Goal: Transaction & Acquisition: Subscribe to service/newsletter

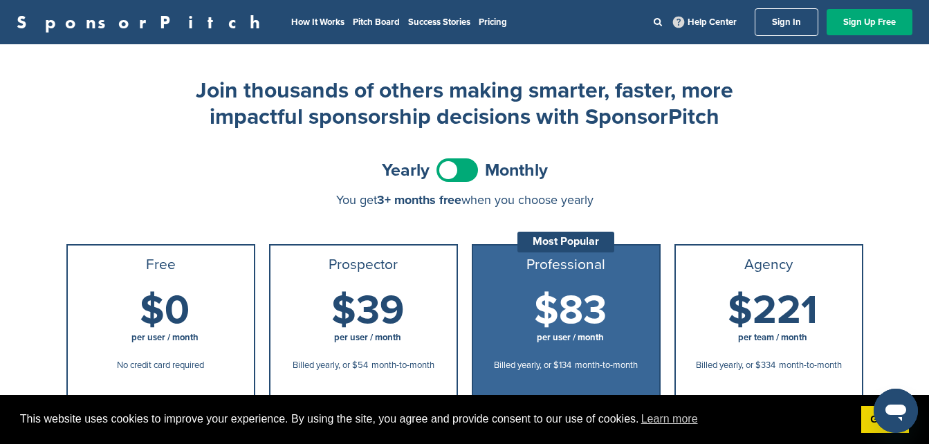
click at [178, 195] on div "You get 3+ months free when you choose yearly" at bounding box center [464, 200] width 797 height 14
click at [291, 22] on link "How It Works" at bounding box center [317, 22] width 53 height 11
click at [853, 21] on link "Sign Up Free" at bounding box center [869, 22] width 86 height 26
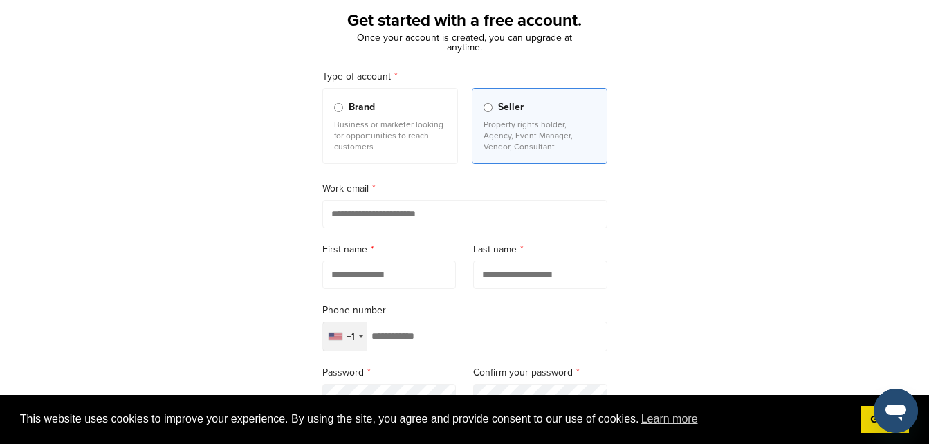
scroll to position [83, 0]
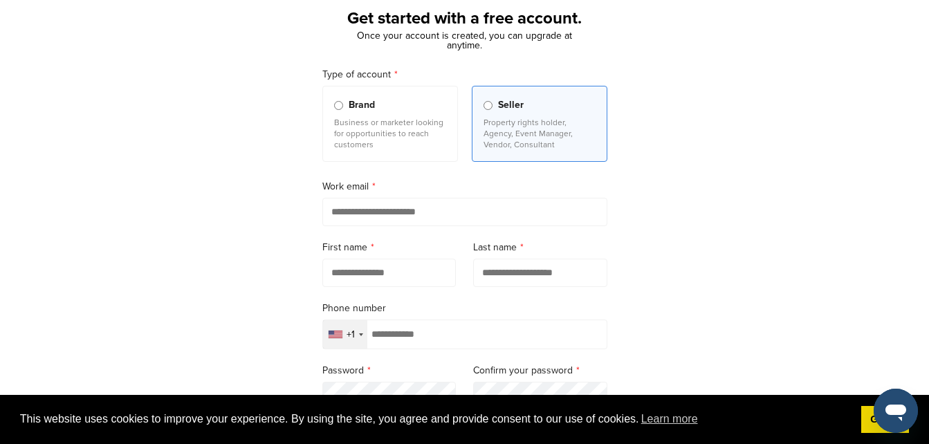
click at [499, 221] on input "email" at bounding box center [464, 212] width 285 height 28
type input "**********"
type input "*******"
type input "*****"
click at [466, 326] on input "**********" at bounding box center [464, 334] width 285 height 30
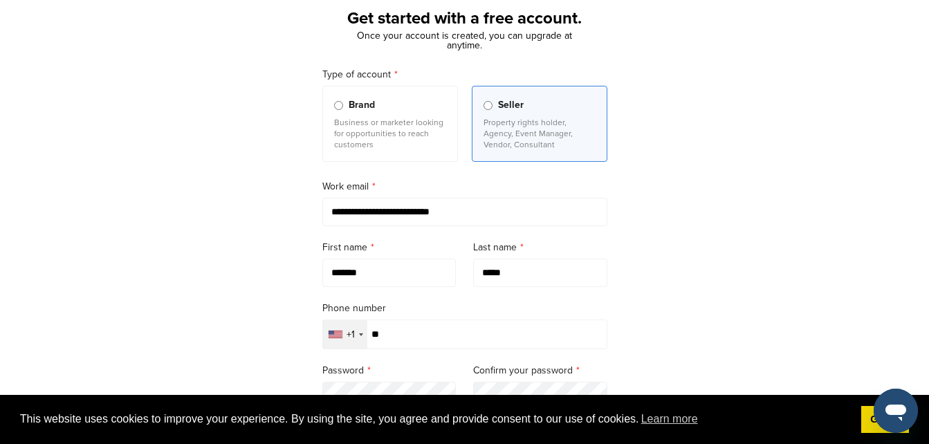
type input "*"
click at [685, 328] on div "**********" at bounding box center [464, 299] width 929 height 642
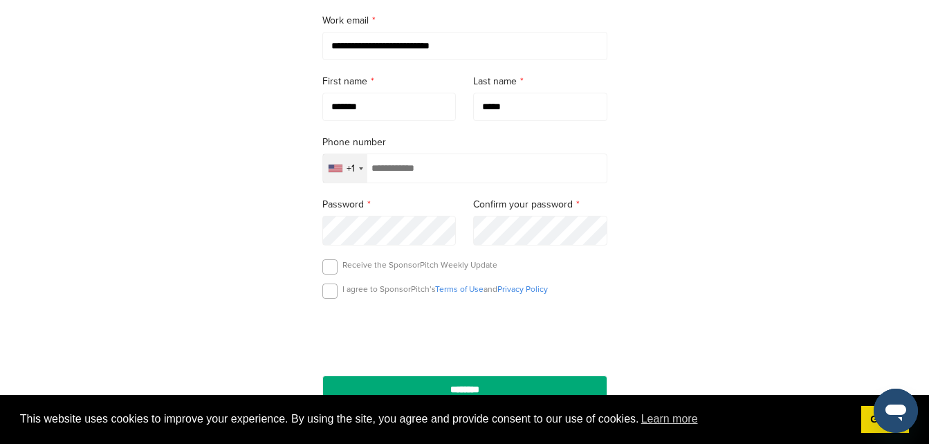
scroll to position [0, 0]
click at [625, 284] on div "**********" at bounding box center [464, 133] width 325 height 609
drag, startPoint x: 625, startPoint y: 284, endPoint x: 582, endPoint y: 299, distance: 45.9
click at [582, 299] on div "I agree to SponsorPitch’s Terms of Use and Privacy Policy" at bounding box center [464, 294] width 285 height 21
click at [329, 265] on label at bounding box center [329, 266] width 15 height 15
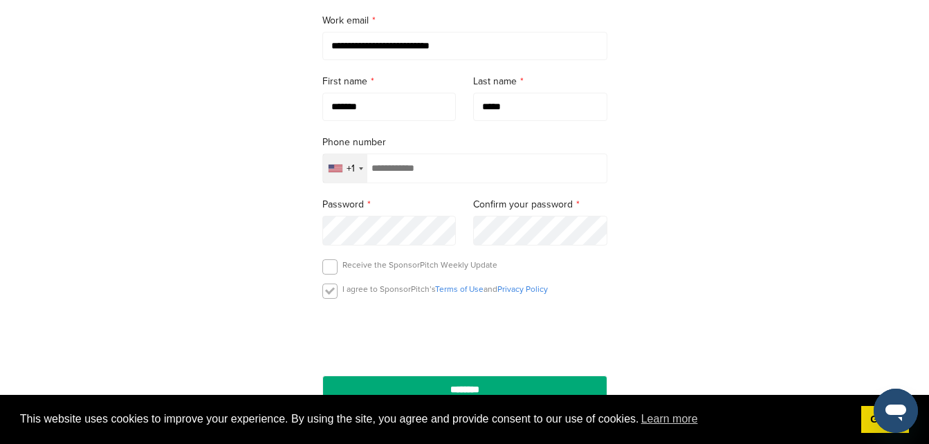
click at [331, 291] on label at bounding box center [329, 291] width 15 height 15
click at [658, 283] on div "**********" at bounding box center [464, 133] width 929 height 642
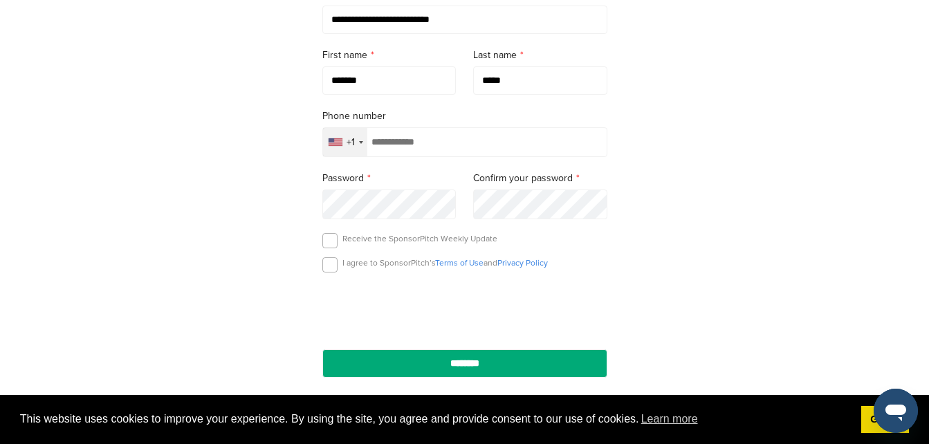
scroll to position [277, 0]
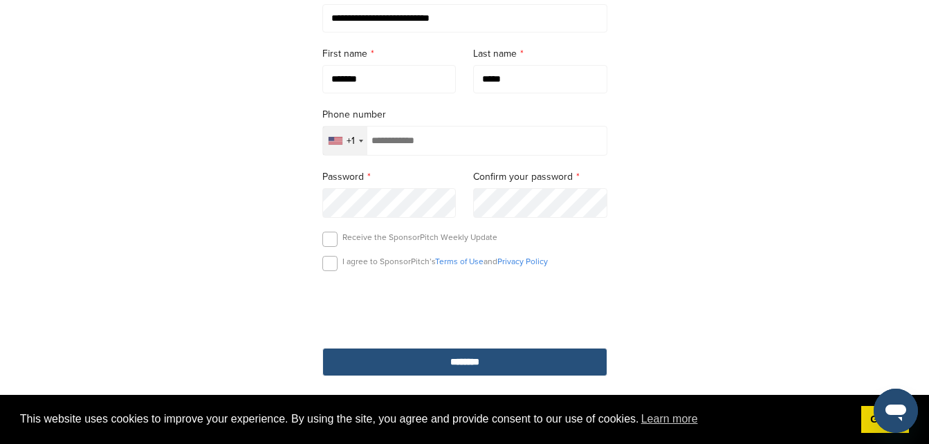
click at [393, 364] on input "********" at bounding box center [464, 362] width 285 height 28
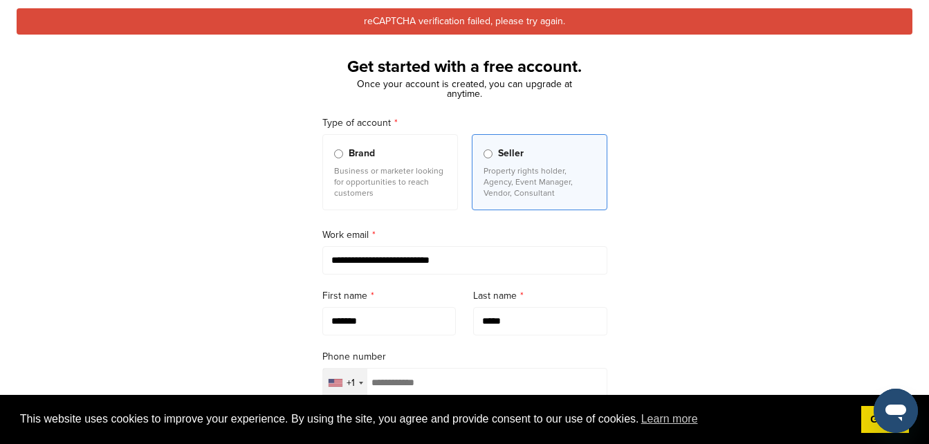
scroll to position [277, 0]
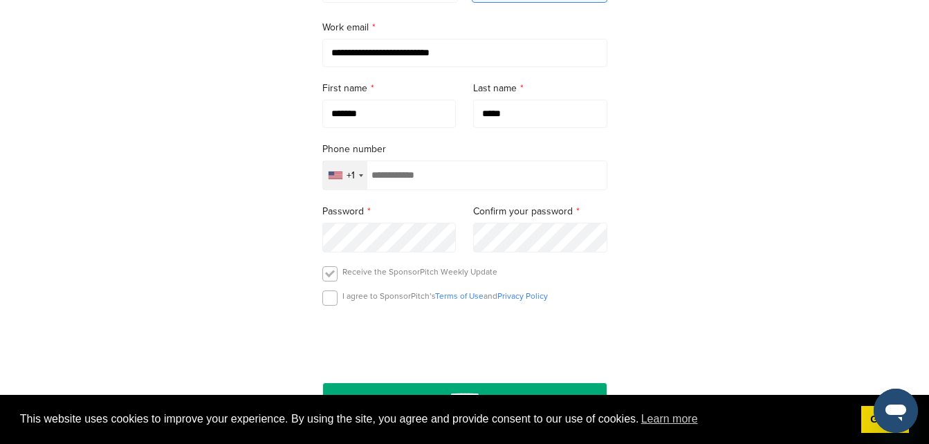
click at [331, 275] on label at bounding box center [329, 273] width 15 height 15
click at [323, 302] on label at bounding box center [329, 297] width 15 height 15
click at [698, 273] on div "**********" at bounding box center [464, 122] width 929 height 677
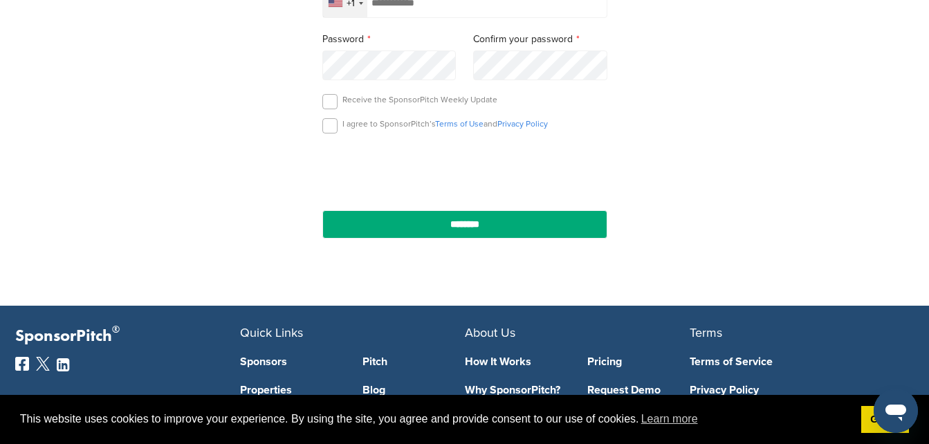
scroll to position [484, 0]
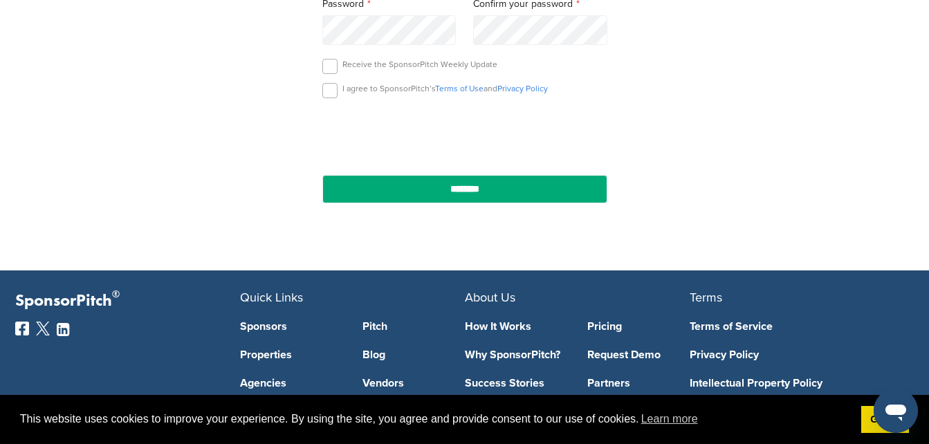
click at [369, 74] on div "Receive the SponsorPitch Weekly Update" at bounding box center [464, 69] width 285 height 21
click at [324, 69] on label at bounding box center [329, 66] width 15 height 15
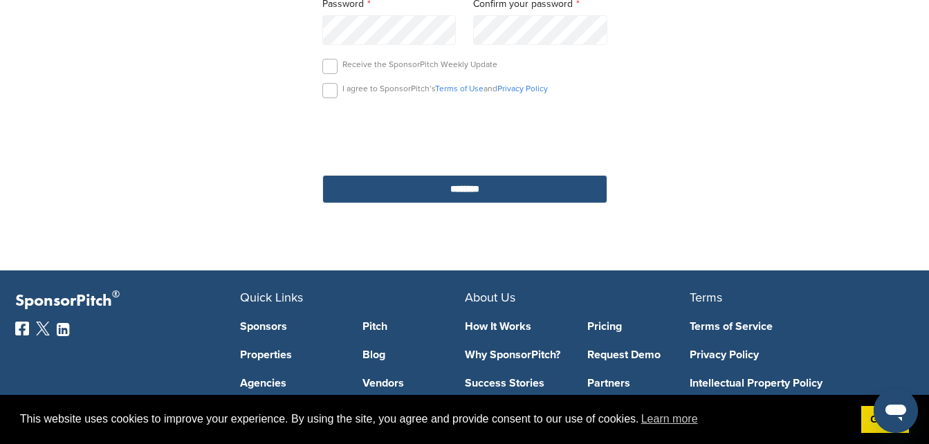
click at [419, 187] on input "********" at bounding box center [464, 189] width 285 height 28
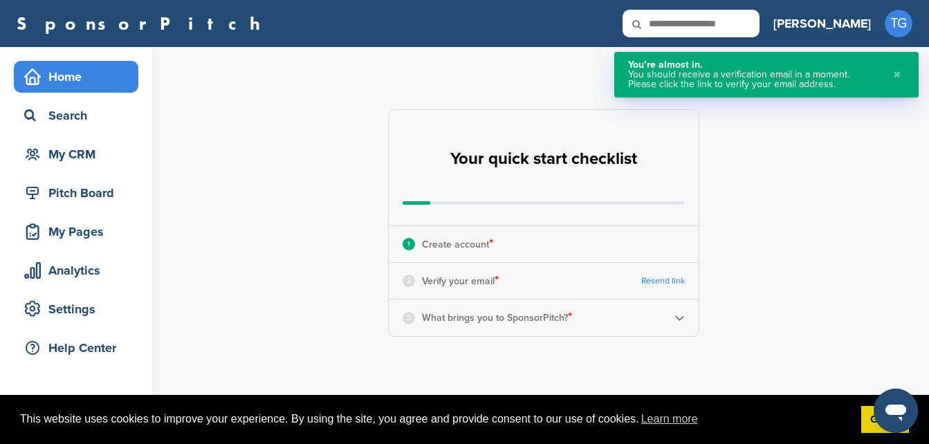
click at [867, 178] on div "**********" at bounding box center [551, 223] width 754 height 352
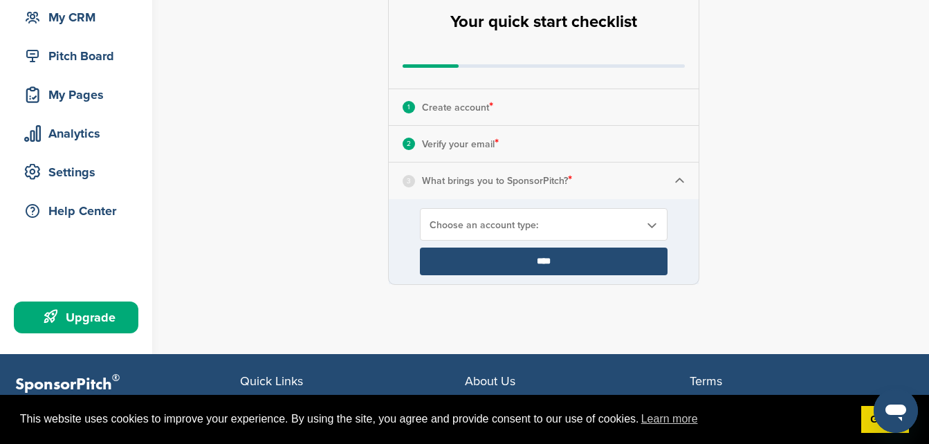
scroll to position [138, 0]
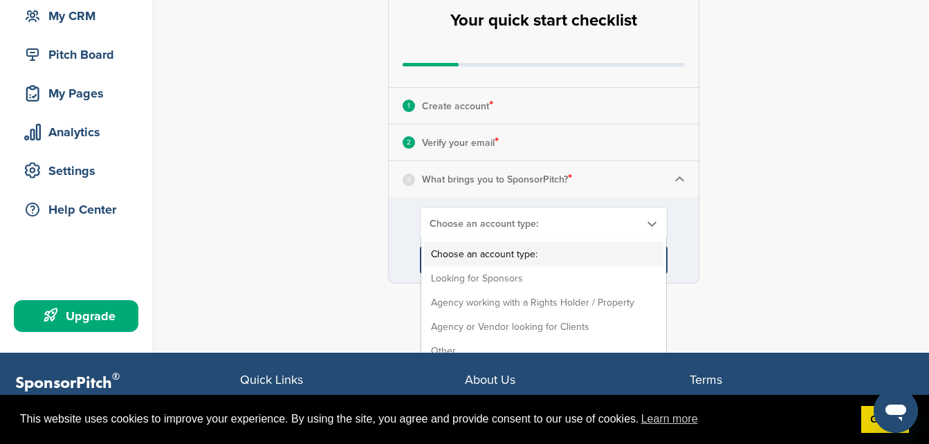
click at [521, 223] on span "Choose an account type:" at bounding box center [534, 224] width 210 height 12
click at [762, 217] on div "**********" at bounding box center [551, 127] width 754 height 437
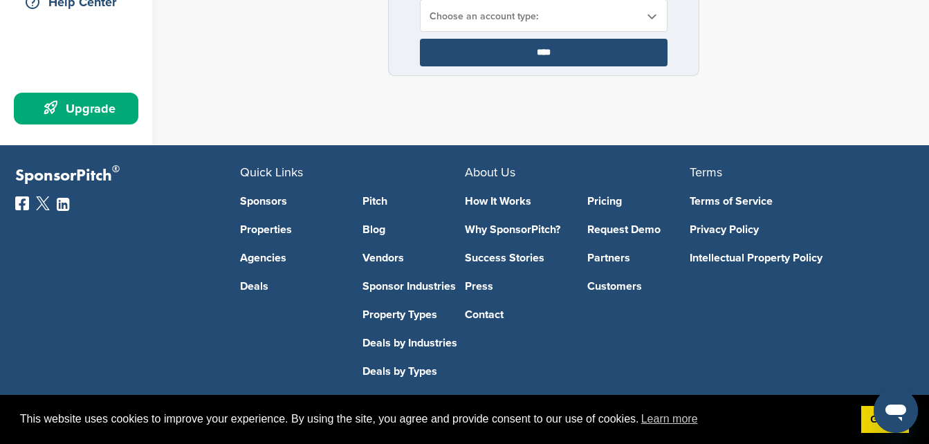
scroll to position [277, 0]
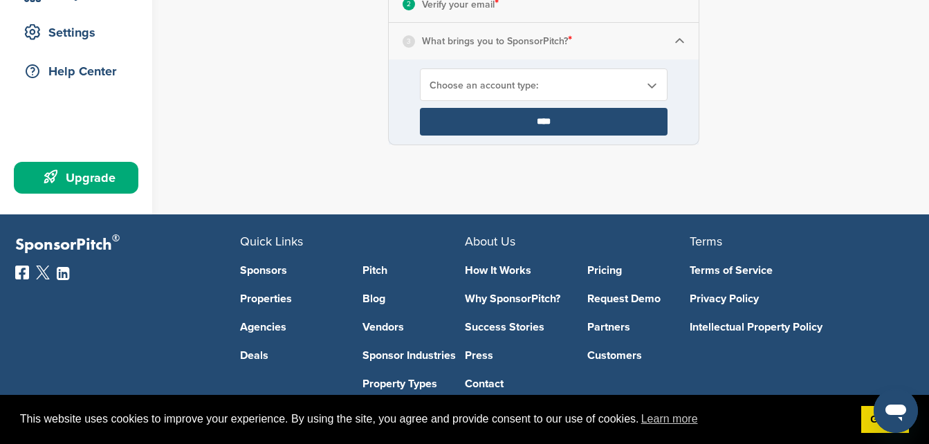
click at [631, 93] on div "Choose an account type: Choose an account type: Looking for Sponsors Agency wor…" at bounding box center [544, 84] width 248 height 32
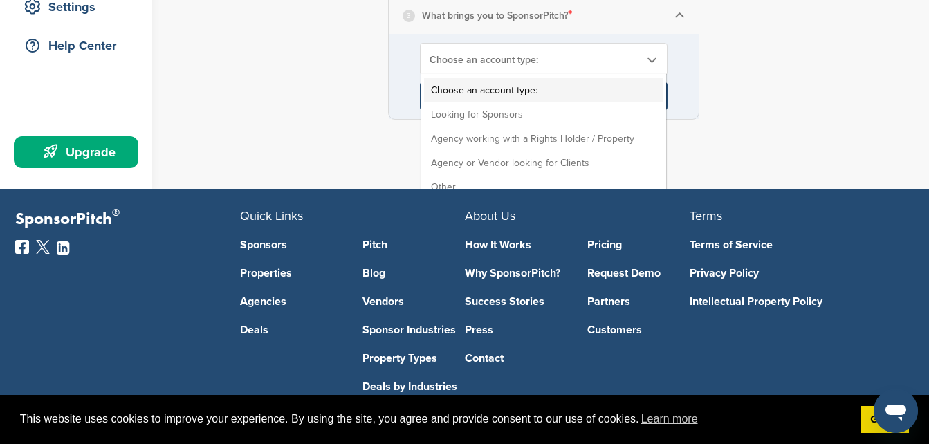
scroll to position [304, 0]
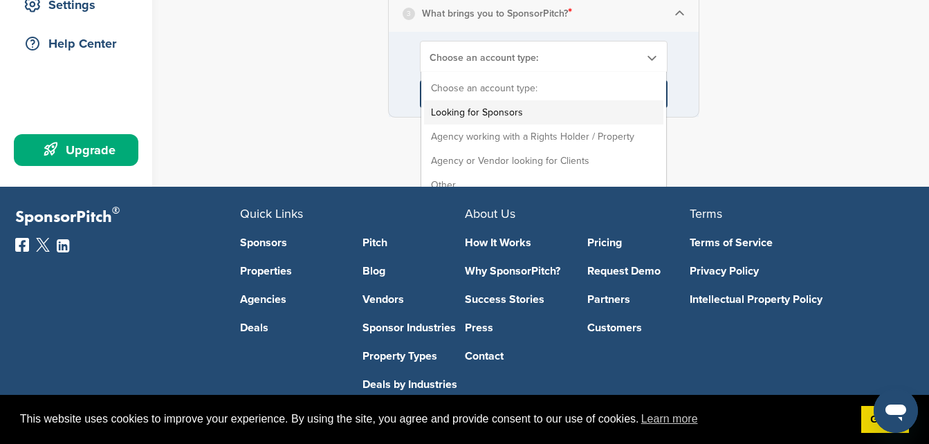
click at [565, 115] on li "Looking for Sponsors" at bounding box center [543, 112] width 239 height 24
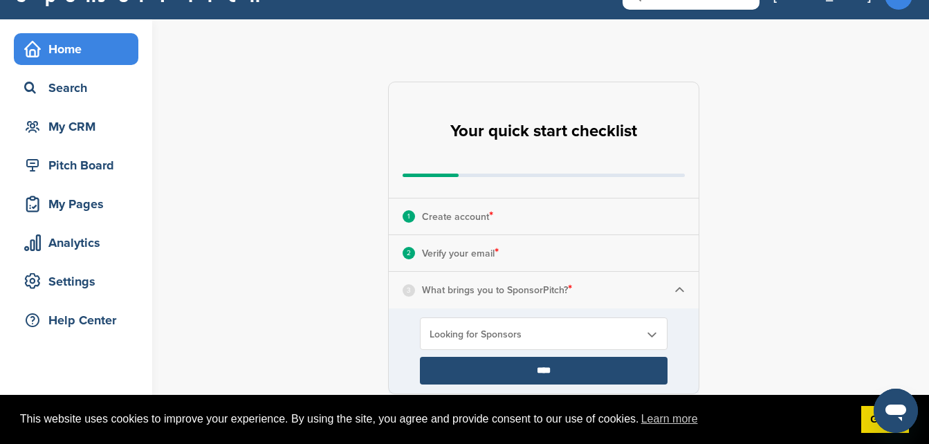
scroll to position [166, 0]
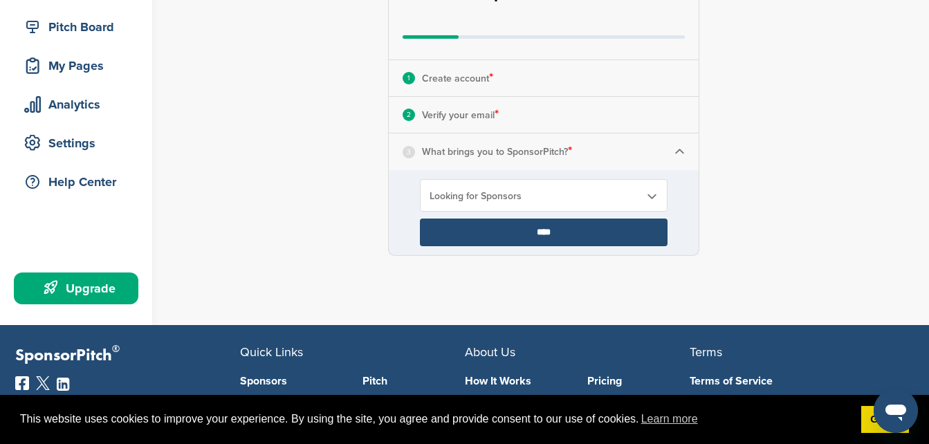
click at [530, 234] on input "****" at bounding box center [544, 233] width 248 height 28
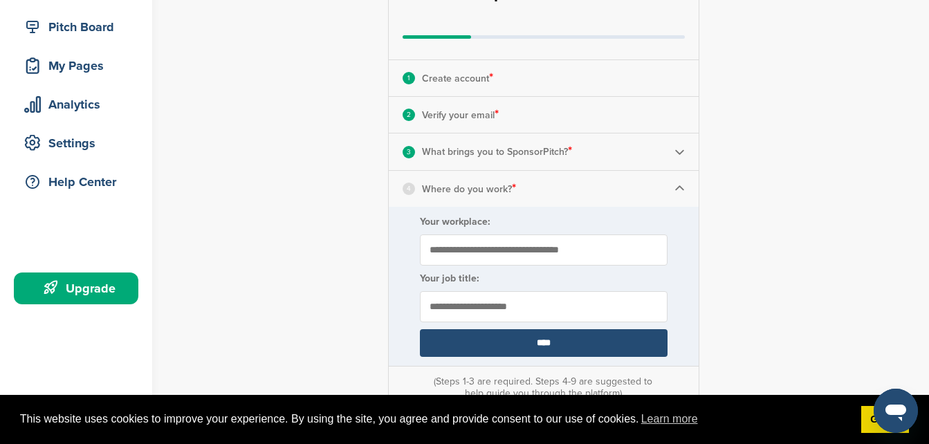
click at [530, 234] on input "Your workplace:" at bounding box center [544, 249] width 248 height 31
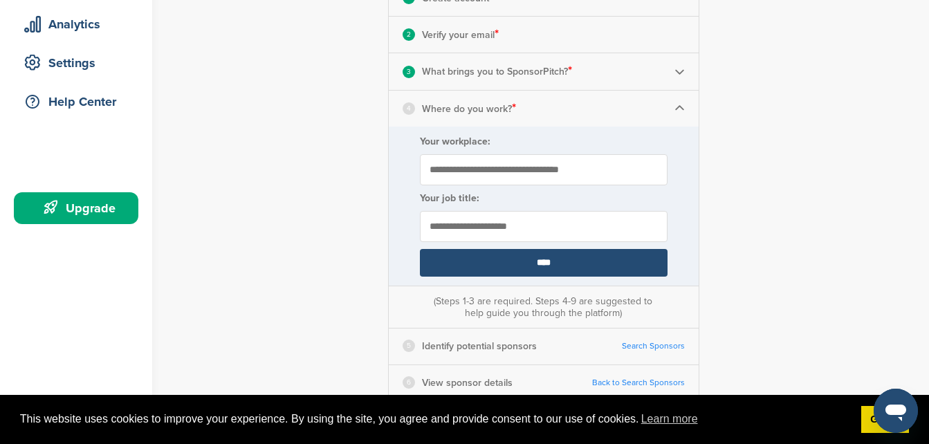
scroll to position [304, 0]
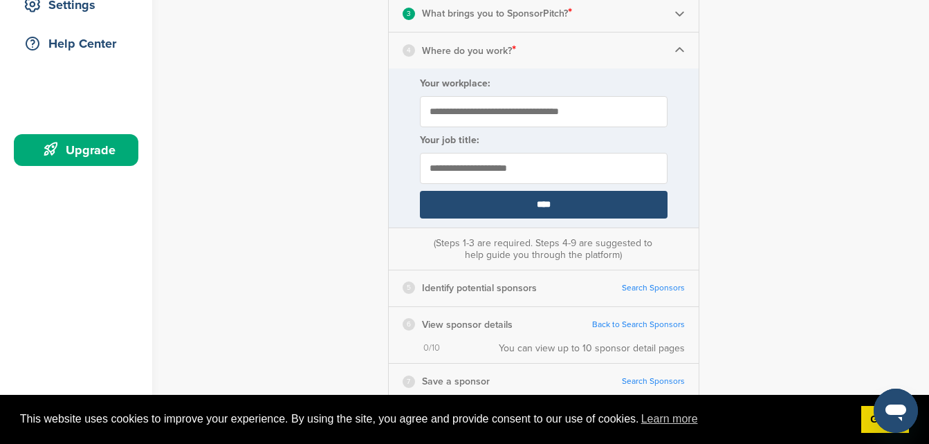
click at [682, 55] on img at bounding box center [679, 50] width 10 height 10
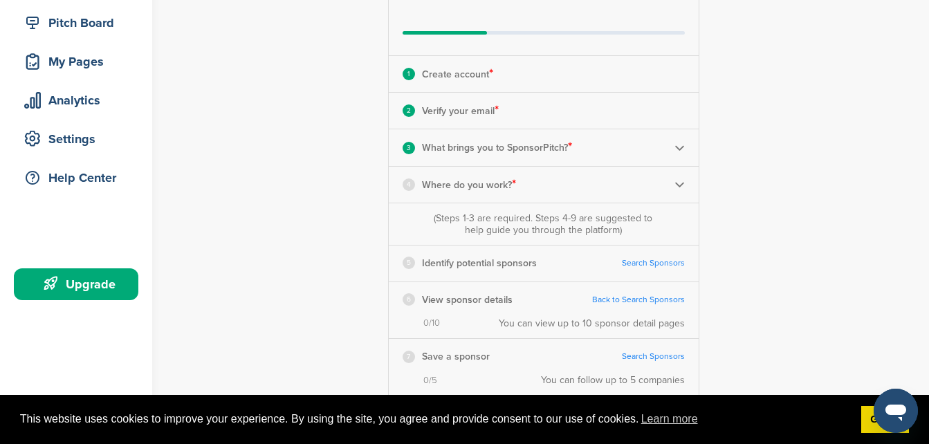
scroll to position [166, 0]
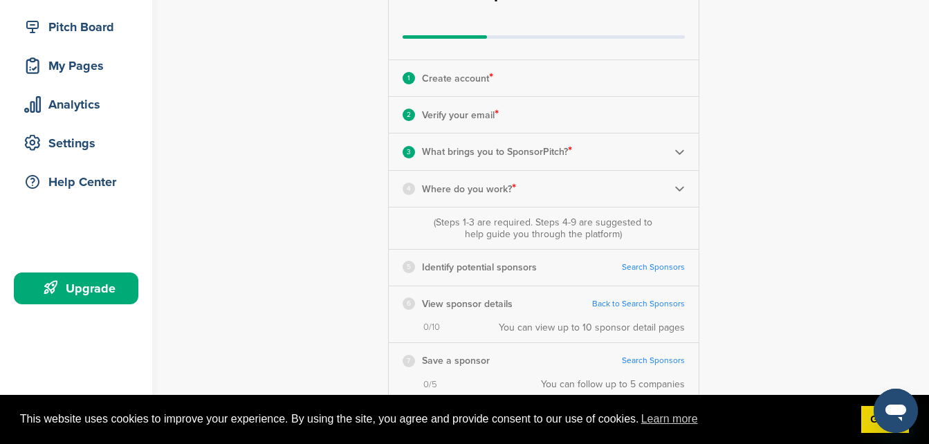
click at [685, 207] on div "(Steps 1-3 are required. Steps 4-9 are suggested to help guide you through the …" at bounding box center [544, 227] width 310 height 41
click at [680, 187] on img at bounding box center [679, 188] width 10 height 10
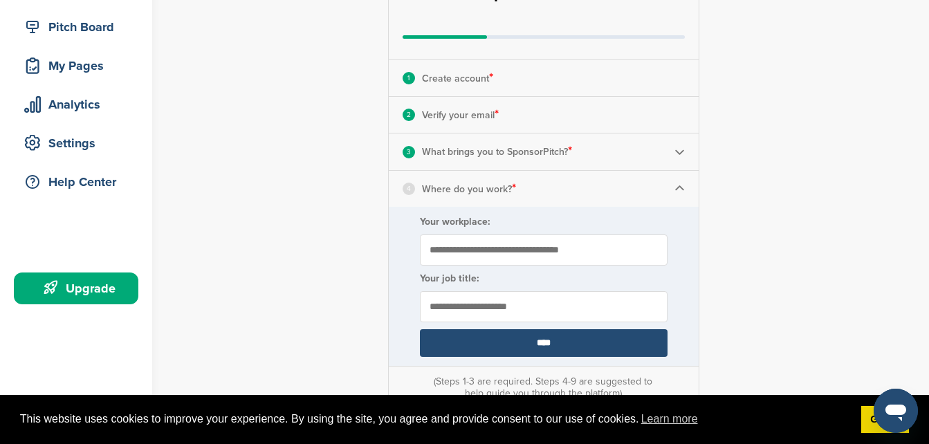
click at [680, 187] on img at bounding box center [679, 188] width 10 height 10
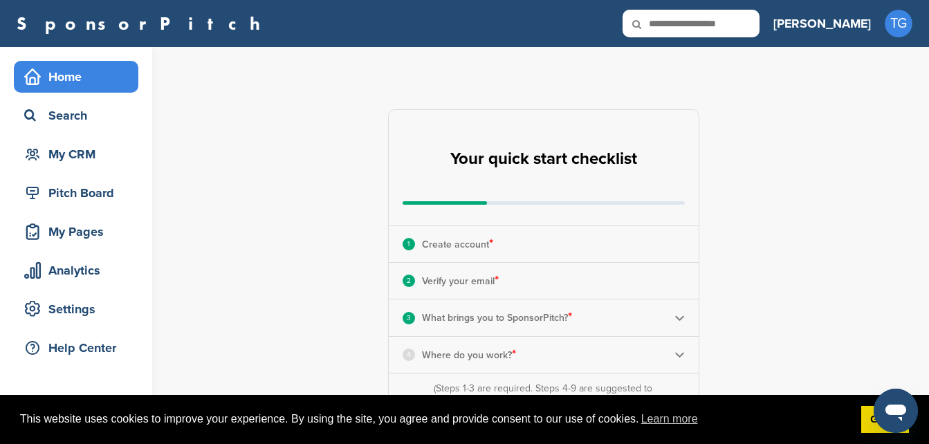
scroll to position [277, 0]
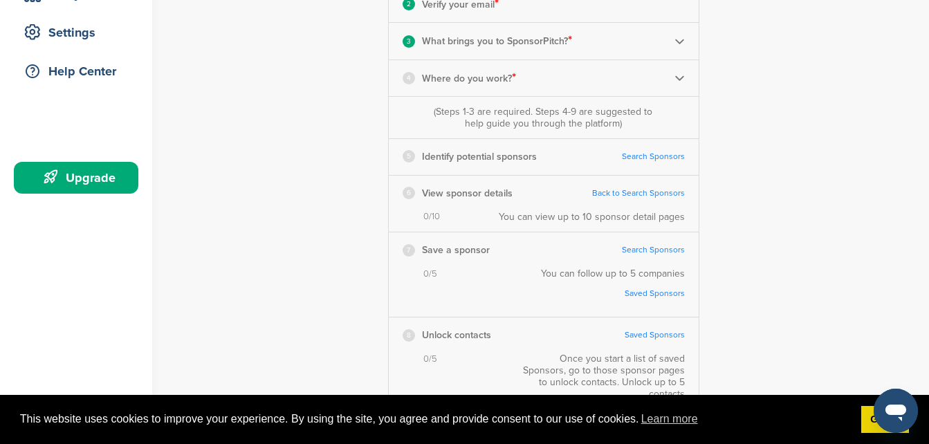
click at [649, 154] on link "Search Sponsors" at bounding box center [653, 156] width 63 height 10
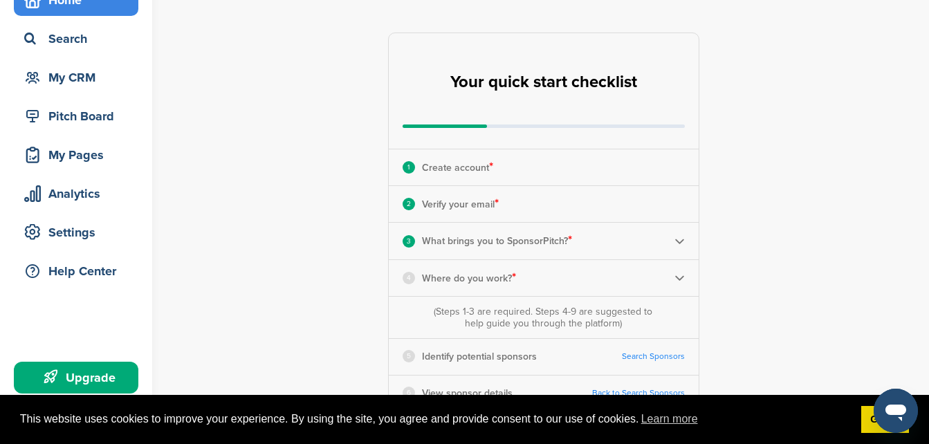
scroll to position [69, 0]
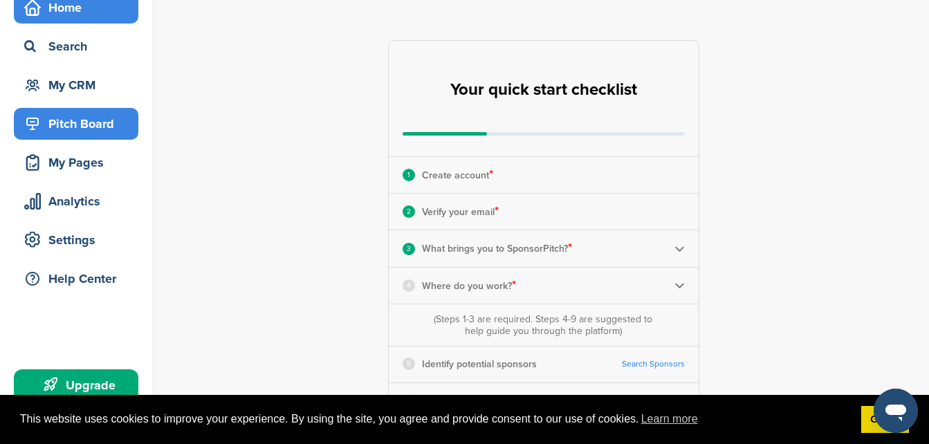
click at [95, 121] on div "Pitch Board" at bounding box center [80, 123] width 118 height 25
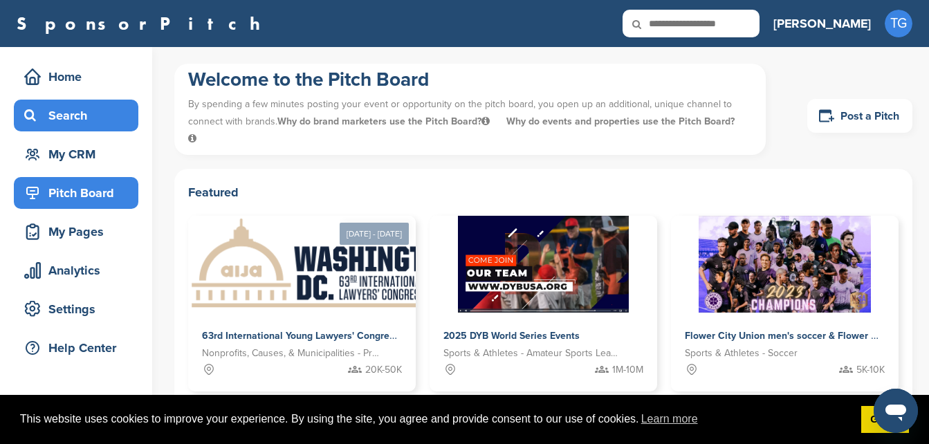
click at [56, 127] on div "Search" at bounding box center [80, 115] width 118 height 25
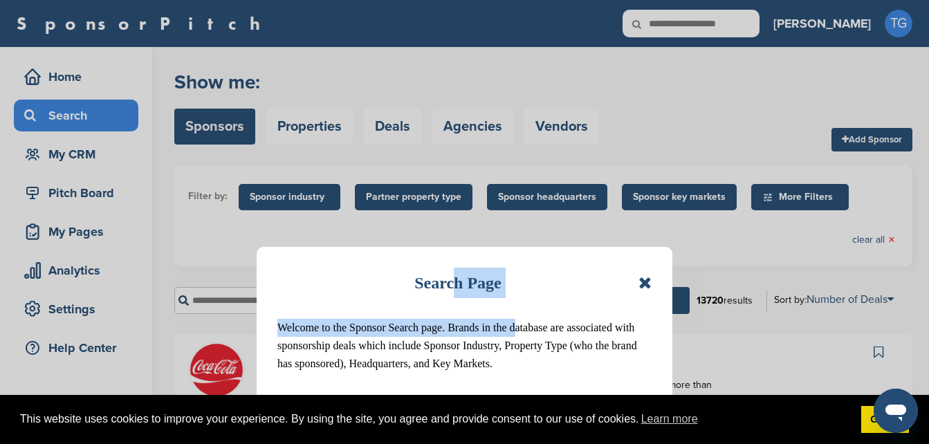
drag, startPoint x: 496, startPoint y: 311, endPoint x: 508, endPoint y: 322, distance: 16.1
click at [508, 322] on div "Search Page Welcome to the Sponsor Search page. Brands in the database are asso…" at bounding box center [465, 339] width 416 height 185
click at [429, 342] on p "Welcome to the Sponsor Search page. Brands in the database are associated with …" at bounding box center [464, 346] width 374 height 54
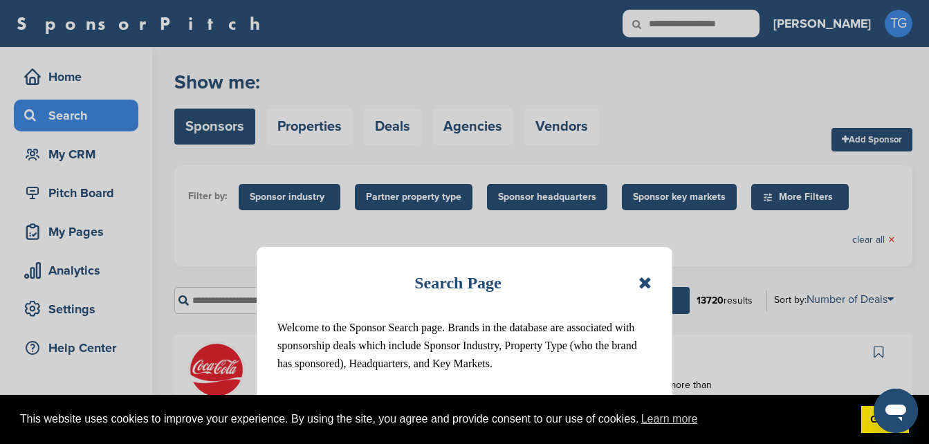
click at [429, 342] on p "Welcome to the Sponsor Search page. Brands in the database are associated with …" at bounding box center [464, 346] width 374 height 54
click at [639, 277] on icon at bounding box center [644, 283] width 13 height 17
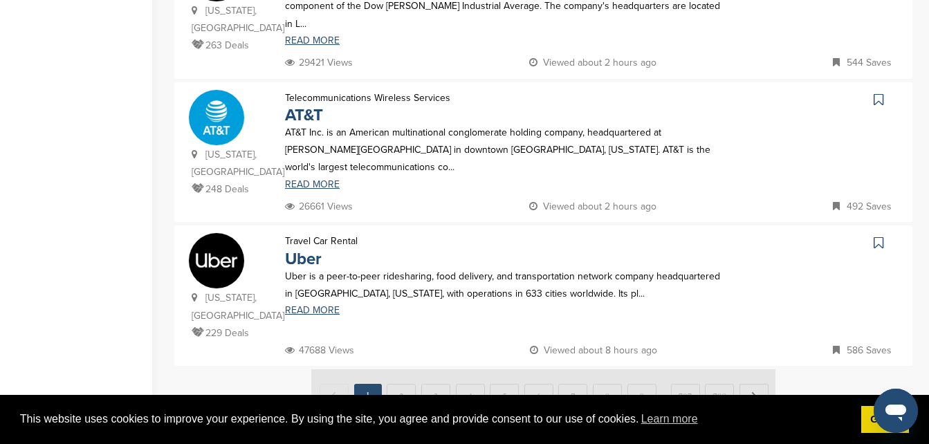
scroll to position [1409, 0]
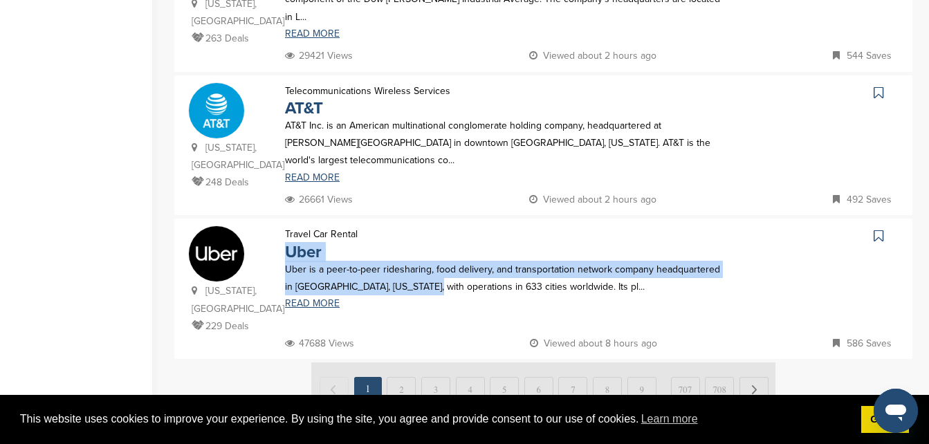
drag, startPoint x: 405, startPoint y: 154, endPoint x: 407, endPoint y: 192, distance: 38.1
click at [407, 225] on div "Travel Car Rental Uber Uber is a peer-to-peer ridesharing, food delivery, and t…" at bounding box center [506, 279] width 470 height 109
click at [723, 362] on img at bounding box center [543, 388] width 464 height 52
click at [714, 362] on img at bounding box center [543, 388] width 464 height 52
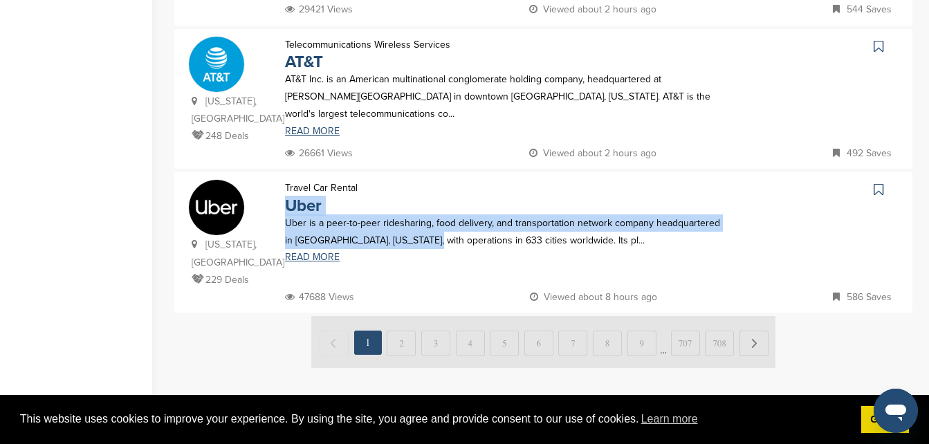
scroll to position [1478, 0]
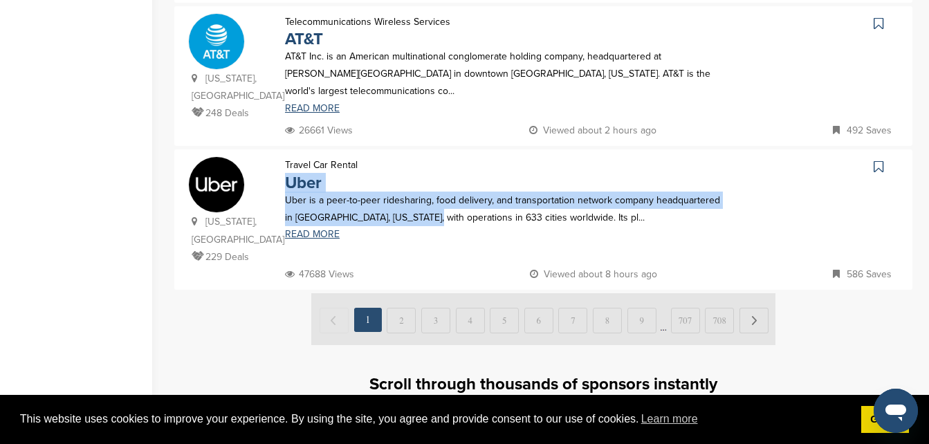
click at [750, 293] on img at bounding box center [543, 319] width 464 height 52
click at [759, 293] on img at bounding box center [543, 319] width 464 height 52
click at [754, 293] on img at bounding box center [543, 319] width 464 height 52
click at [399, 293] on img at bounding box center [543, 319] width 464 height 52
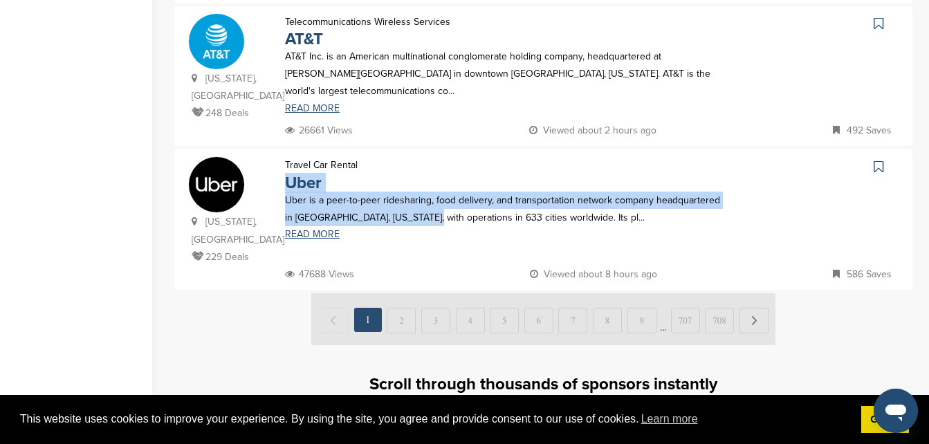
click at [399, 293] on img at bounding box center [543, 319] width 464 height 52
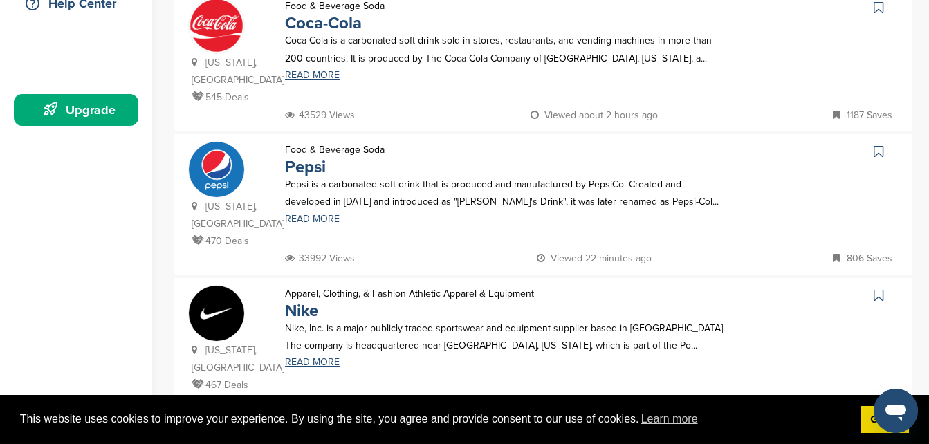
scroll to position [0, 0]
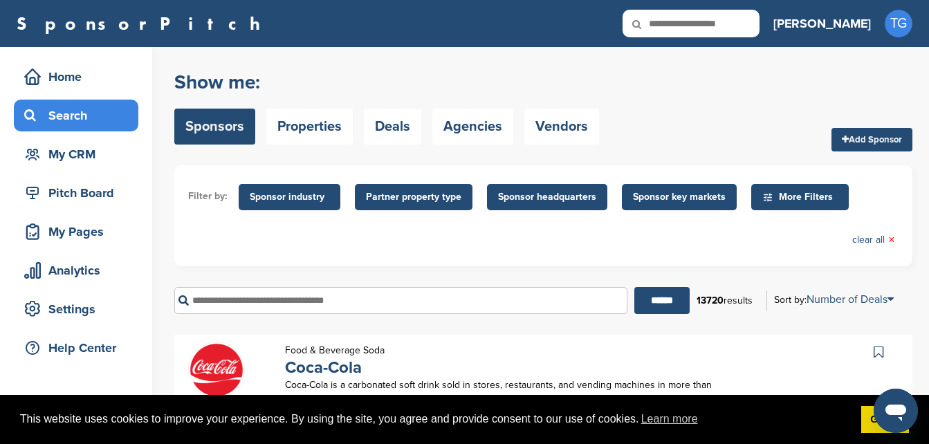
click at [391, 298] on input "text" at bounding box center [400, 300] width 453 height 27
type input "*"
click at [634, 287] on input "******" at bounding box center [661, 300] width 55 height 27
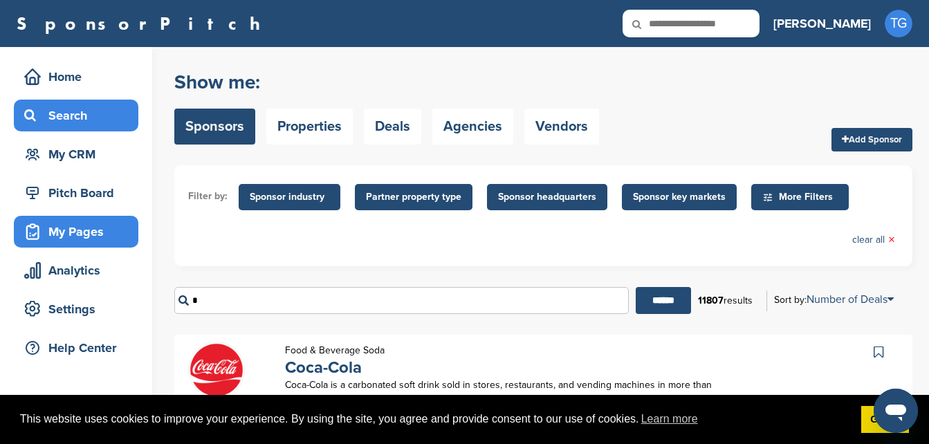
click at [61, 233] on div "My Pages" at bounding box center [80, 231] width 118 height 25
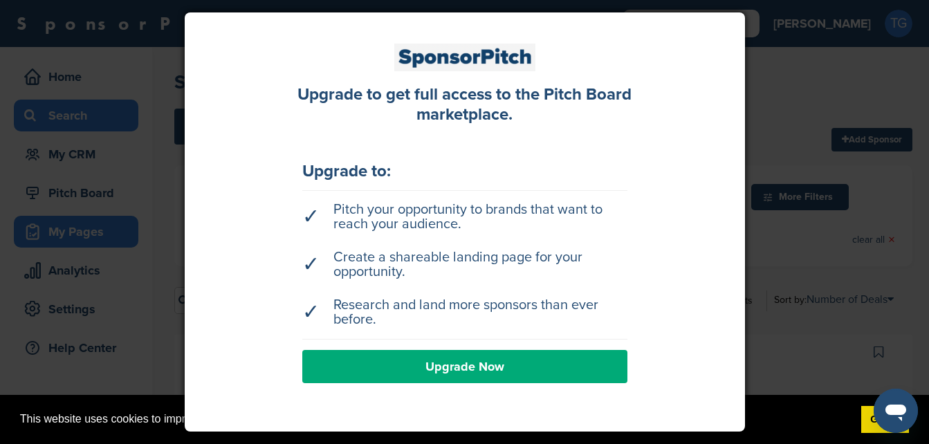
click at [61, 234] on div at bounding box center [464, 222] width 929 height 444
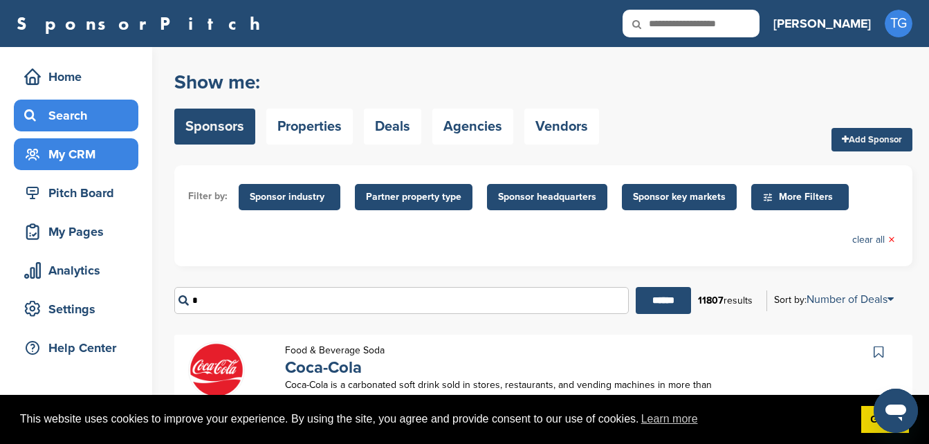
click at [93, 148] on div "My CRM" at bounding box center [80, 154] width 118 height 25
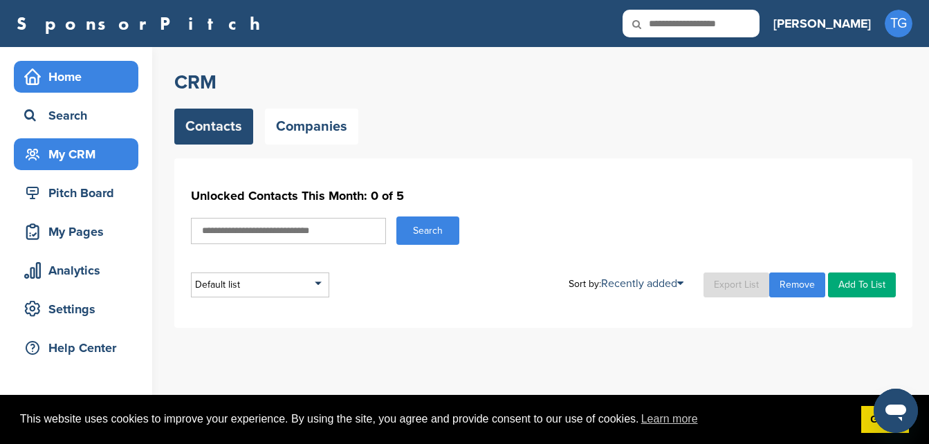
click at [66, 85] on div "Home" at bounding box center [80, 76] width 118 height 25
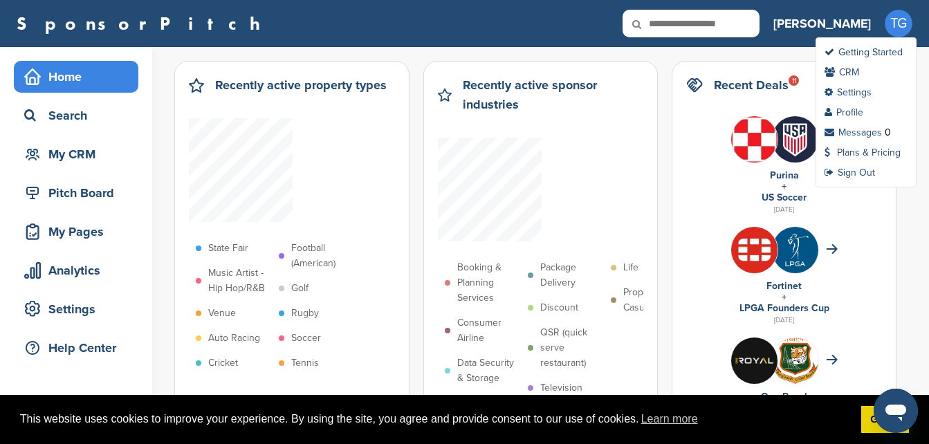
click at [902, 21] on span "TG" at bounding box center [898, 24] width 28 height 28
click at [884, 48] on link "Getting Started" at bounding box center [863, 52] width 78 height 12
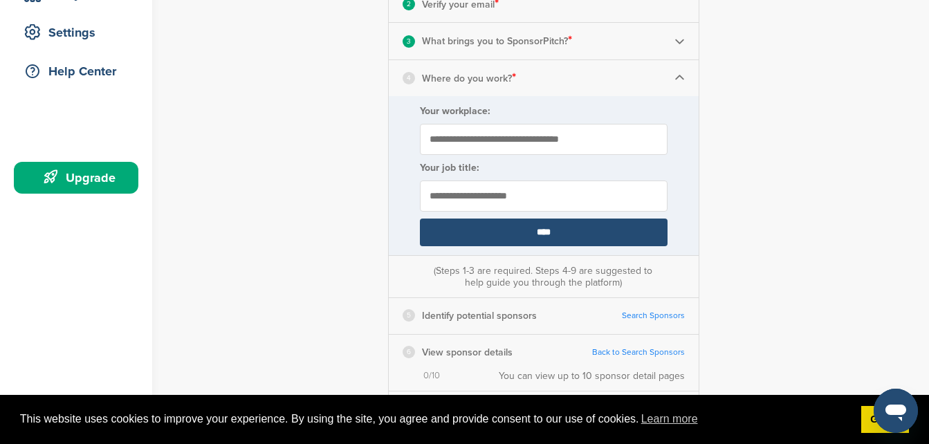
click at [601, 139] on input "Your workplace:" at bounding box center [544, 139] width 248 height 31
type input "**"
click at [447, 201] on input "text" at bounding box center [544, 195] width 248 height 31
type input "*"
click at [420, 219] on input "****" at bounding box center [544, 233] width 248 height 28
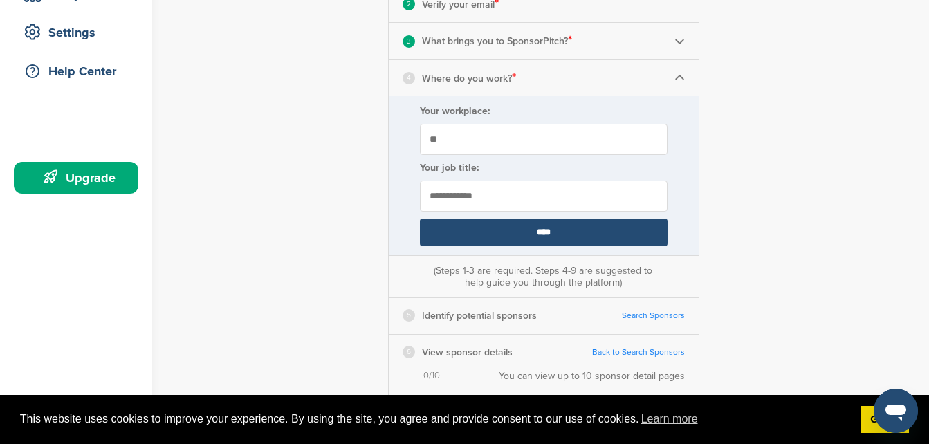
type input "**********"
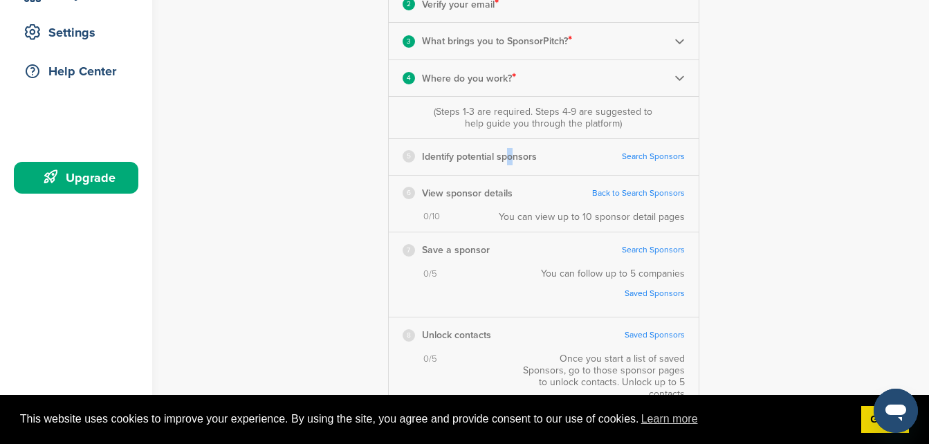
click at [504, 158] on p "Identify potential sponsors" at bounding box center [479, 156] width 115 height 17
click at [503, 156] on p "Identify potential sponsors" at bounding box center [479, 156] width 115 height 17
click at [504, 156] on p "Identify potential sponsors" at bounding box center [479, 156] width 115 height 17
click at [641, 156] on link "Search Sponsors" at bounding box center [653, 156] width 63 height 10
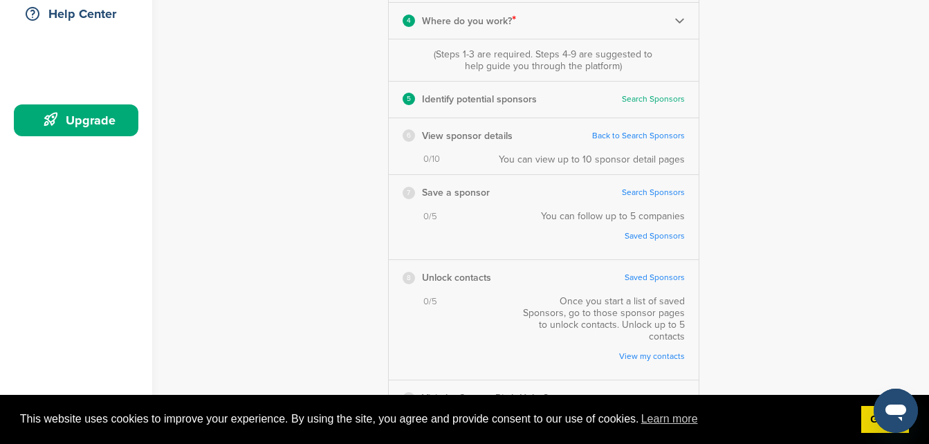
scroll to position [346, 0]
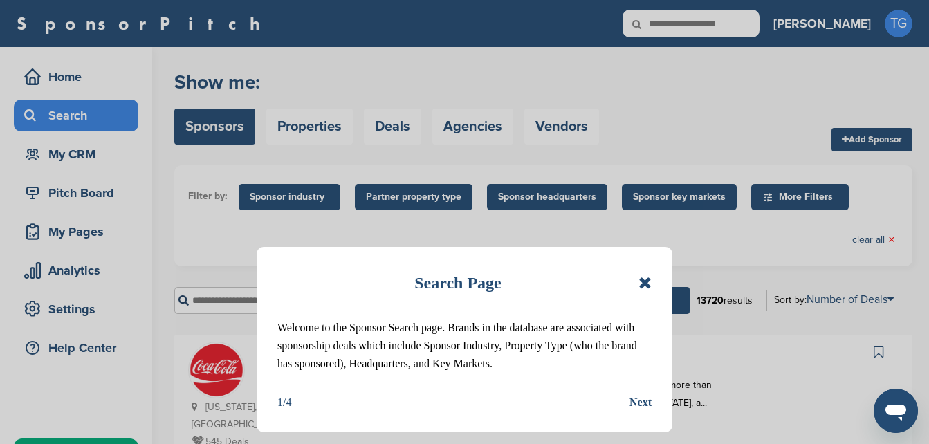
click at [645, 405] on div "Next" at bounding box center [640, 402] width 22 height 18
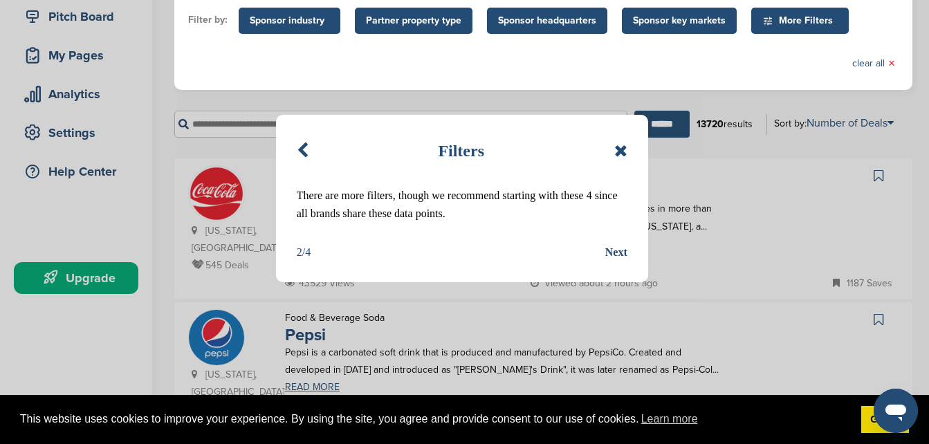
scroll to position [207, 0]
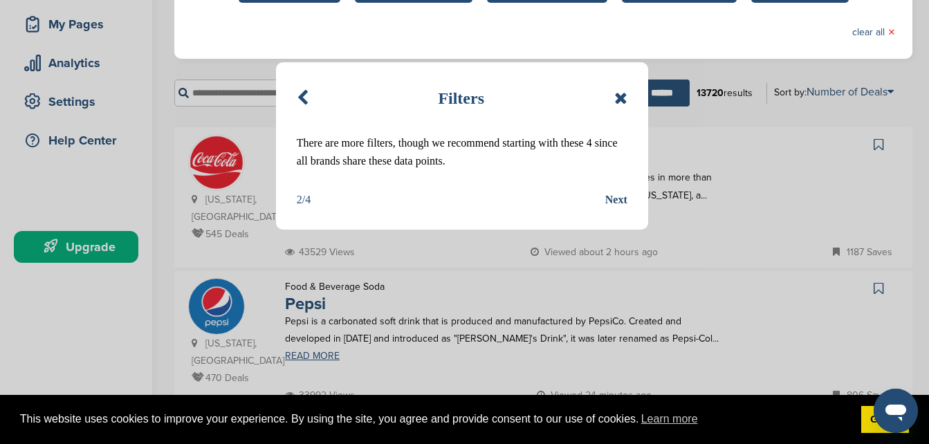
click at [620, 198] on div "Next" at bounding box center [616, 200] width 22 height 18
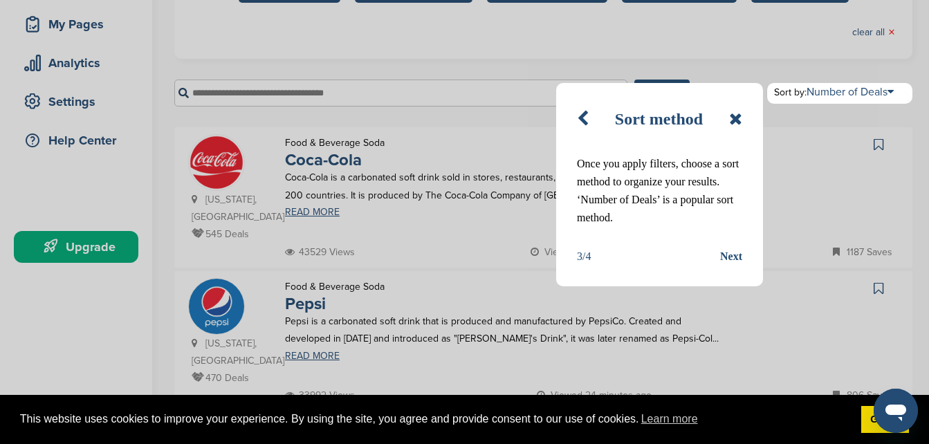
click at [728, 248] on div "Next" at bounding box center [731, 257] width 22 height 18
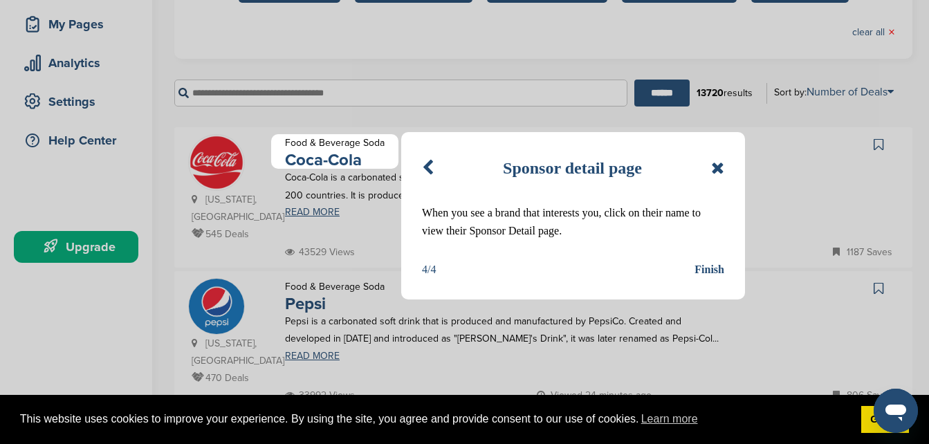
click at [720, 270] on div "Finish" at bounding box center [709, 270] width 30 height 18
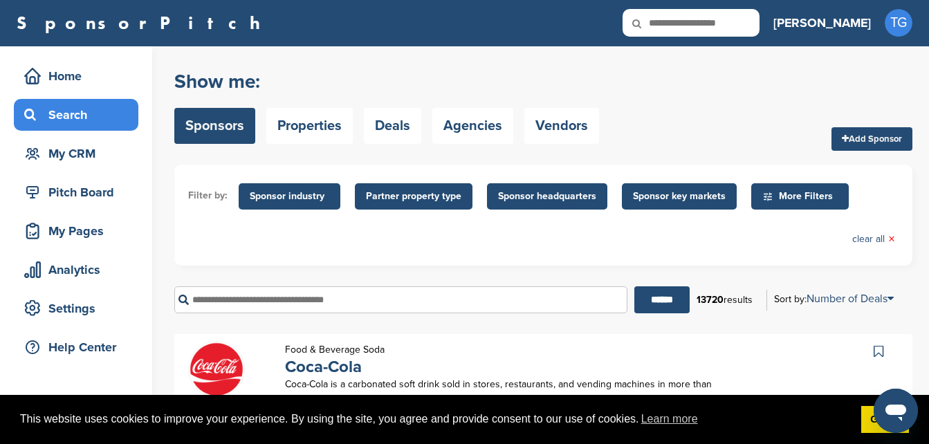
scroll to position [0, 0]
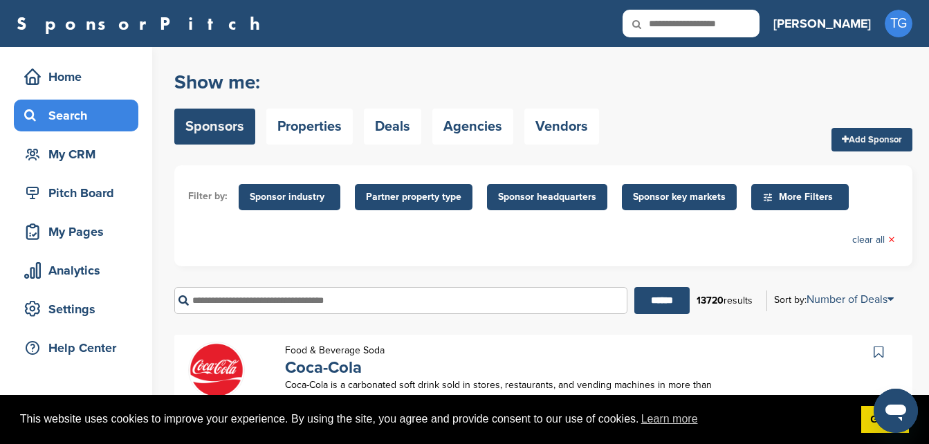
click at [795, 194] on span "More Filters" at bounding box center [802, 196] width 80 height 15
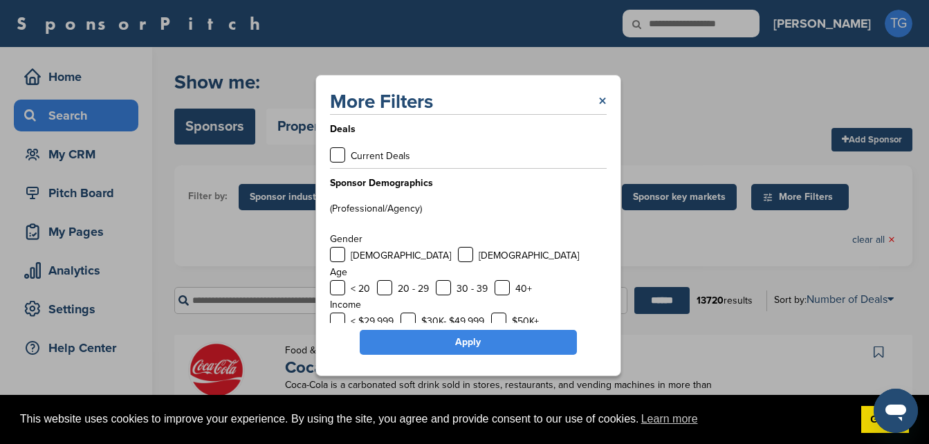
click at [604, 98] on link "×" at bounding box center [602, 101] width 8 height 25
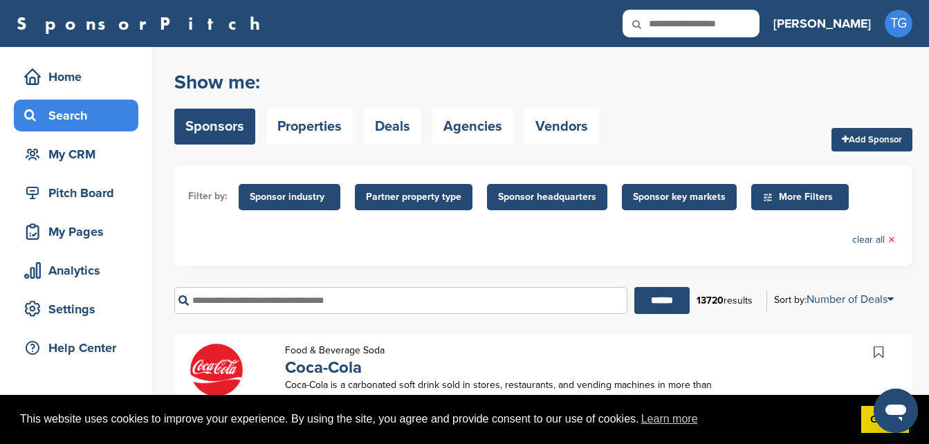
click at [304, 187] on span "Sponsor industry" at bounding box center [290, 197] width 102 height 26
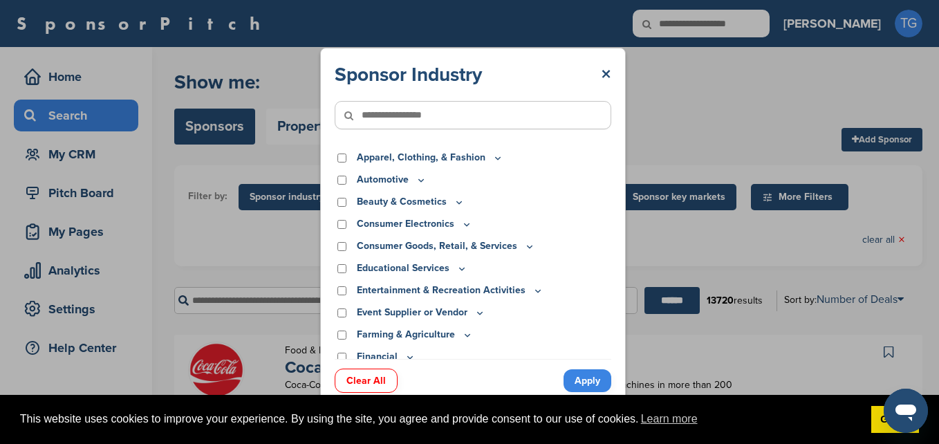
click at [304, 189] on div "Sponsor Industry × Apparel, Clothing, & Fashion Accessories Athletic Apparel & …" at bounding box center [473, 225] width 946 height 451
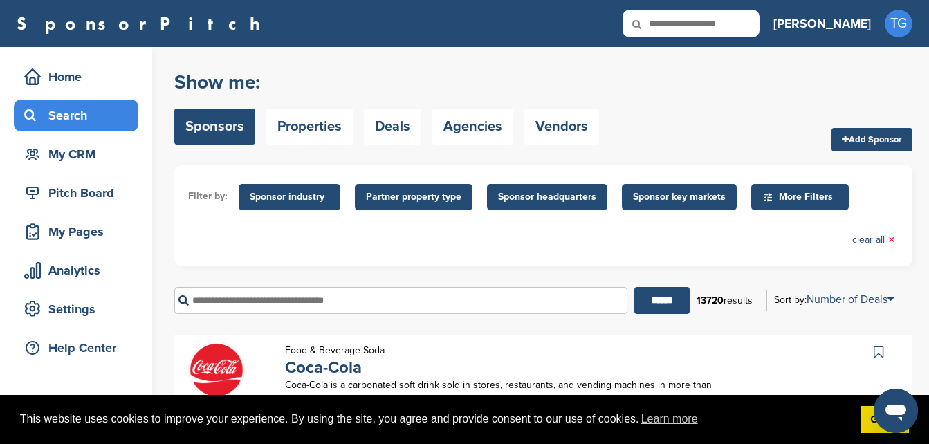
click at [556, 197] on span "Sponsor headquarters" at bounding box center [547, 196] width 98 height 15
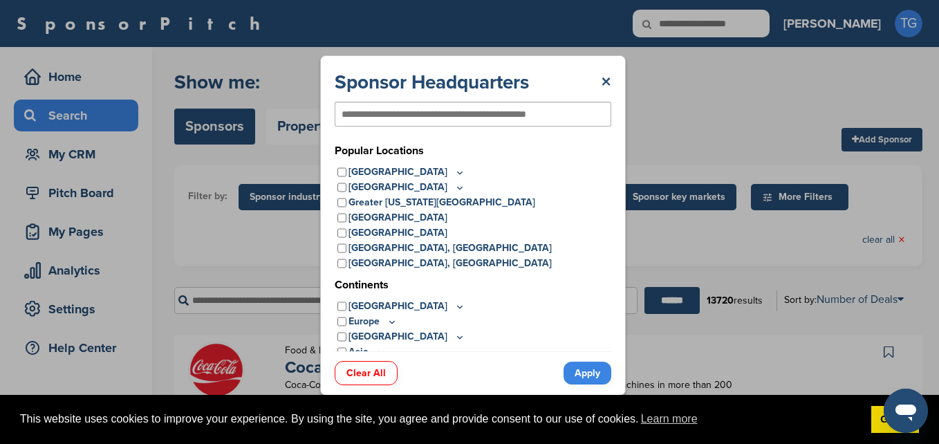
scroll to position [39, 0]
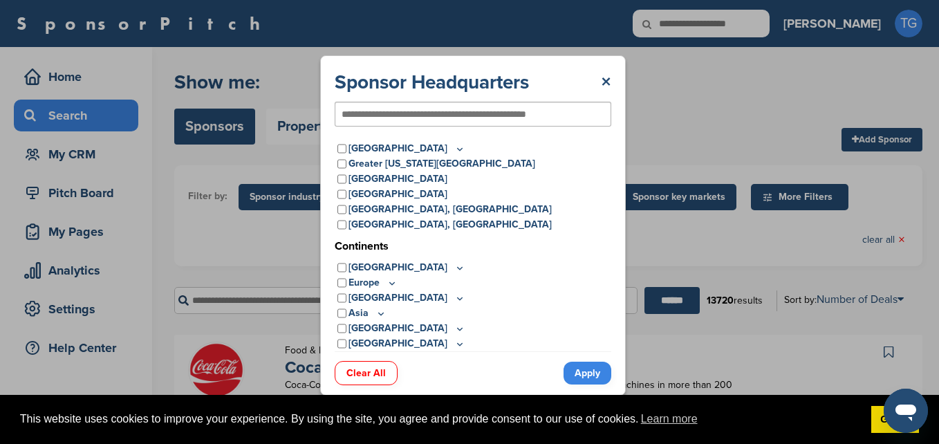
click at [391, 284] on icon at bounding box center [392, 283] width 5 height 2
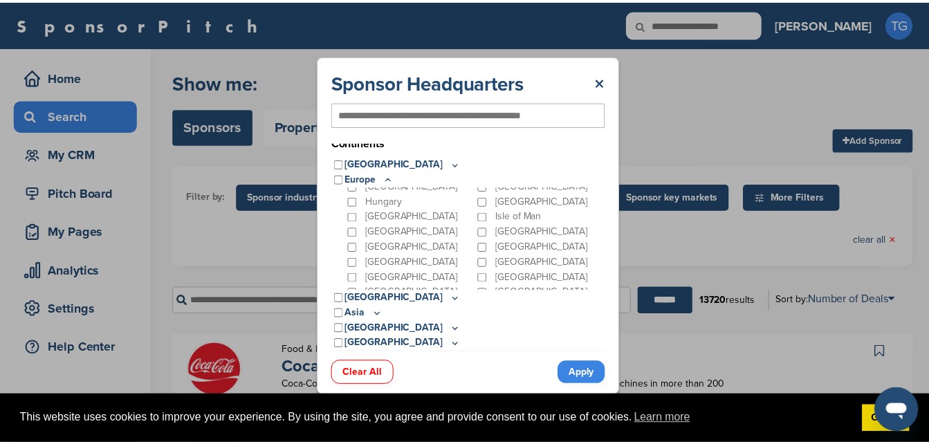
scroll to position [138, 0]
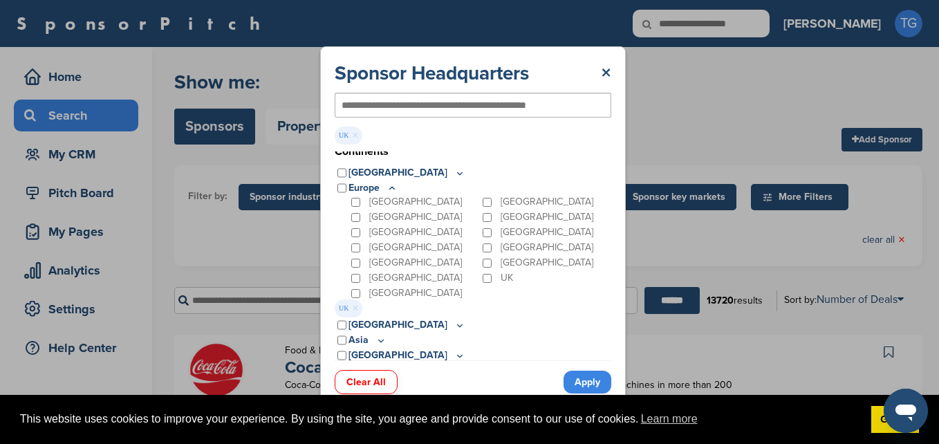
click at [586, 387] on link "Apply" at bounding box center [588, 382] width 48 height 23
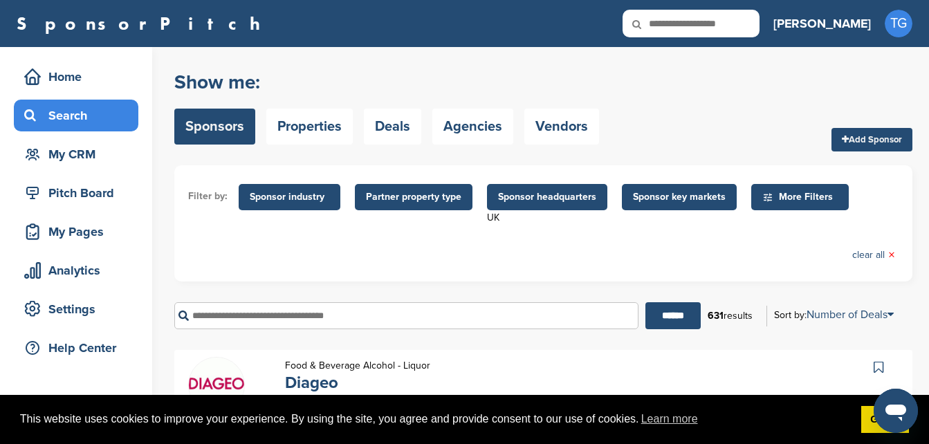
click at [792, 196] on span "More Filters" at bounding box center [802, 196] width 80 height 15
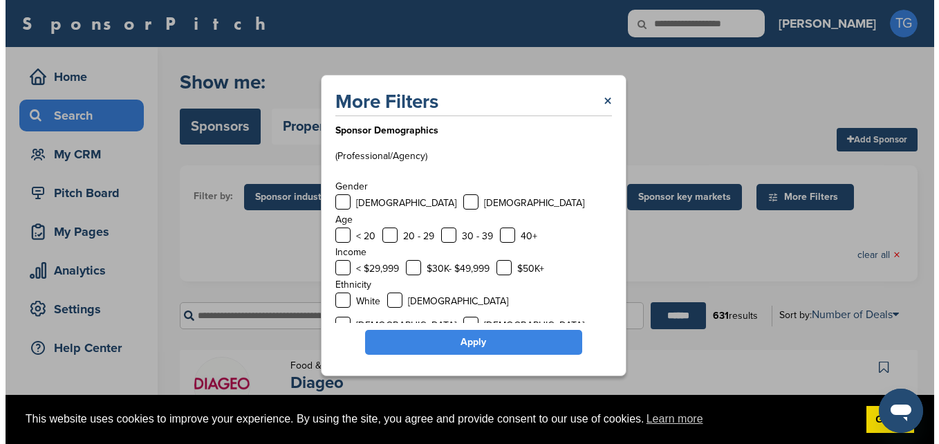
scroll to position [93, 0]
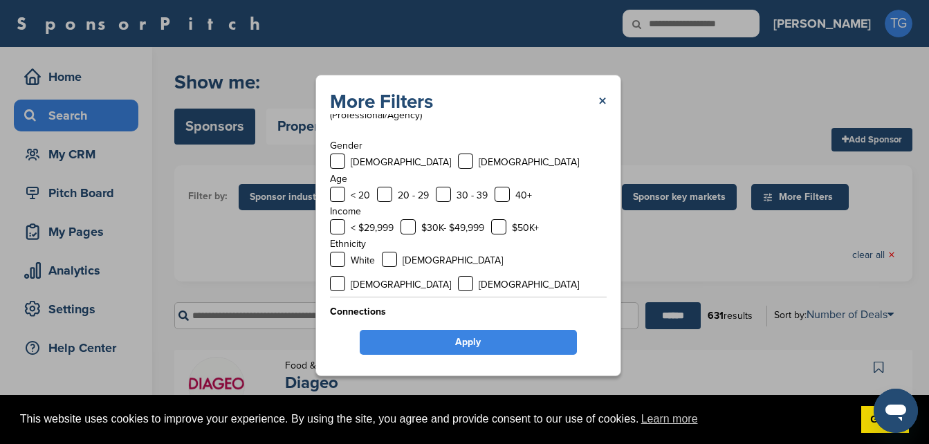
click at [591, 100] on div "More Filters ×" at bounding box center [468, 101] width 277 height 25
click at [598, 97] on link "×" at bounding box center [602, 101] width 8 height 25
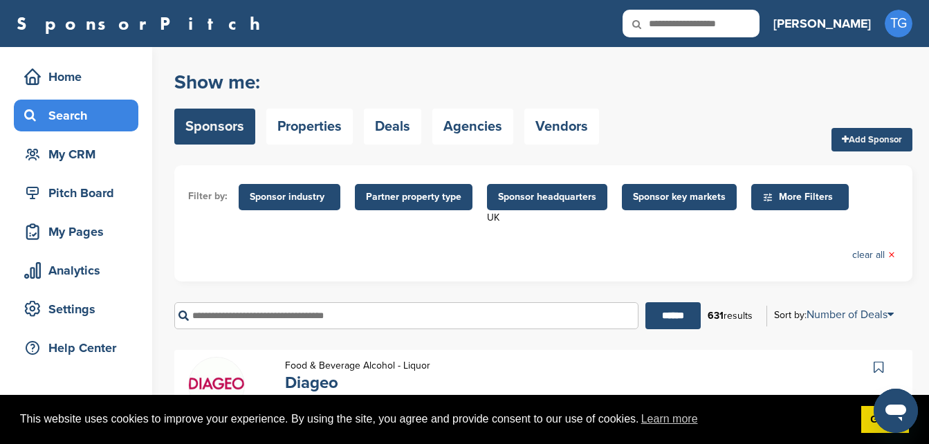
click at [651, 205] on span "Sponsor key markets" at bounding box center [679, 197] width 115 height 26
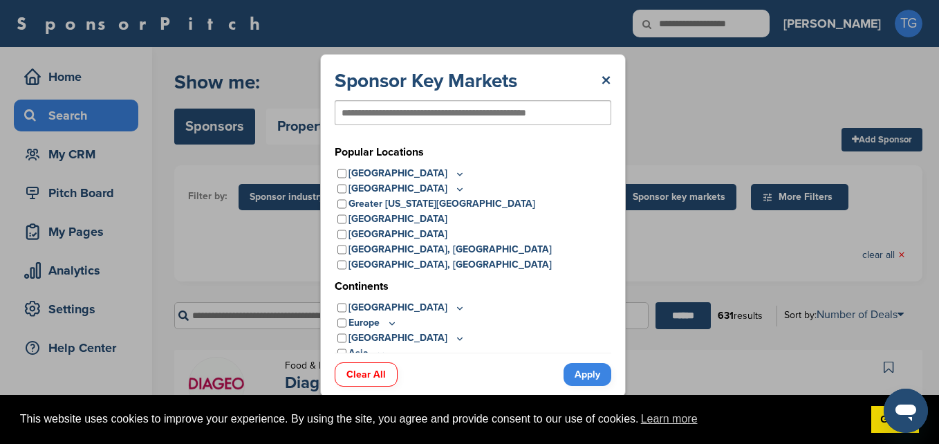
click at [650, 205] on div "Sponsor Key Markets × Popular Locations United States Midwest Illinois Indiana …" at bounding box center [473, 225] width 946 height 451
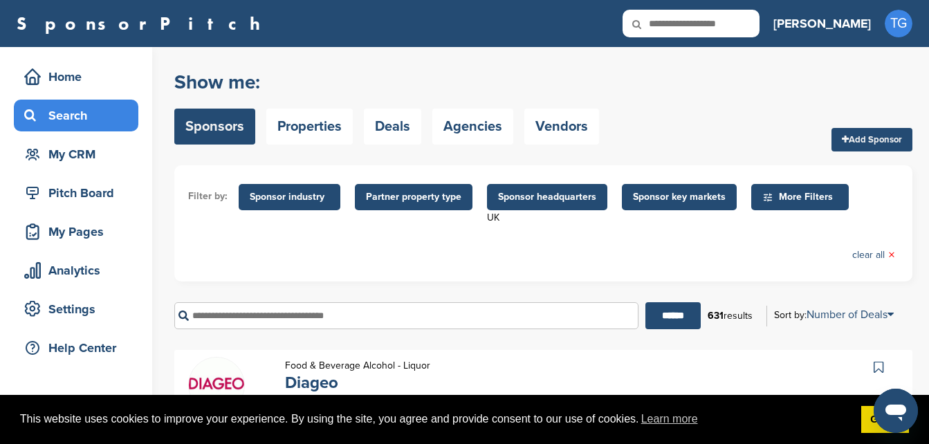
click at [550, 199] on span "Sponsor headquarters" at bounding box center [547, 196] width 98 height 15
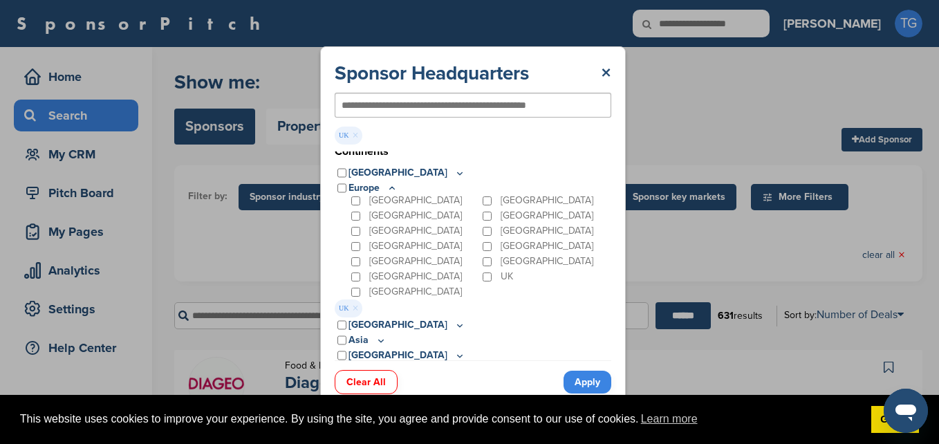
scroll to position [0, 0]
click at [394, 188] on icon at bounding box center [392, 188] width 5 height 2
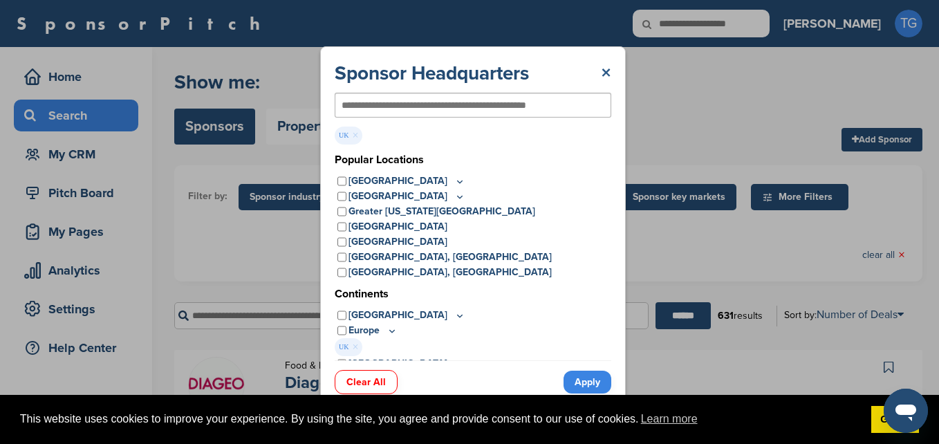
click at [607, 71] on link "×" at bounding box center [606, 73] width 10 height 25
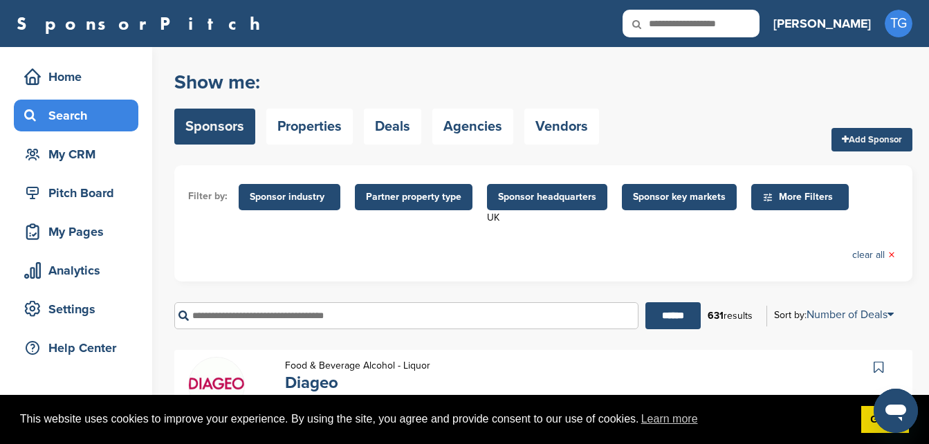
click at [641, 204] on span "Sponsor key markets" at bounding box center [679, 196] width 93 height 15
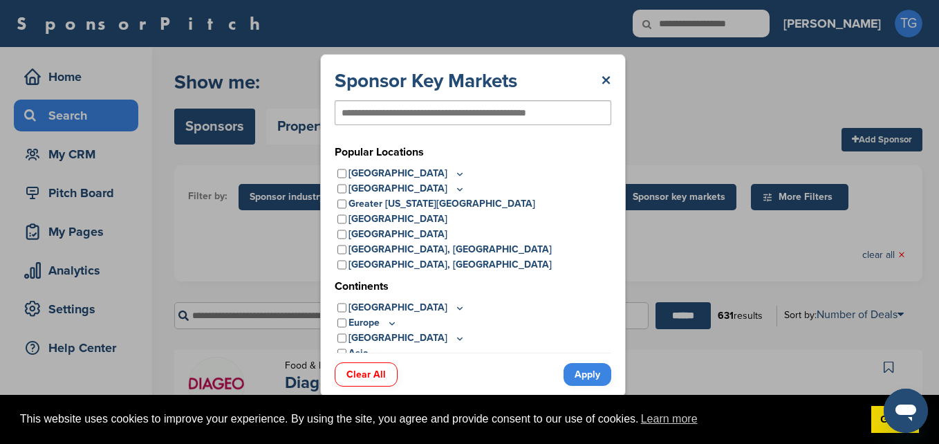
scroll to position [39, 0]
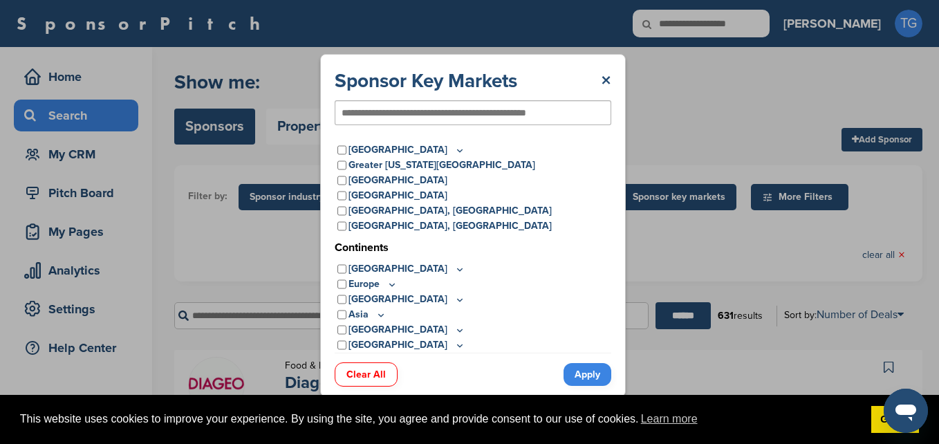
click at [389, 284] on icon at bounding box center [392, 285] width 11 height 12
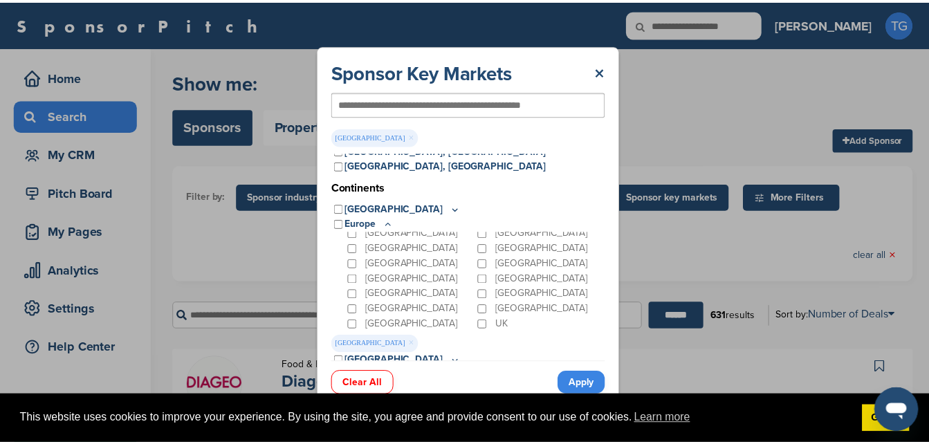
scroll to position [140, 0]
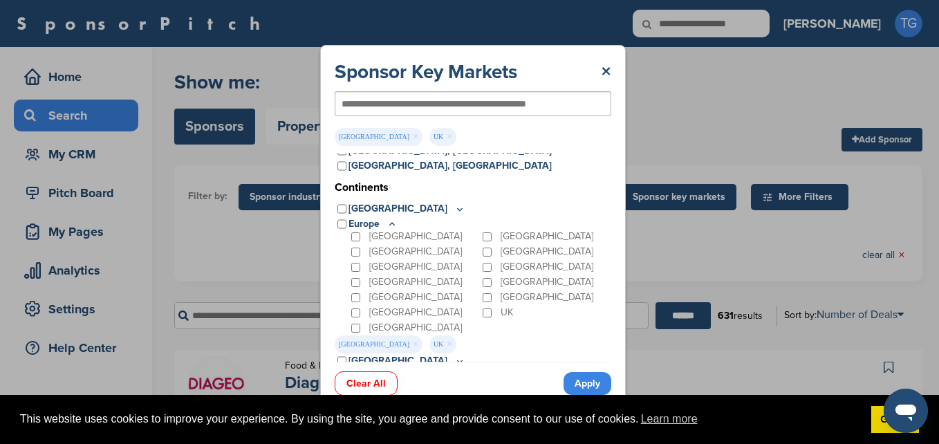
click at [573, 382] on link "Apply" at bounding box center [588, 383] width 48 height 23
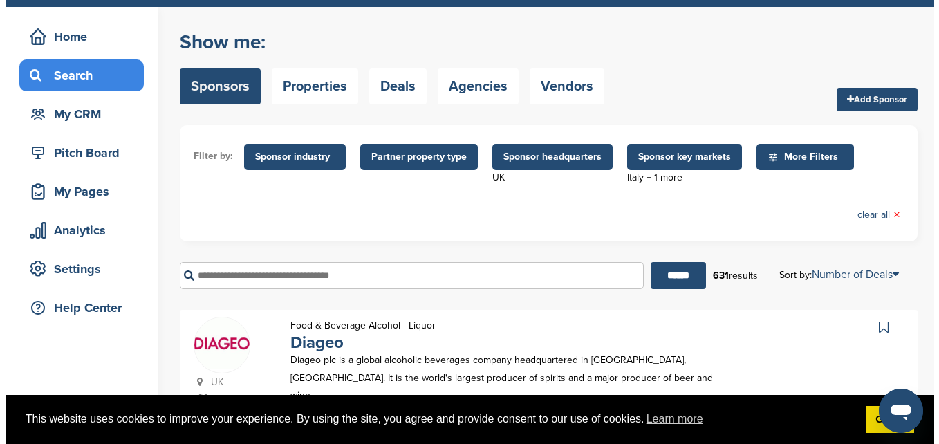
scroll to position [0, 0]
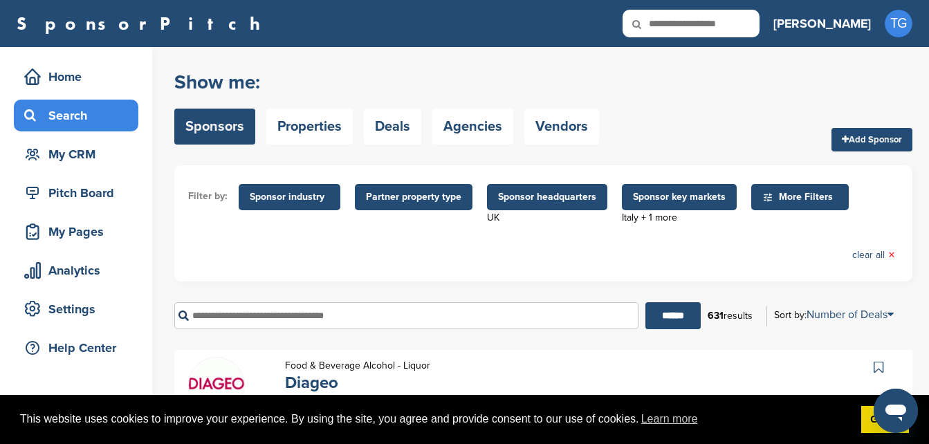
click at [450, 195] on span "Partner property type" at bounding box center [413, 196] width 95 height 15
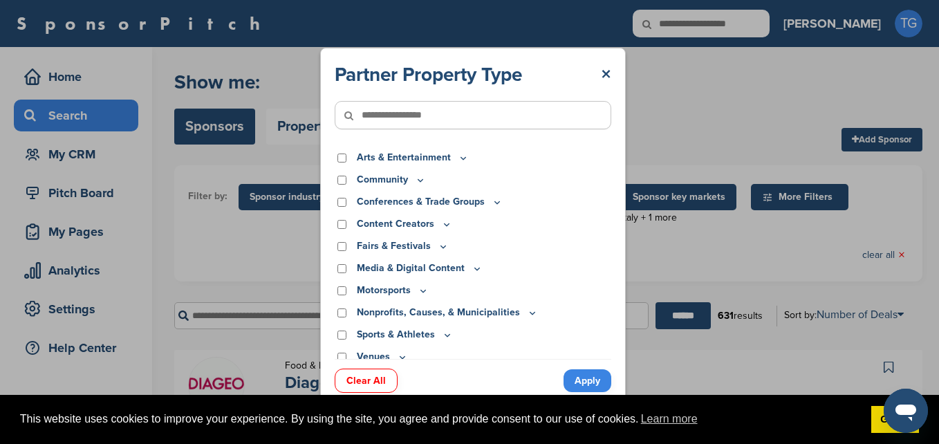
scroll to position [9, 0]
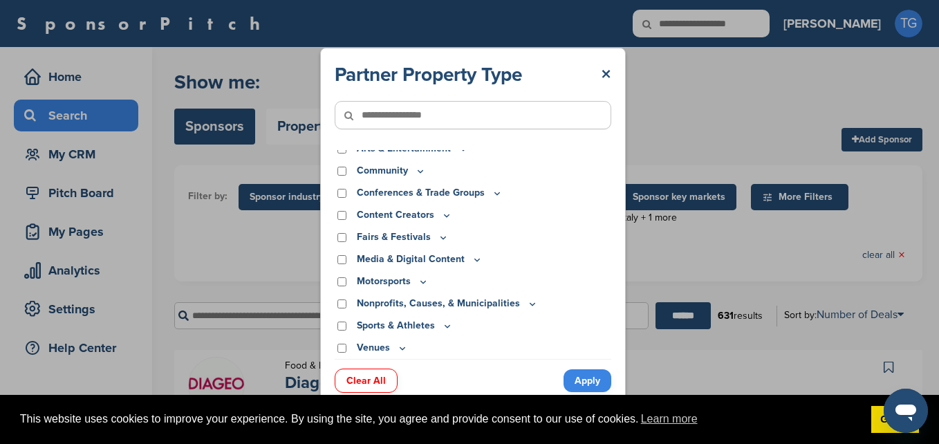
click at [446, 328] on icon at bounding box center [447, 326] width 11 height 12
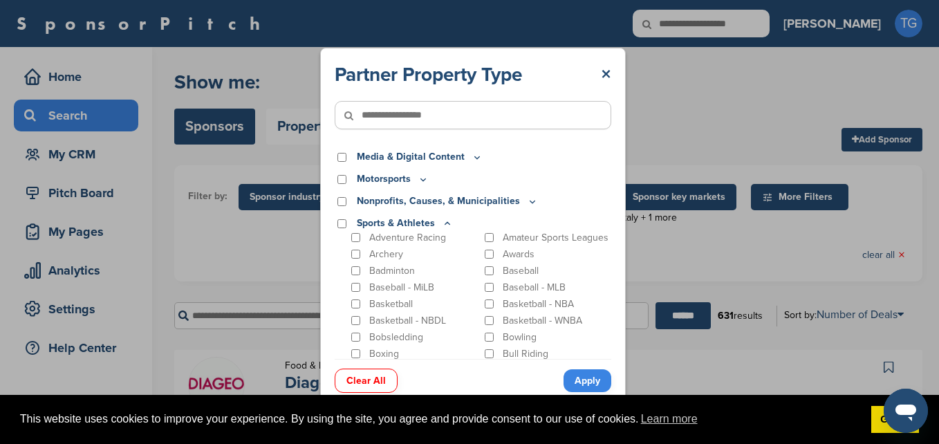
scroll to position [62, 0]
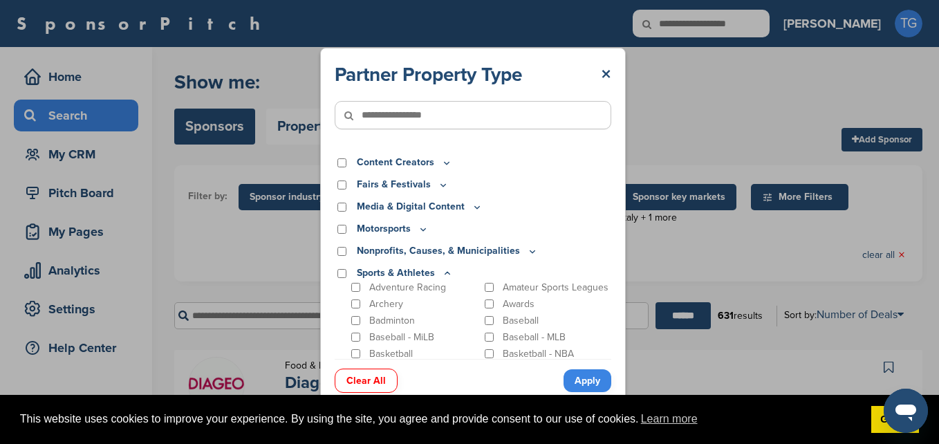
click at [445, 274] on icon at bounding box center [447, 274] width 11 height 12
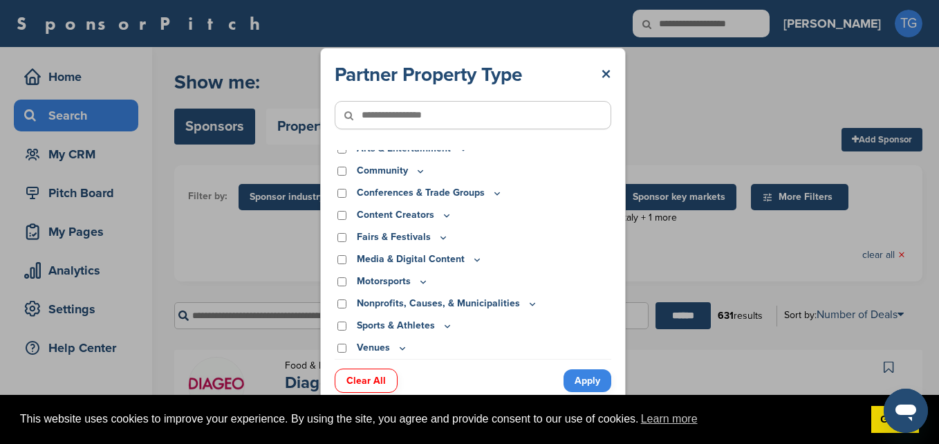
click at [400, 348] on icon at bounding box center [402, 348] width 11 height 12
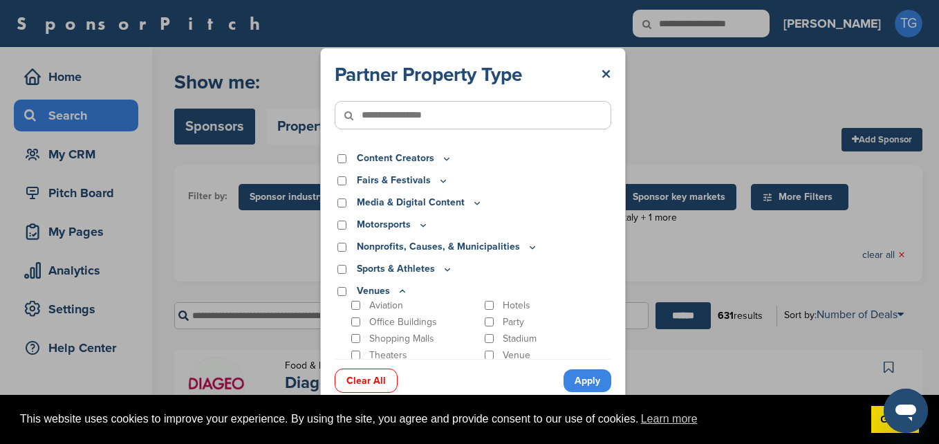
scroll to position [68, 0]
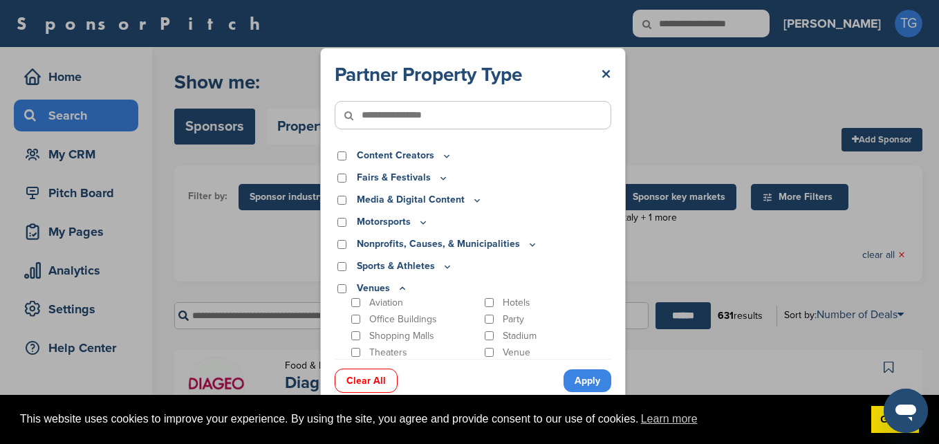
click at [401, 288] on icon at bounding box center [402, 288] width 5 height 2
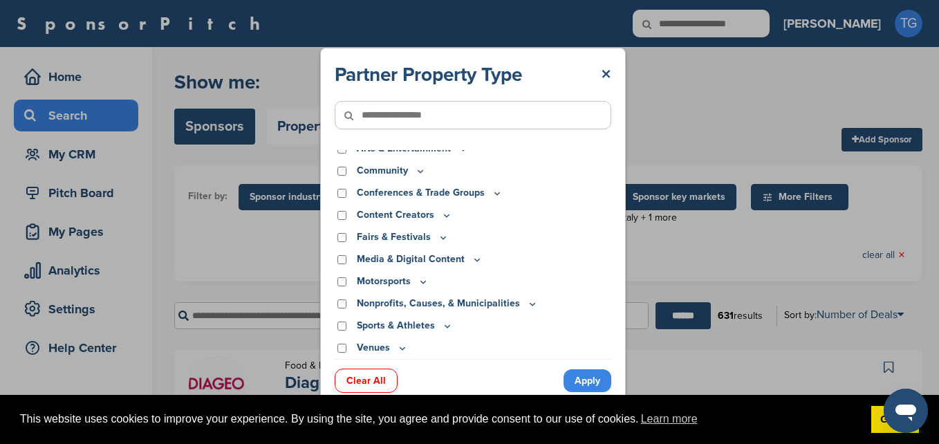
scroll to position [9, 0]
click at [422, 281] on icon at bounding box center [423, 282] width 11 height 12
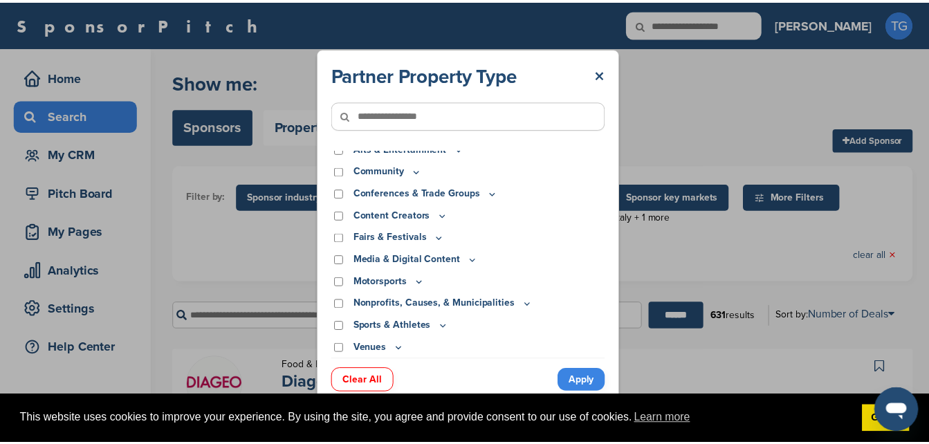
scroll to position [68, 0]
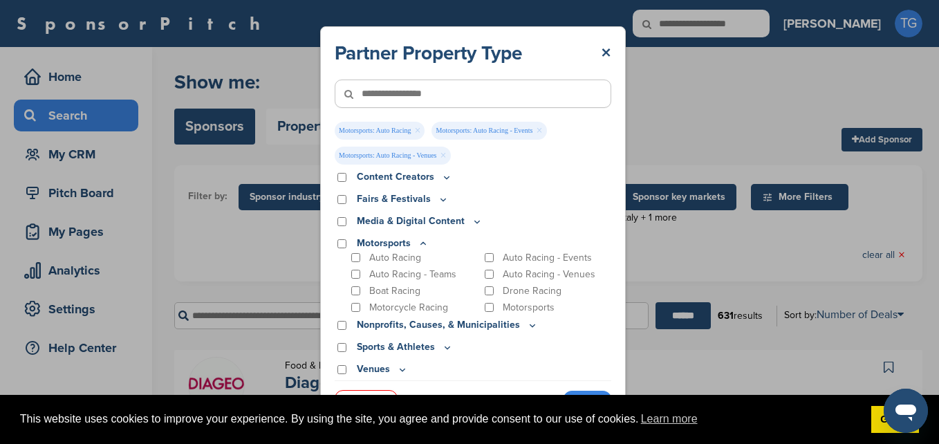
click at [443, 350] on icon at bounding box center [447, 348] width 11 height 12
click at [443, 348] on icon at bounding box center [447, 348] width 11 height 12
click at [786, 264] on div "Partner Property Type × Motorsports: Auto Racing × Motorsports: Auto Racing - E…" at bounding box center [473, 225] width 946 height 451
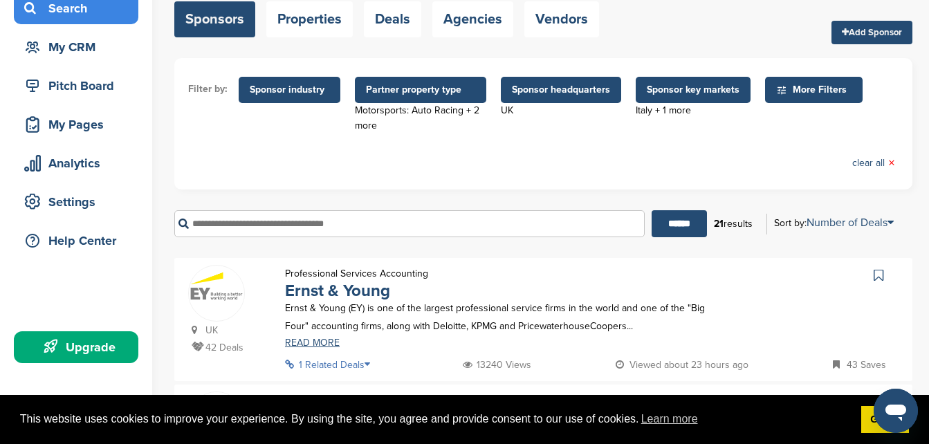
scroll to position [83, 0]
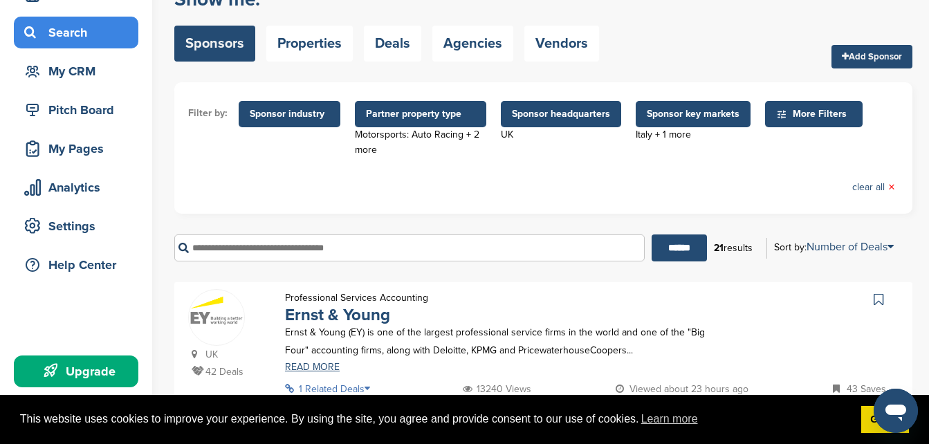
click at [420, 109] on span "Partner property type" at bounding box center [420, 113] width 109 height 15
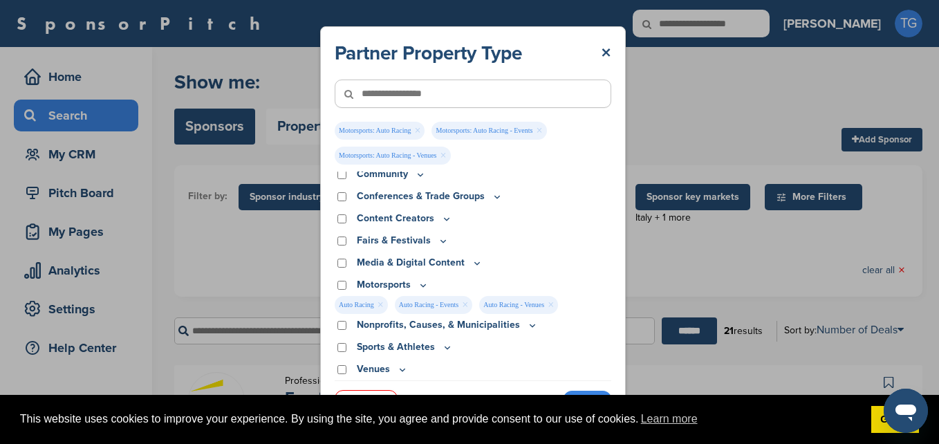
scroll to position [27, 0]
click at [416, 286] on p "Motorsports" at bounding box center [393, 284] width 72 height 15
click at [422, 287] on icon at bounding box center [423, 285] width 11 height 12
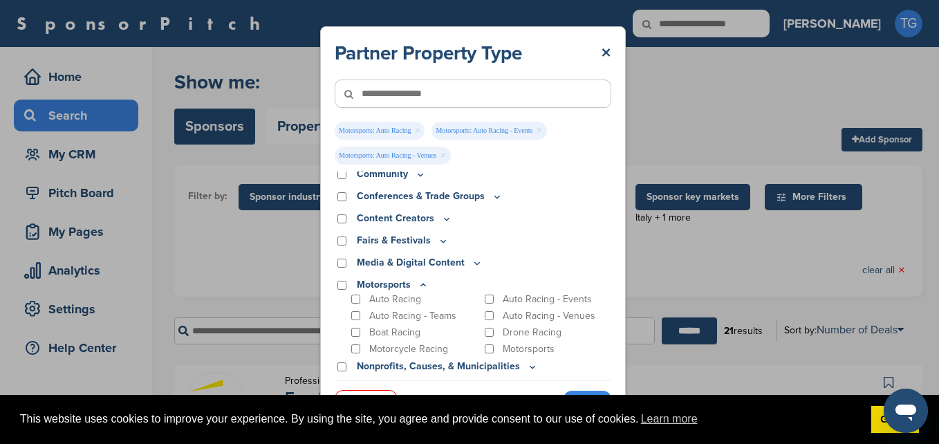
click at [422, 287] on icon at bounding box center [423, 285] width 11 height 12
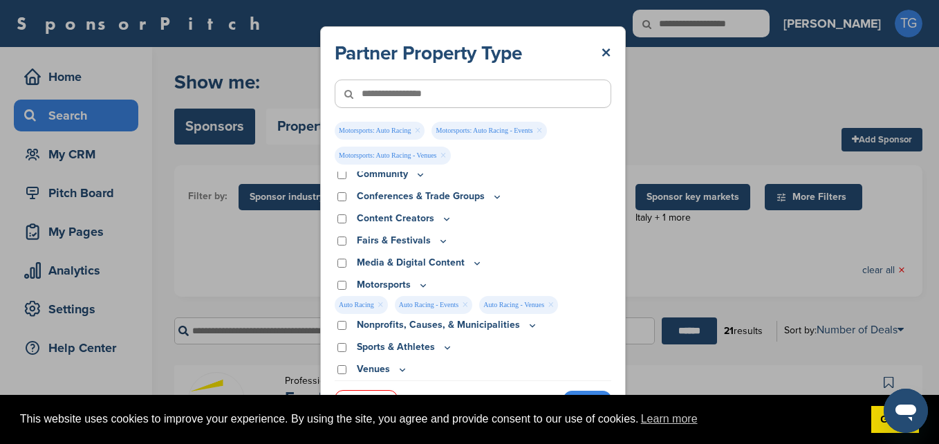
click at [445, 346] on icon at bounding box center [447, 348] width 11 height 12
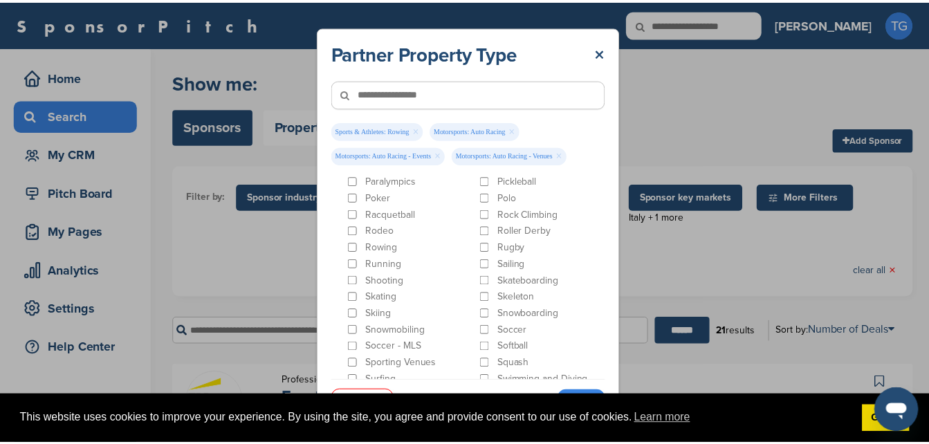
scroll to position [770, 0]
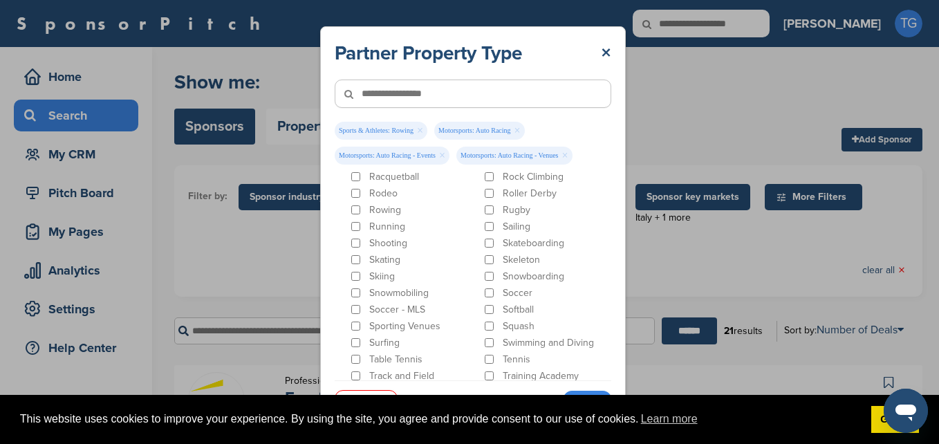
click at [574, 392] on link "Apply" at bounding box center [588, 402] width 48 height 23
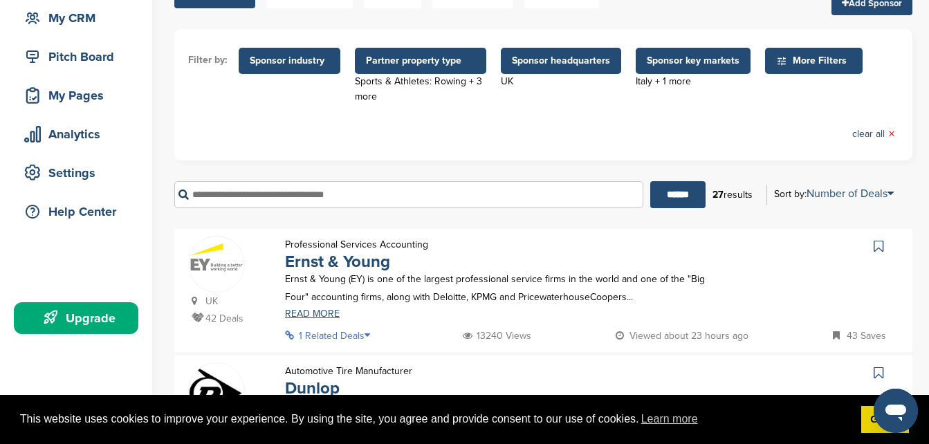
scroll to position [138, 0]
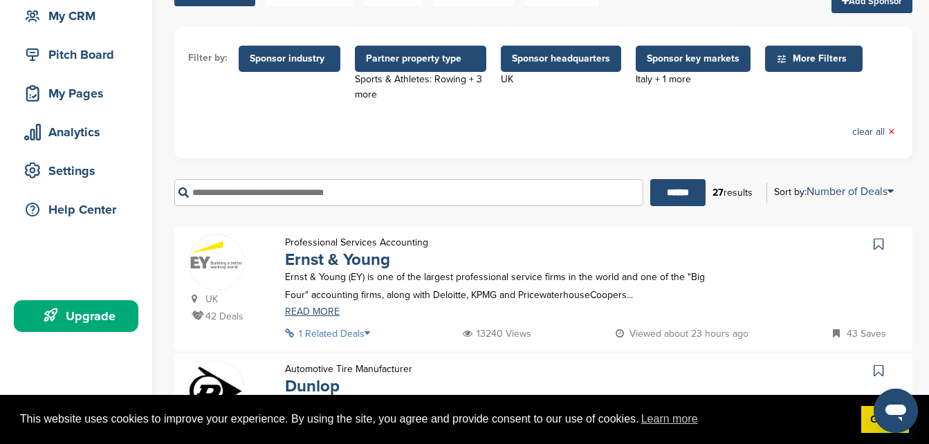
click at [402, 197] on input "text" at bounding box center [408, 192] width 469 height 27
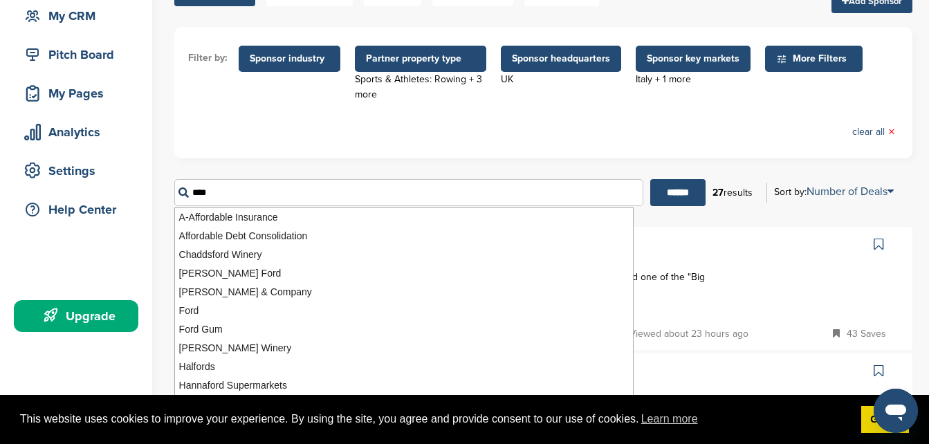
click at [650, 179] on input "******" at bounding box center [677, 192] width 55 height 27
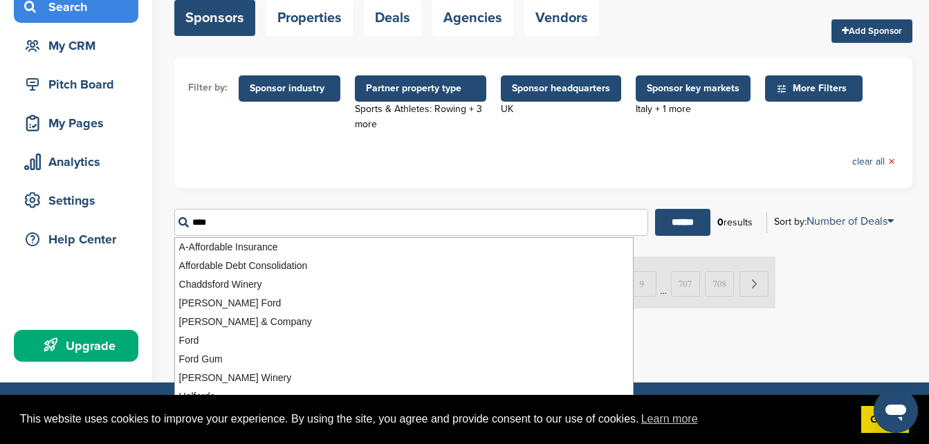
scroll to position [115, 0]
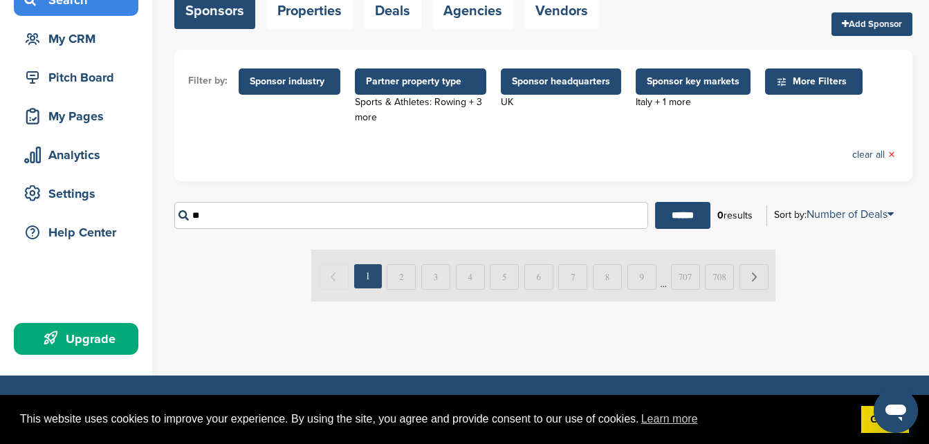
type input "*"
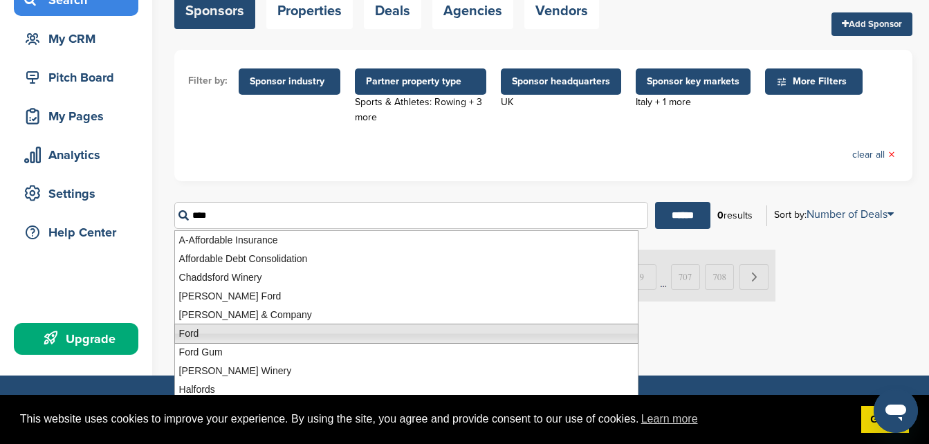
click at [205, 333] on li "Ford" at bounding box center [406, 334] width 464 height 20
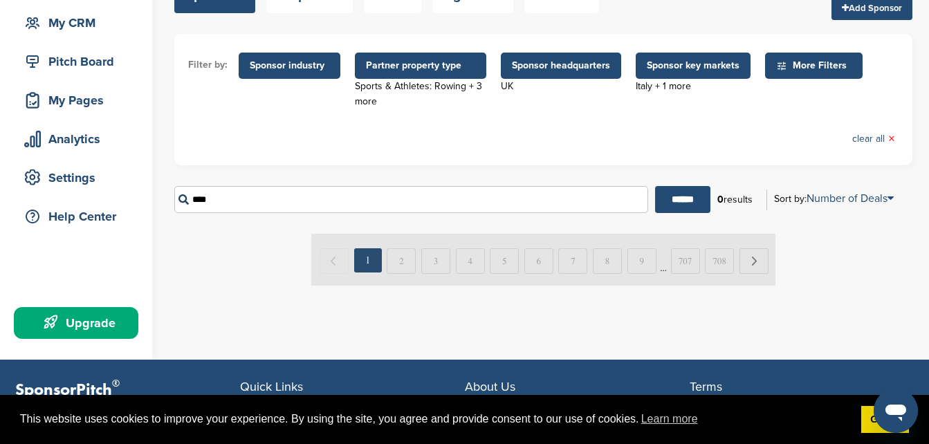
scroll to position [117, 0]
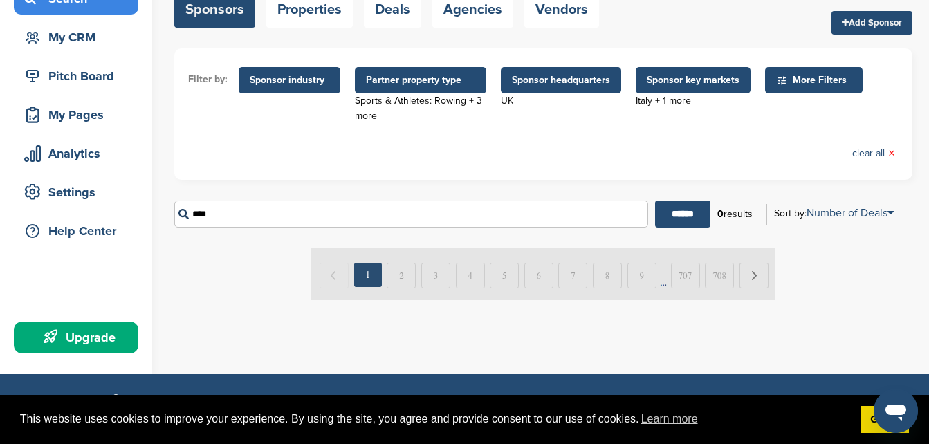
click at [439, 222] on input "****" at bounding box center [411, 214] width 474 height 27
type input "*"
click at [672, 199] on div "****** 0 results Sort by: Number of Deals Sponsor Name Recently Added Number of…" at bounding box center [543, 214] width 738 height 48
click at [676, 213] on input "******" at bounding box center [682, 214] width 55 height 27
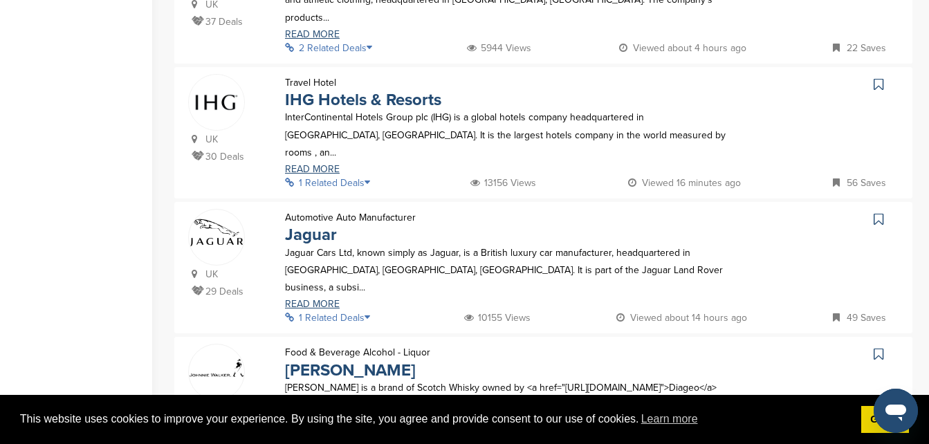
scroll to position [695, 0]
click at [369, 177] on icon at bounding box center [371, 182] width 14 height 10
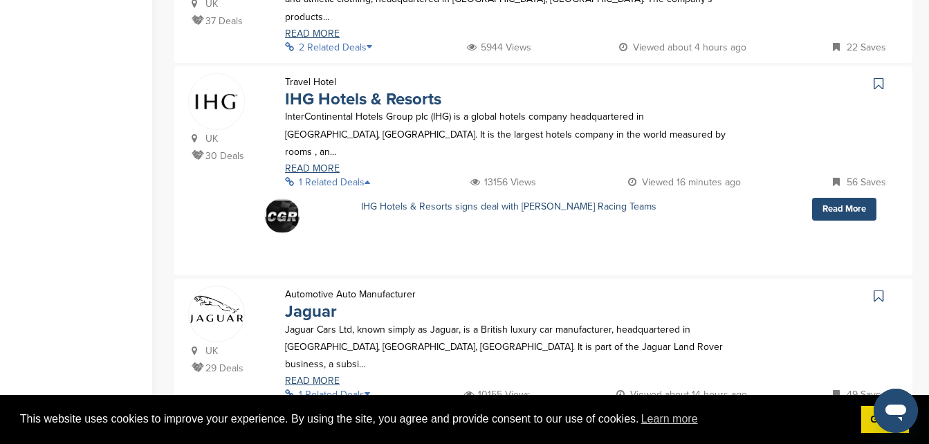
click at [369, 177] on icon at bounding box center [371, 182] width 14 height 10
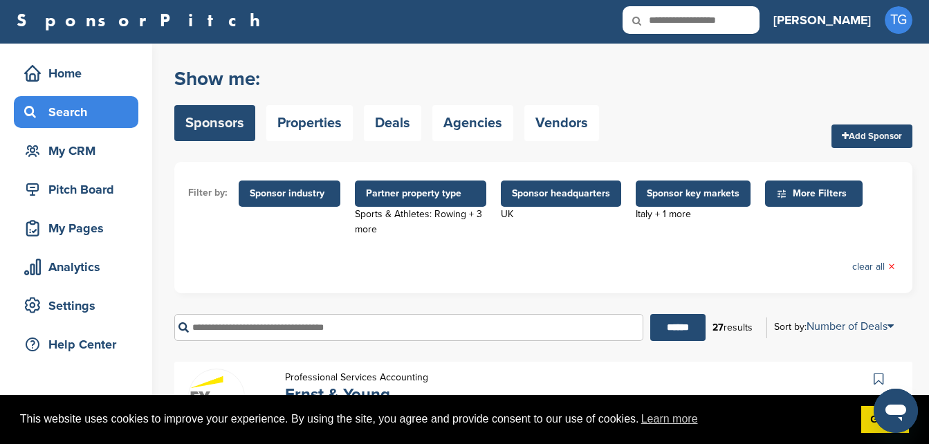
scroll to position [0, 0]
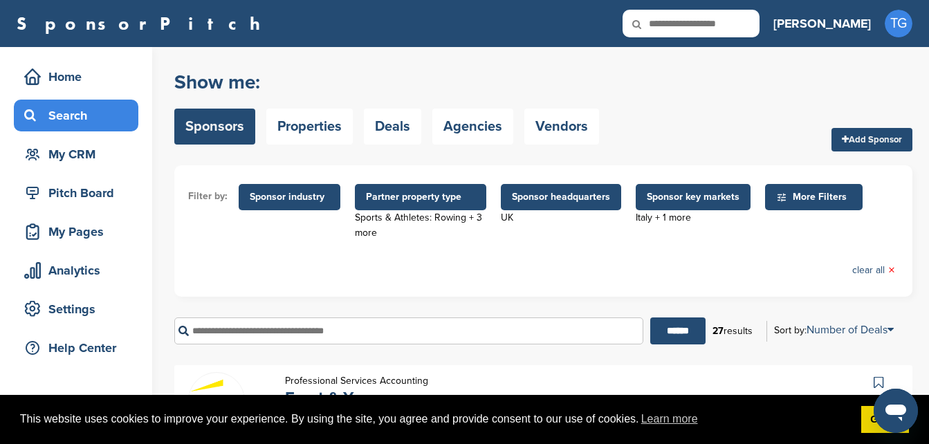
click at [366, 197] on span "Partner property type" at bounding box center [420, 196] width 109 height 15
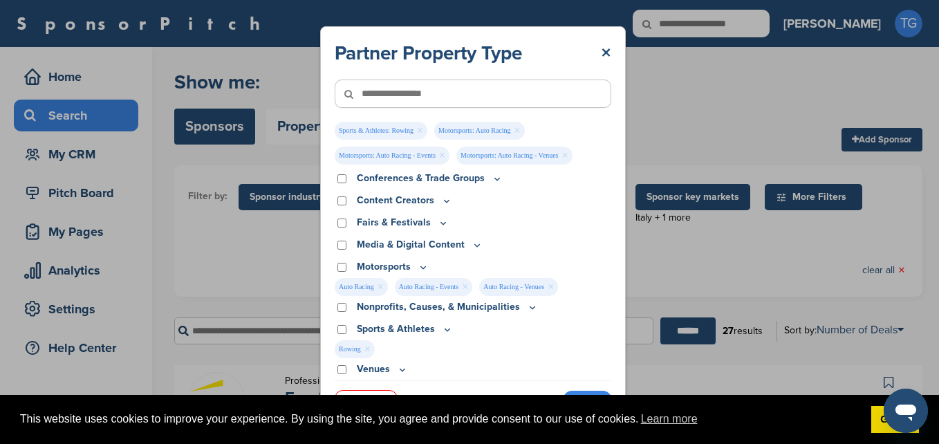
click at [272, 286] on div "Partner Property Type × Sports & Athletes: Rowing × Motorsports: Auto Racing × …" at bounding box center [473, 225] width 946 height 451
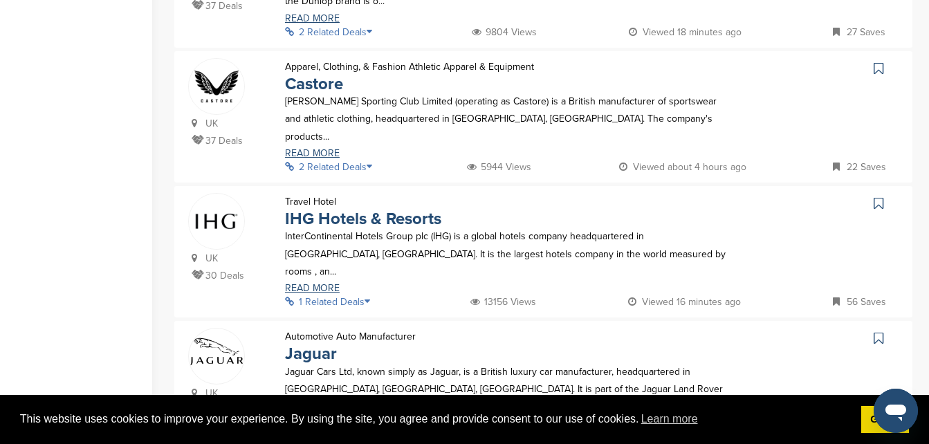
scroll to position [579, 0]
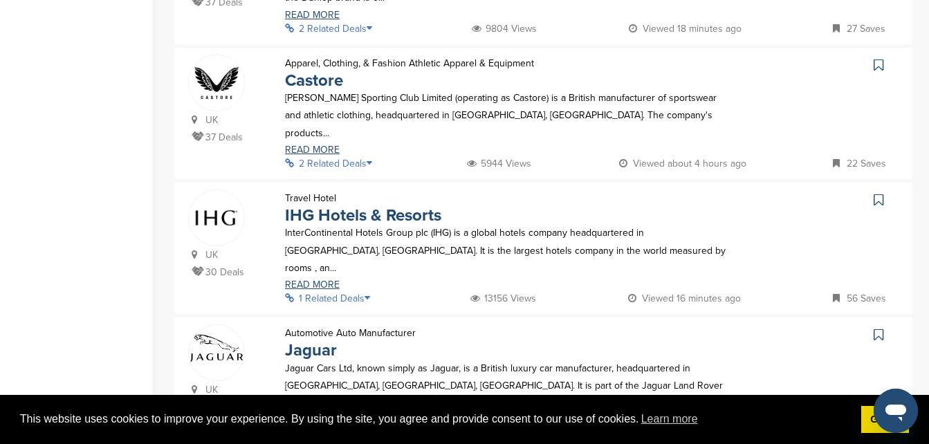
click at [355, 155] on p "2 Related Deals" at bounding box center [332, 163] width 95 height 17
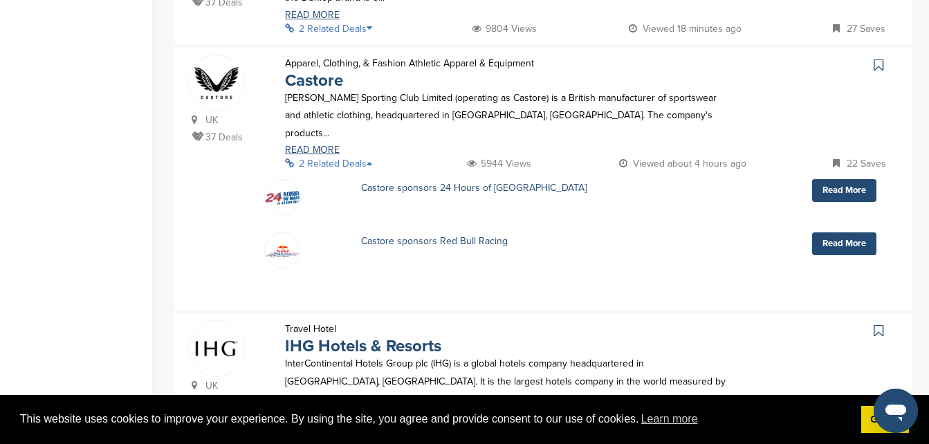
click at [370, 158] on icon at bounding box center [373, 163] width 14 height 10
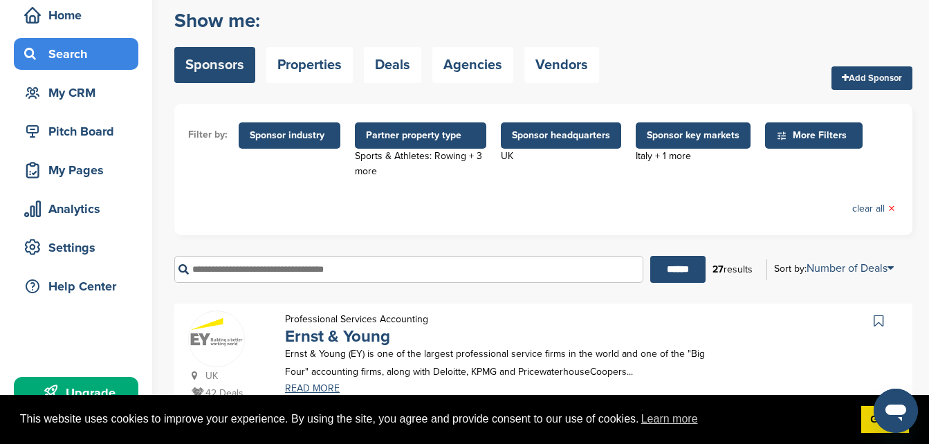
scroll to position [60, 0]
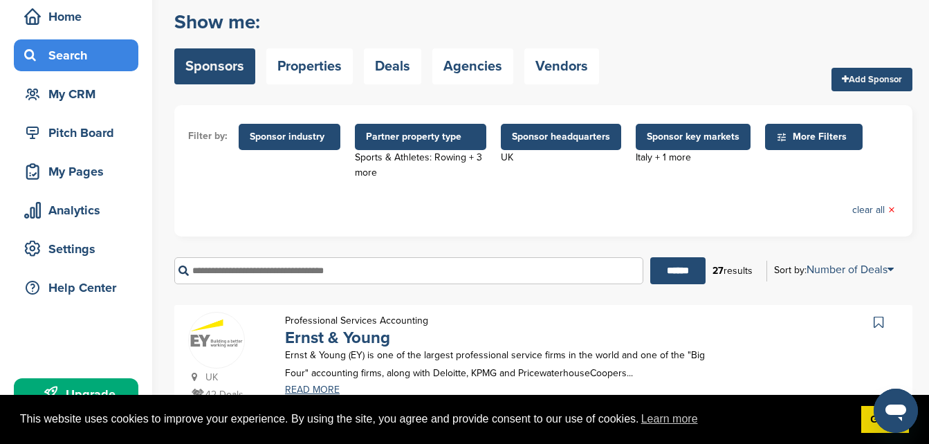
click at [414, 138] on span "Partner property type" at bounding box center [420, 136] width 109 height 15
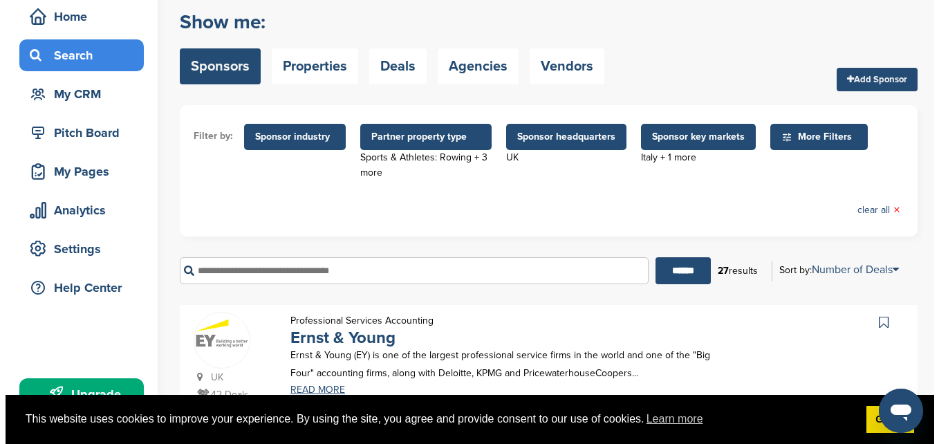
scroll to position [0, 0]
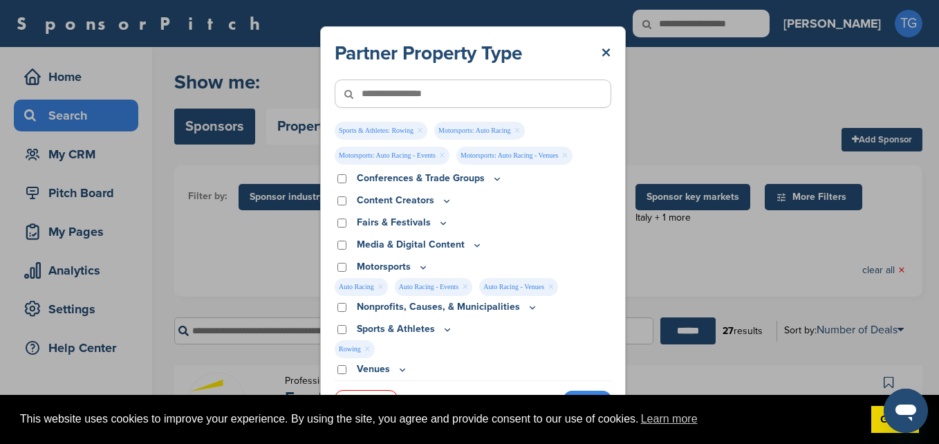
click at [381, 289] on link "×" at bounding box center [381, 286] width 6 height 15
click at [405, 288] on link "×" at bounding box center [405, 286] width 6 height 15
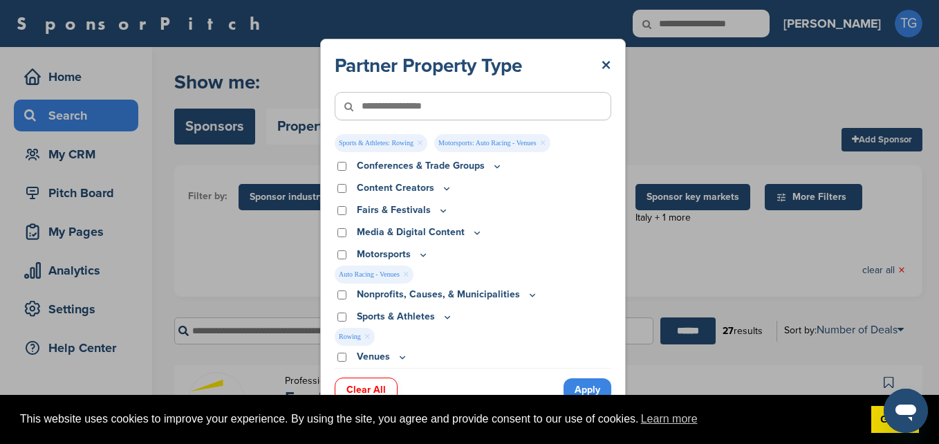
click at [407, 272] on link "×" at bounding box center [406, 274] width 6 height 15
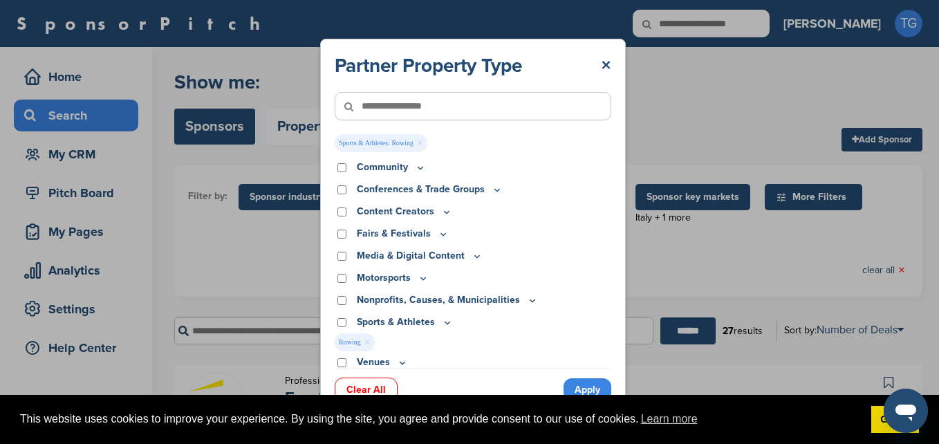
scroll to position [27, 0]
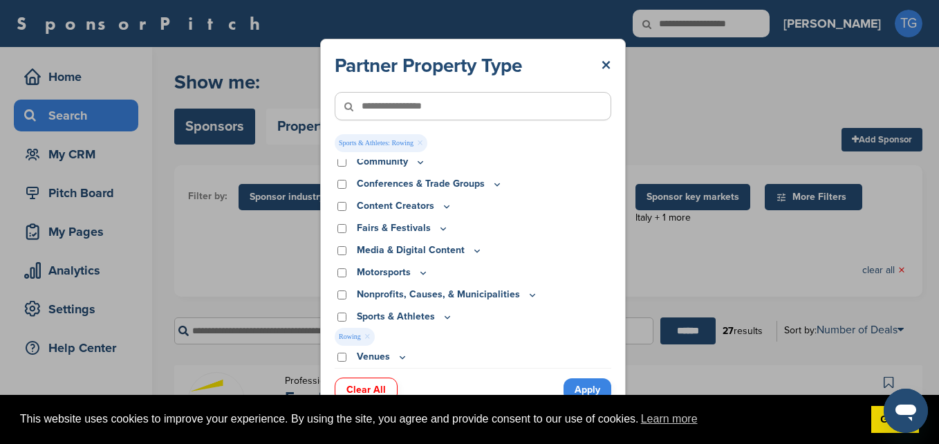
click at [369, 335] on link "×" at bounding box center [367, 336] width 6 height 15
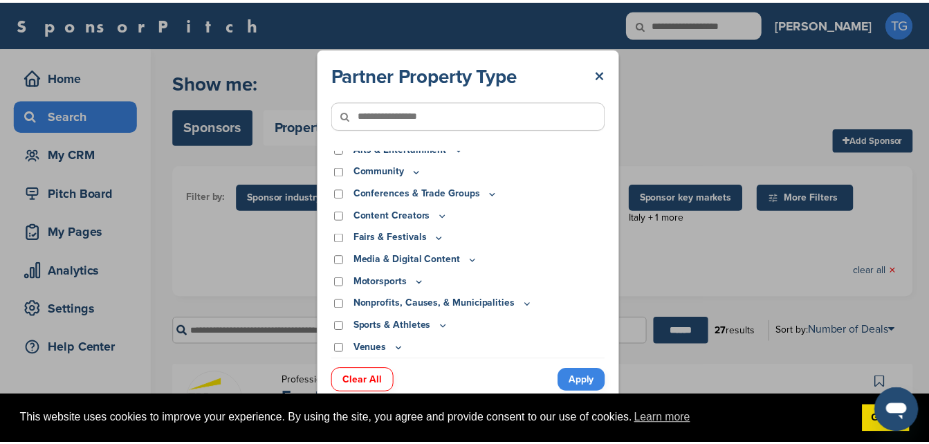
scroll to position [9, 0]
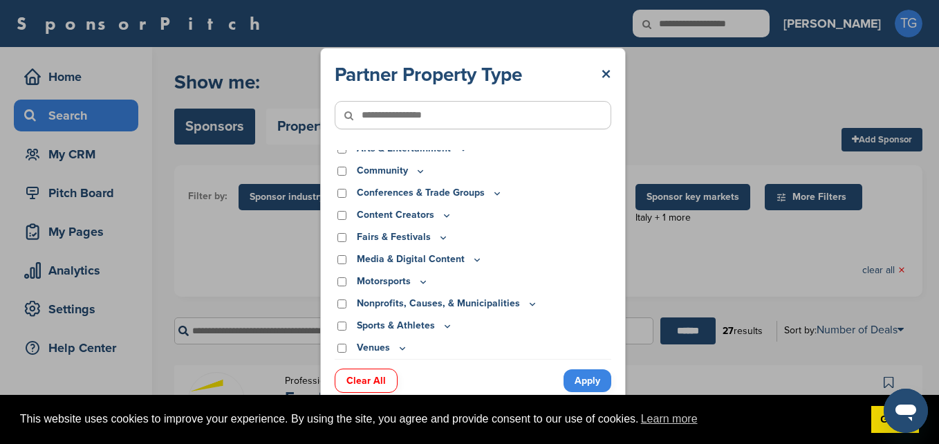
click at [592, 382] on link "Apply" at bounding box center [588, 380] width 48 height 23
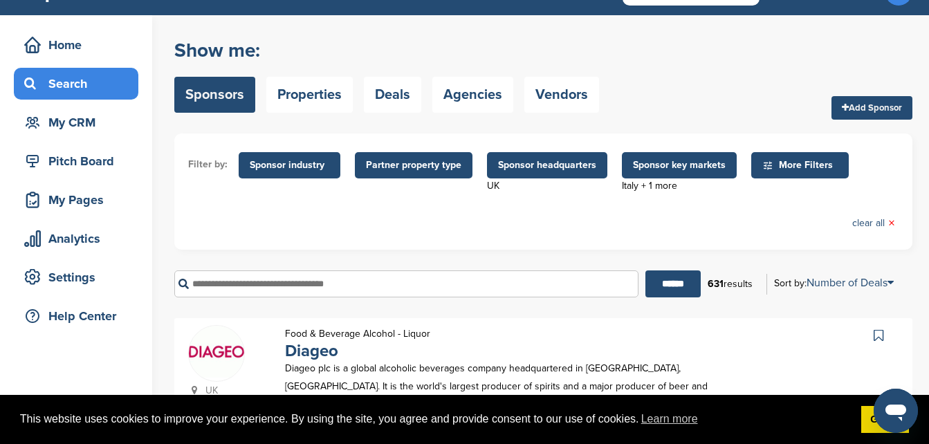
scroll to position [40, 0]
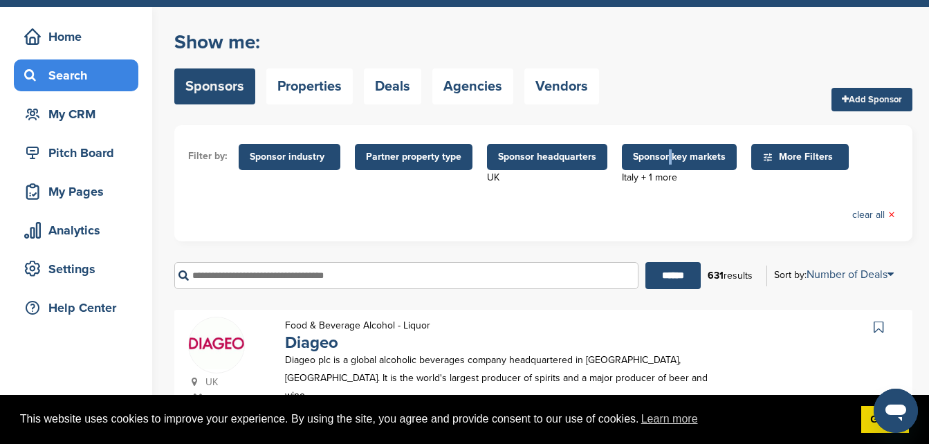
click at [667, 162] on span "Sponsor key markets" at bounding box center [679, 156] width 93 height 15
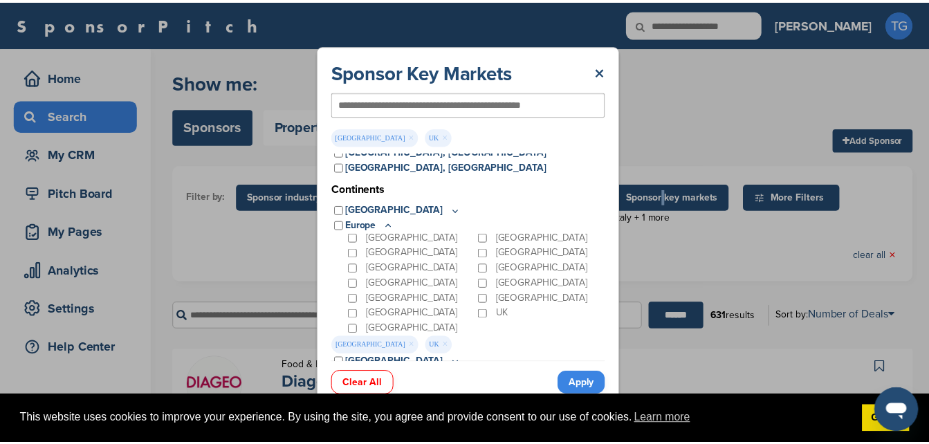
scroll to position [0, 0]
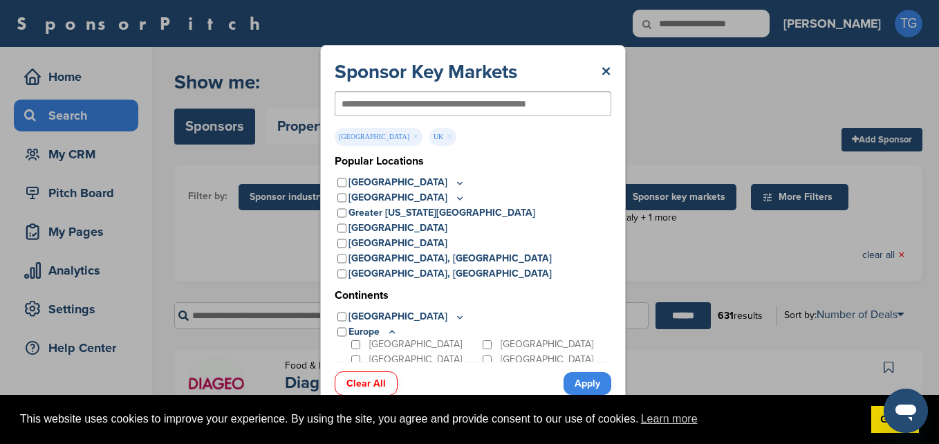
click at [611, 68] on div "Sponsor Key Markets × Italy × UK × Popular Locations United States Midwest Illi…" at bounding box center [473, 225] width 306 height 361
click at [603, 71] on link "×" at bounding box center [606, 71] width 10 height 25
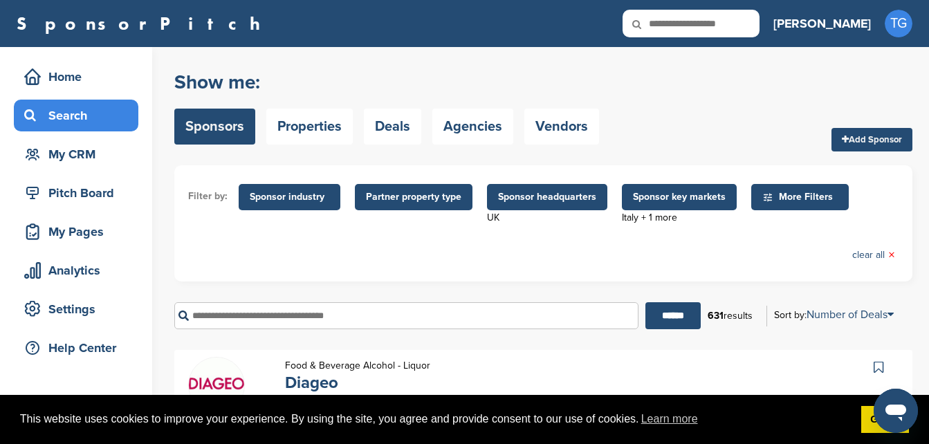
click at [797, 196] on span "More Filters" at bounding box center [802, 196] width 80 height 15
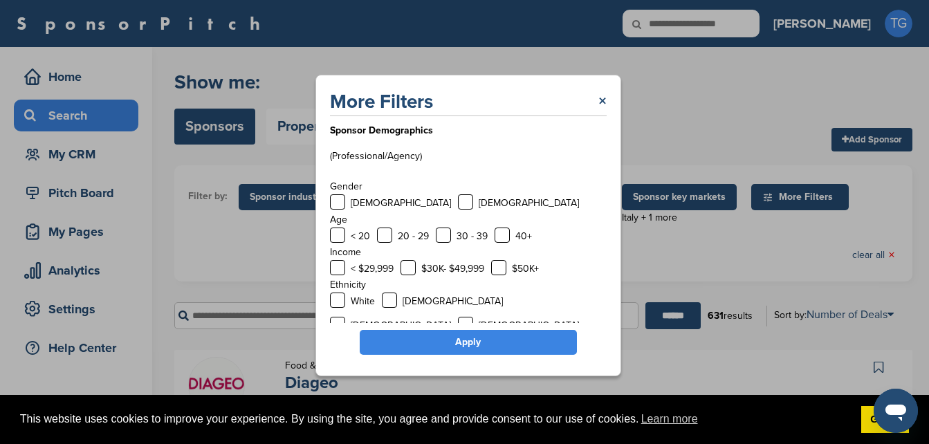
scroll to position [53, 0]
click at [333, 199] on label at bounding box center [337, 201] width 15 height 15
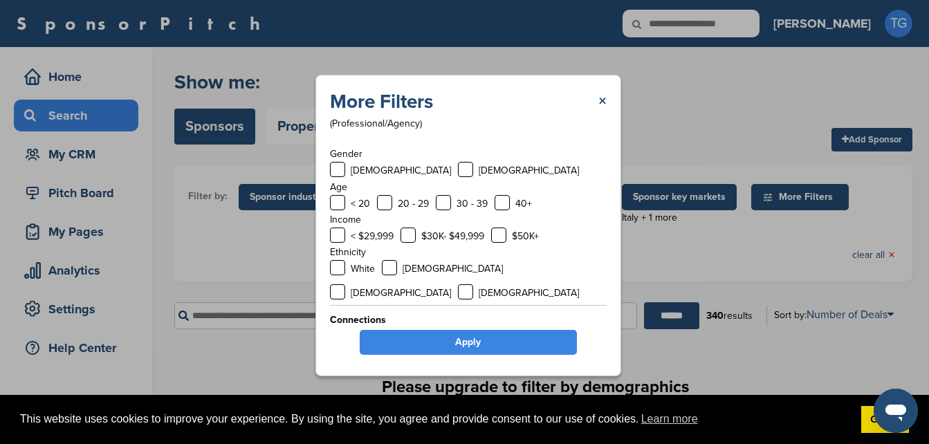
scroll to position [93, 0]
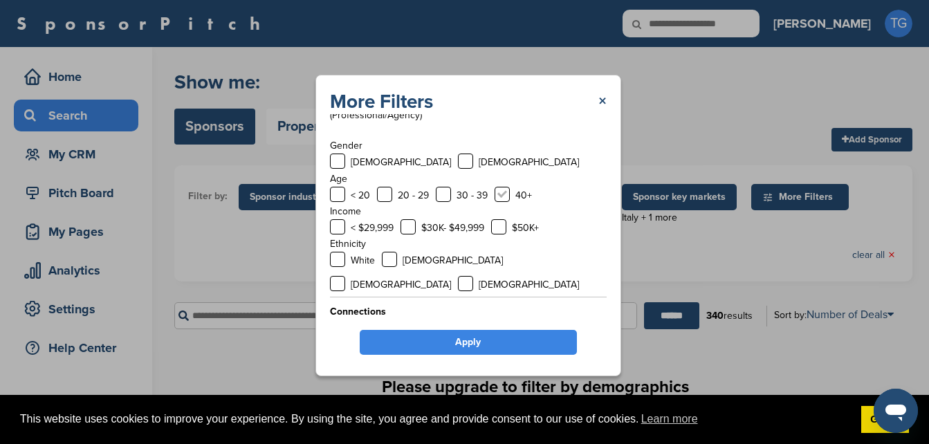
click at [501, 197] on label at bounding box center [501, 194] width 15 height 15
click at [471, 340] on link "Apply" at bounding box center [468, 342] width 217 height 25
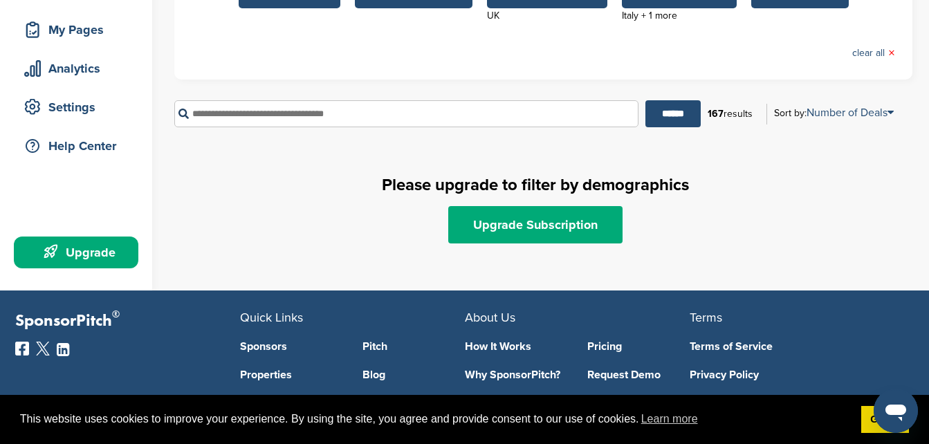
scroll to position [138, 0]
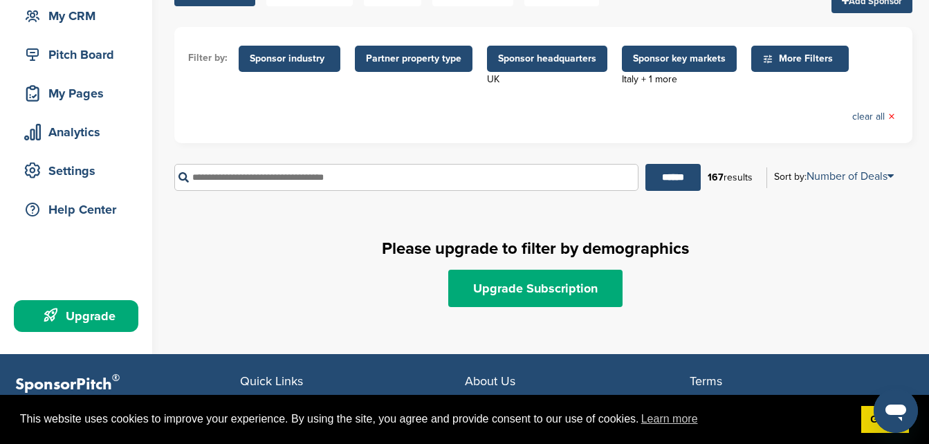
click at [782, 57] on span "More Filters" at bounding box center [802, 58] width 80 height 15
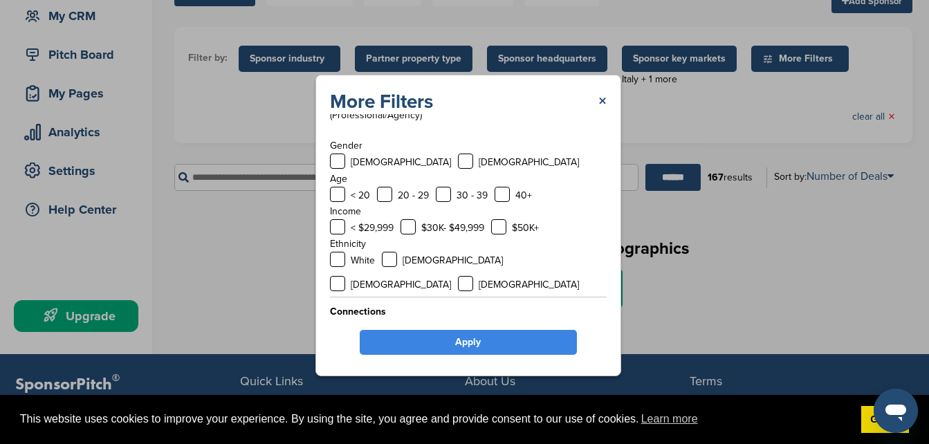
click at [357, 158] on p "[DEMOGRAPHIC_DATA]" at bounding box center [401, 162] width 100 height 17
click at [344, 159] on label at bounding box center [337, 161] width 15 height 15
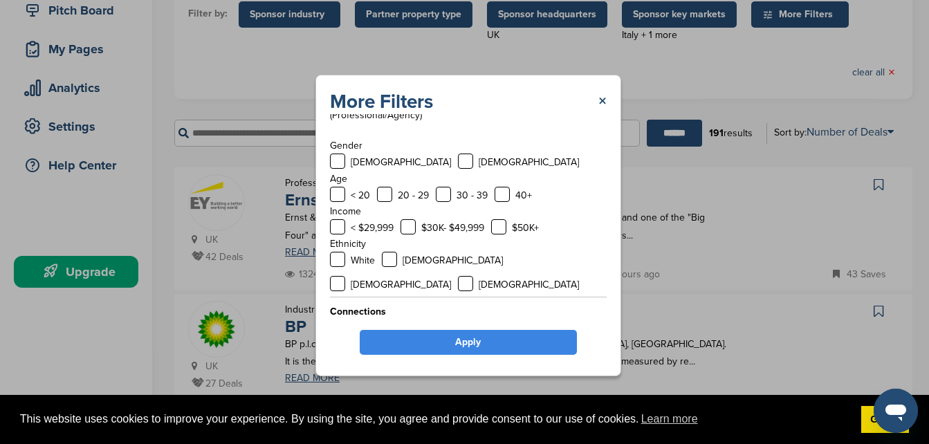
scroll to position [207, 0]
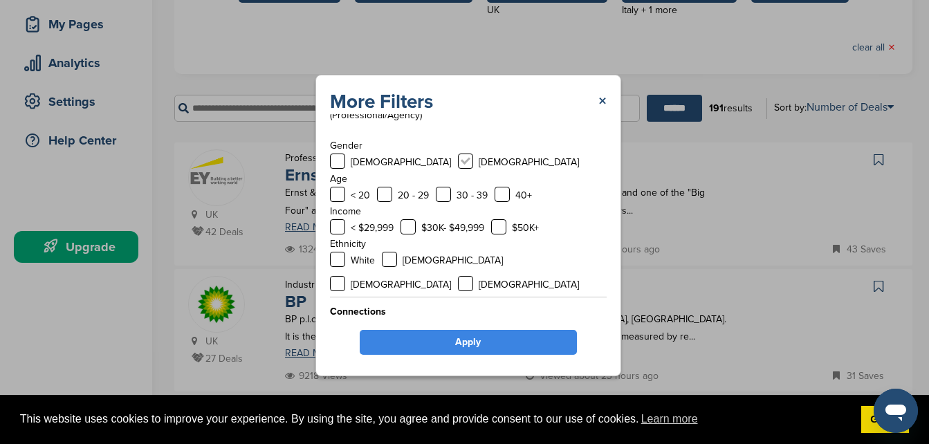
click at [458, 160] on label at bounding box center [465, 161] width 15 height 15
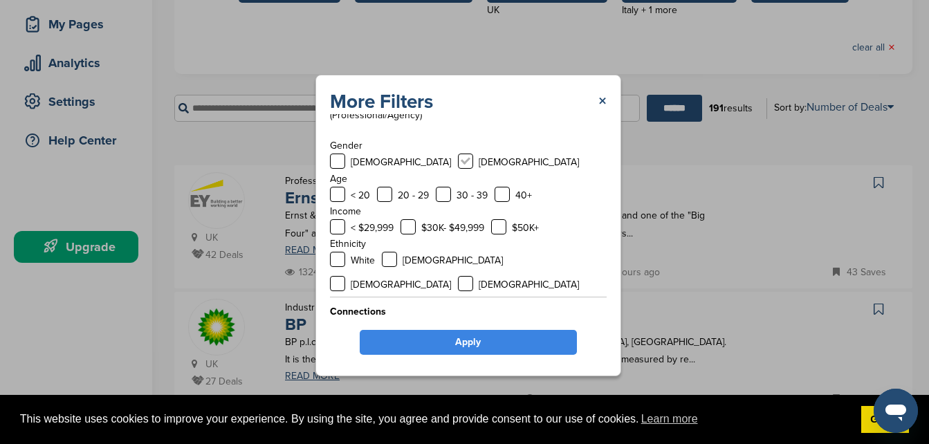
scroll to position [0, 0]
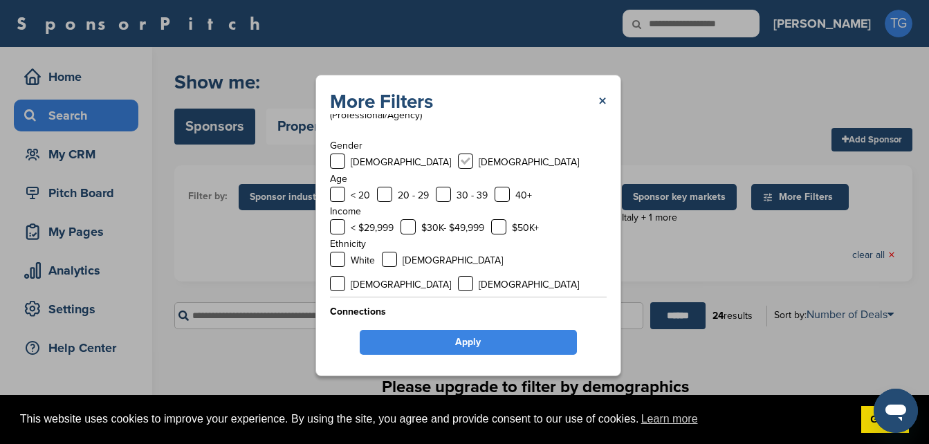
click at [458, 158] on label at bounding box center [465, 161] width 15 height 15
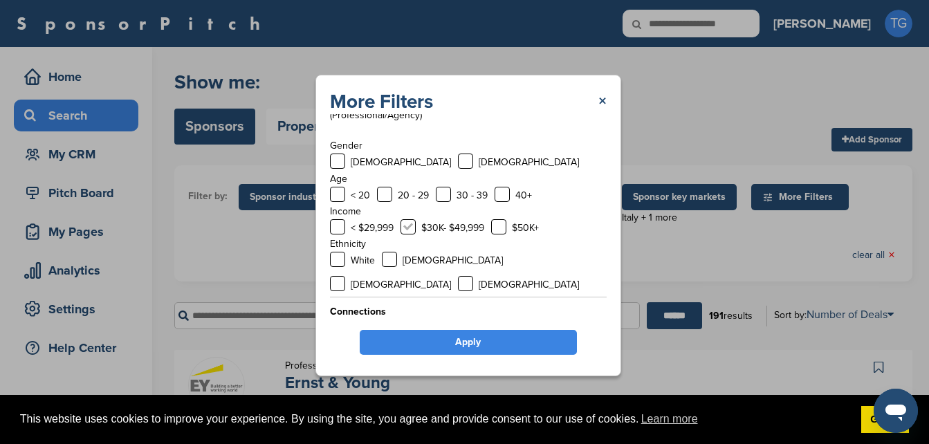
scroll to position [69, 0]
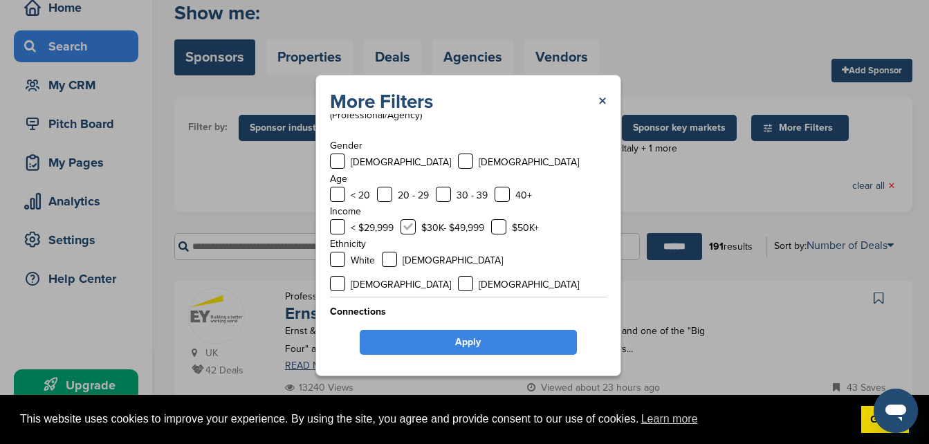
click at [409, 229] on label at bounding box center [407, 226] width 15 height 15
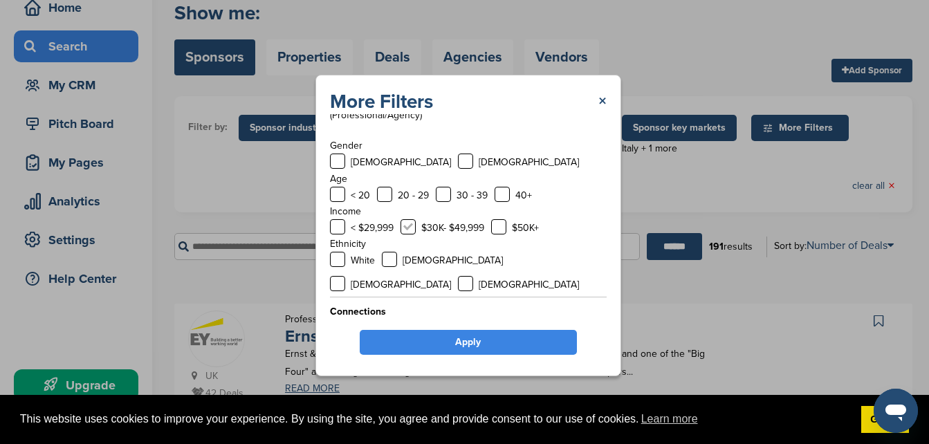
scroll to position [0, 0]
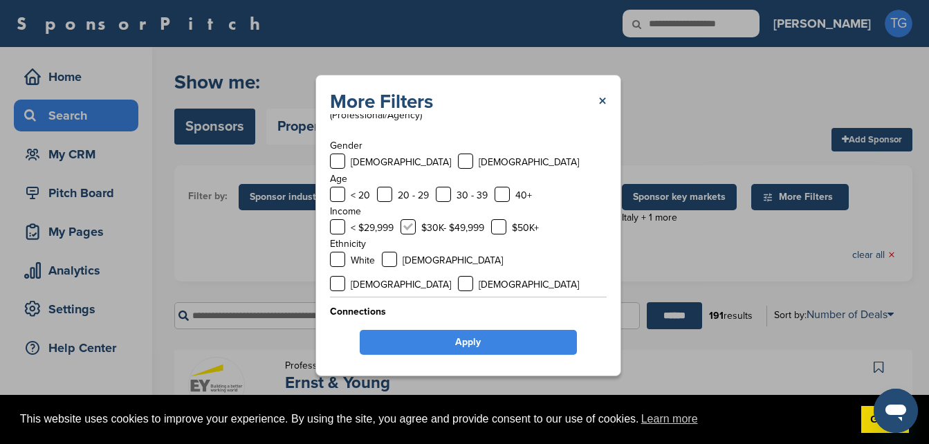
click at [411, 230] on label at bounding box center [407, 226] width 15 height 15
click at [345, 259] on div "White" at bounding box center [352, 260] width 45 height 17
click at [340, 259] on label at bounding box center [337, 259] width 15 height 15
click at [491, 334] on link "Apply" at bounding box center [468, 342] width 217 height 25
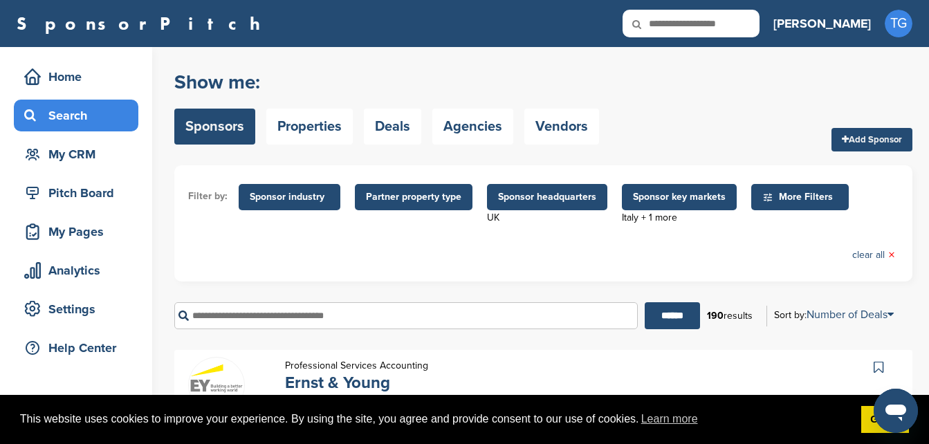
click at [535, 198] on span "Sponsor headquarters" at bounding box center [547, 196] width 98 height 15
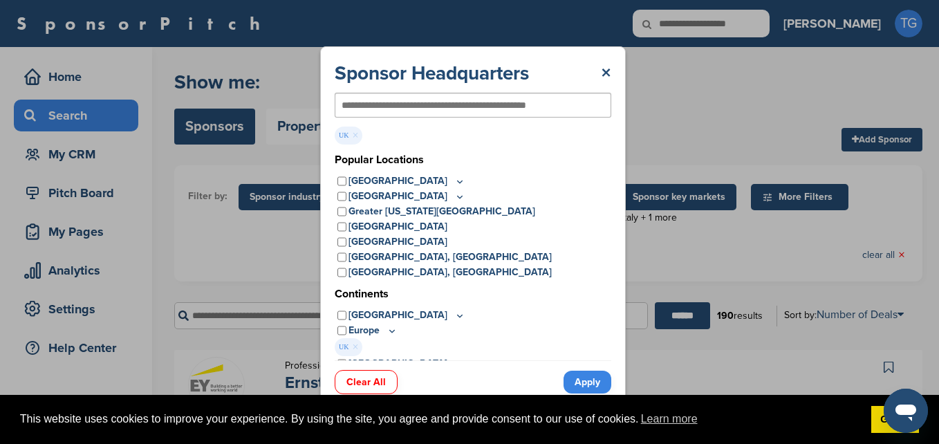
click at [604, 70] on link "×" at bounding box center [606, 73] width 10 height 25
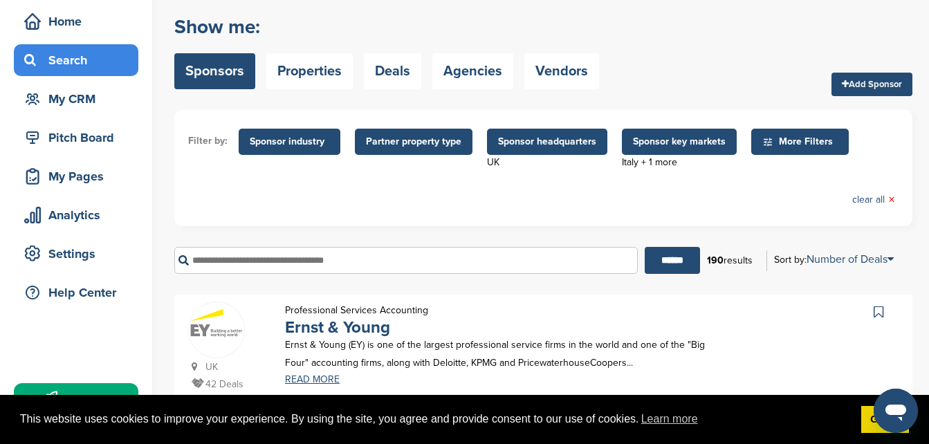
scroll to position [83, 0]
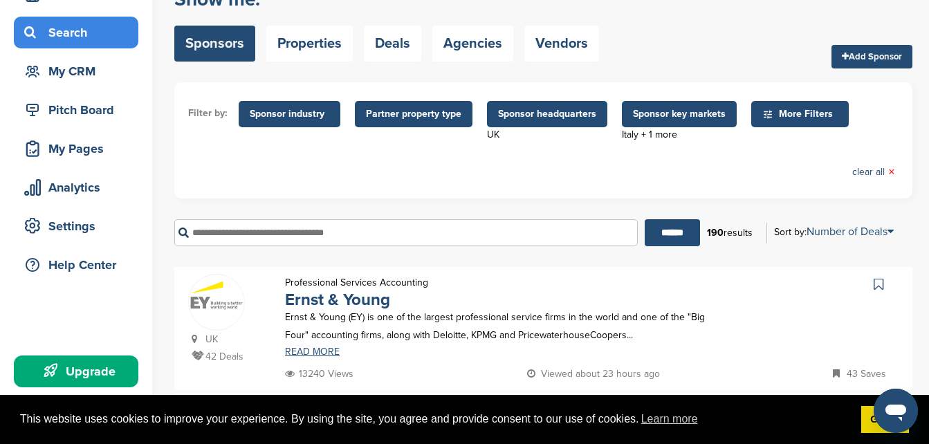
click at [270, 111] on span "Sponsor industry" at bounding box center [290, 113] width 80 height 15
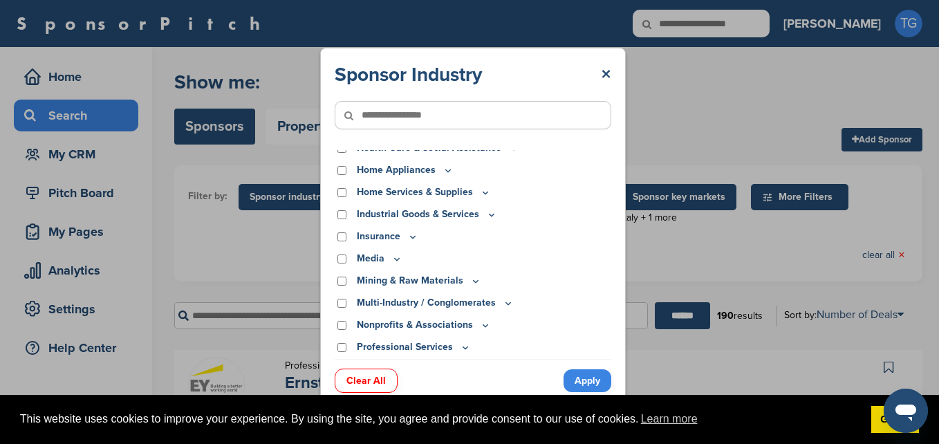
scroll to position [270, 0]
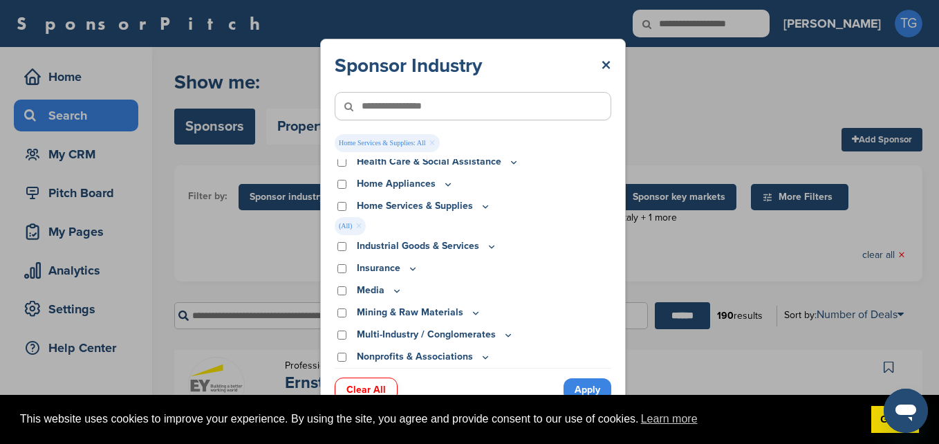
click at [485, 206] on icon at bounding box center [485, 207] width 11 height 12
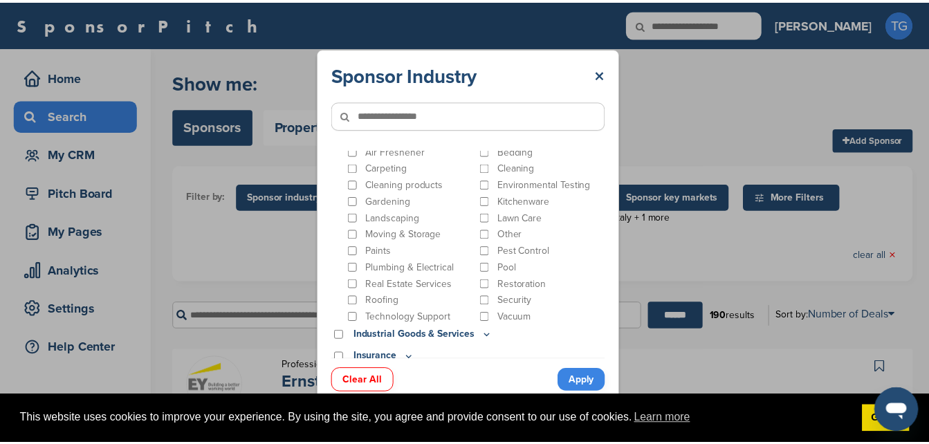
scroll to position [340, 0]
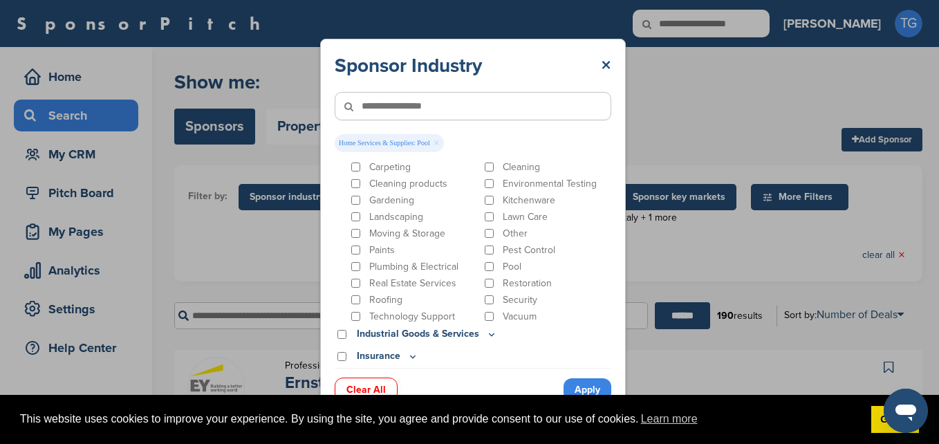
click at [575, 388] on link "Apply" at bounding box center [588, 389] width 48 height 23
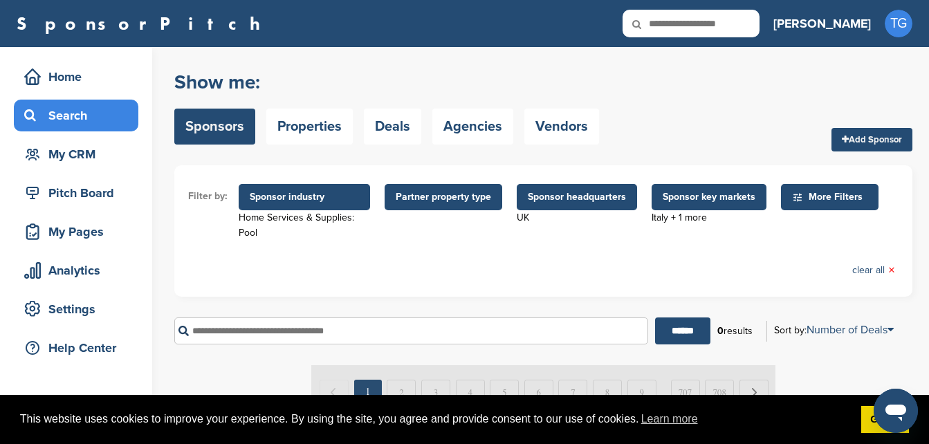
click at [316, 196] on span "Sponsor industry" at bounding box center [304, 196] width 109 height 15
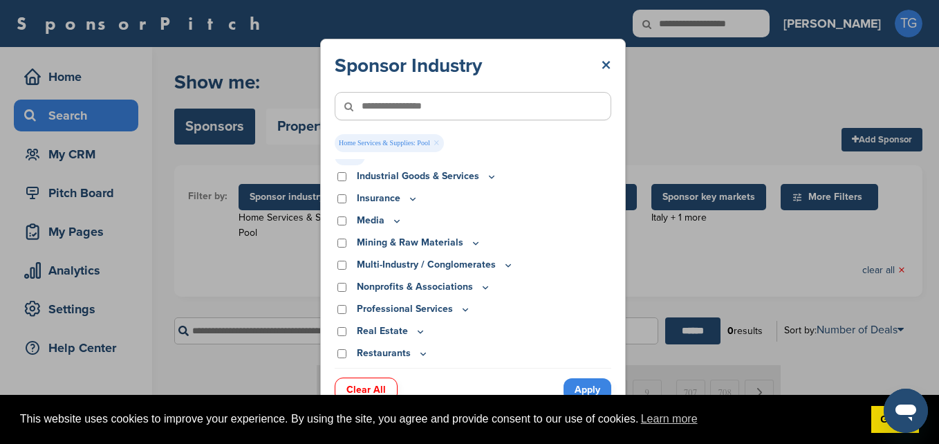
click at [606, 64] on link "×" at bounding box center [606, 65] width 10 height 25
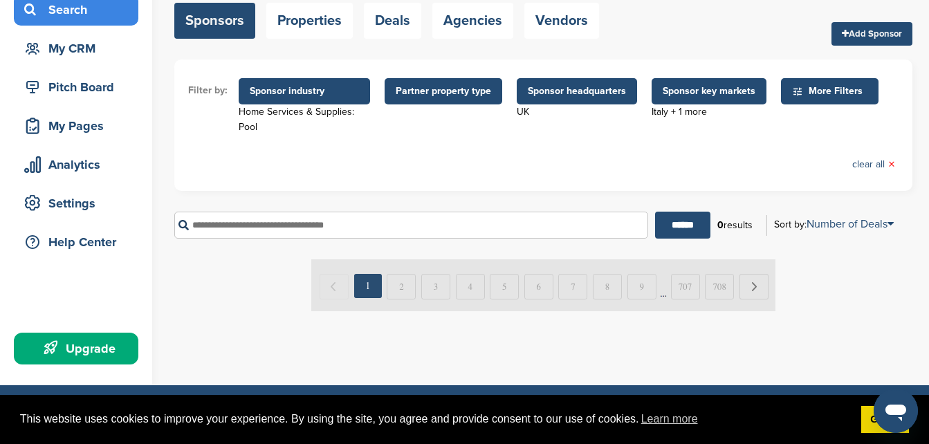
scroll to position [138, 0]
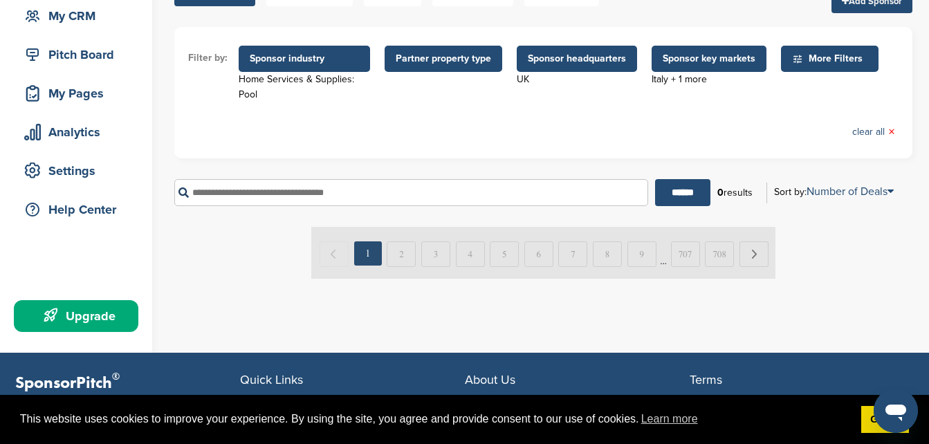
click at [563, 58] on span "Sponsor headquarters" at bounding box center [577, 58] width 98 height 15
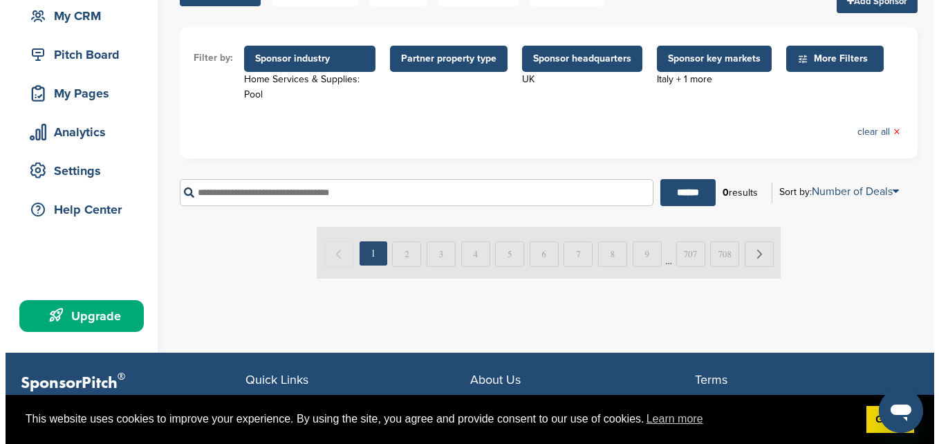
scroll to position [0, 0]
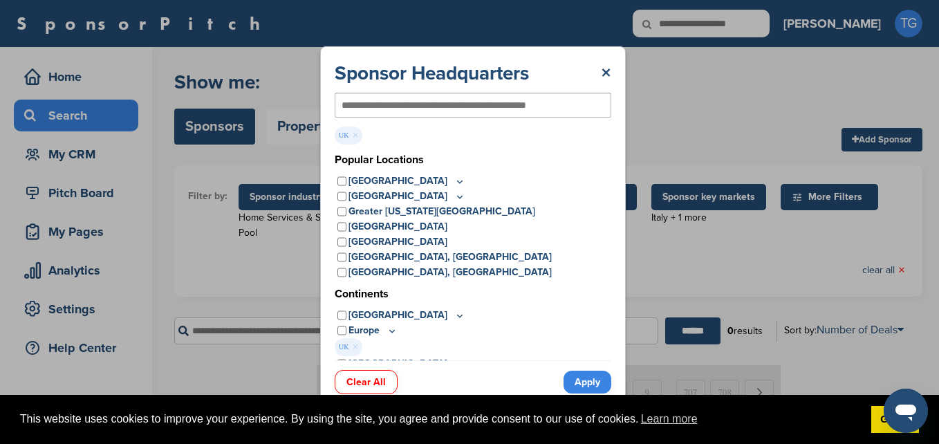
click at [355, 347] on link "×" at bounding box center [355, 347] width 6 height 15
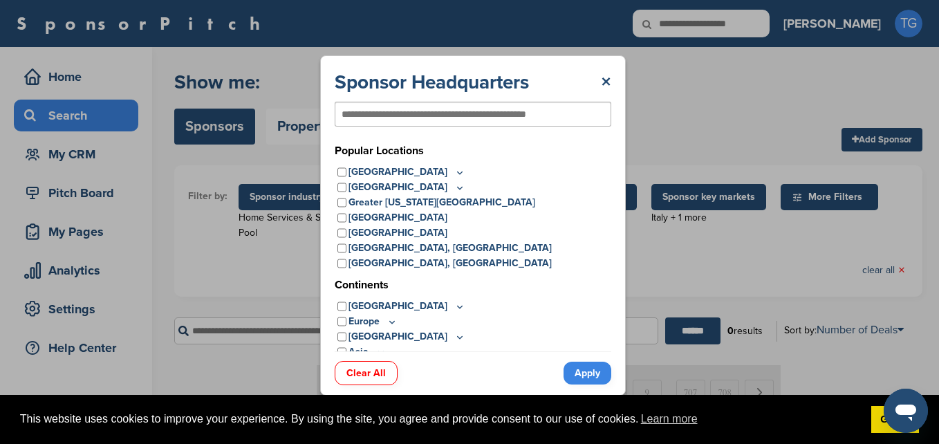
click at [580, 376] on link "Apply" at bounding box center [588, 373] width 48 height 23
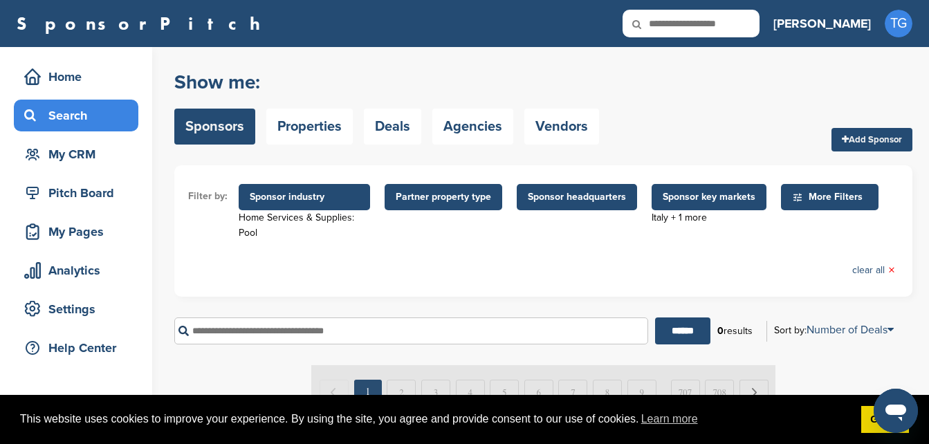
click at [325, 195] on span "Sponsor industry" at bounding box center [304, 196] width 109 height 15
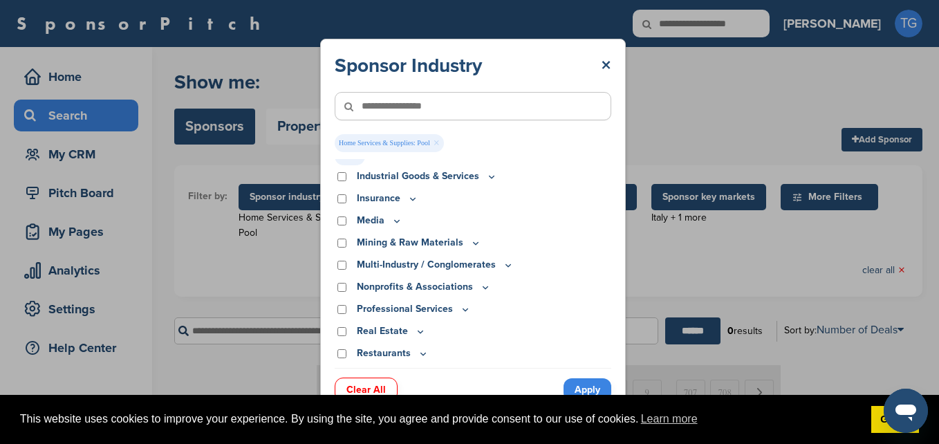
click at [434, 142] on link "×" at bounding box center [437, 143] width 6 height 15
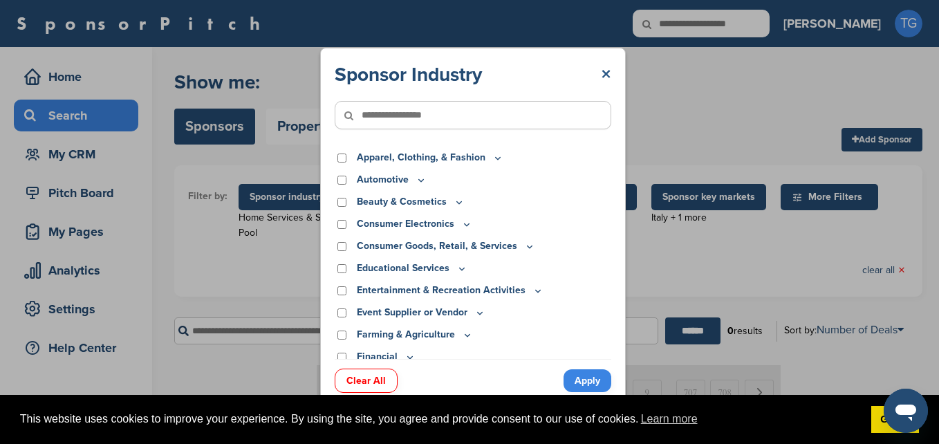
click at [609, 75] on link "×" at bounding box center [606, 74] width 10 height 25
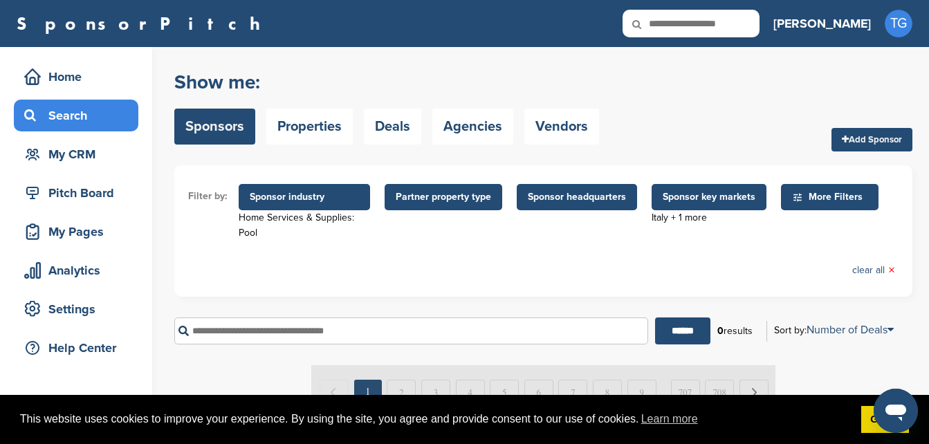
click at [663, 200] on span "Sponsor key markets" at bounding box center [708, 196] width 93 height 15
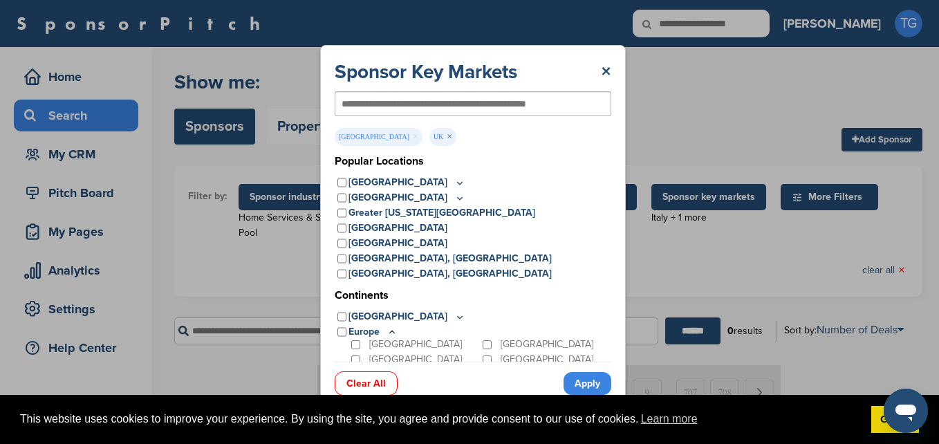
click at [447, 135] on link "×" at bounding box center [450, 136] width 6 height 15
click at [413, 137] on link "×" at bounding box center [416, 136] width 6 height 15
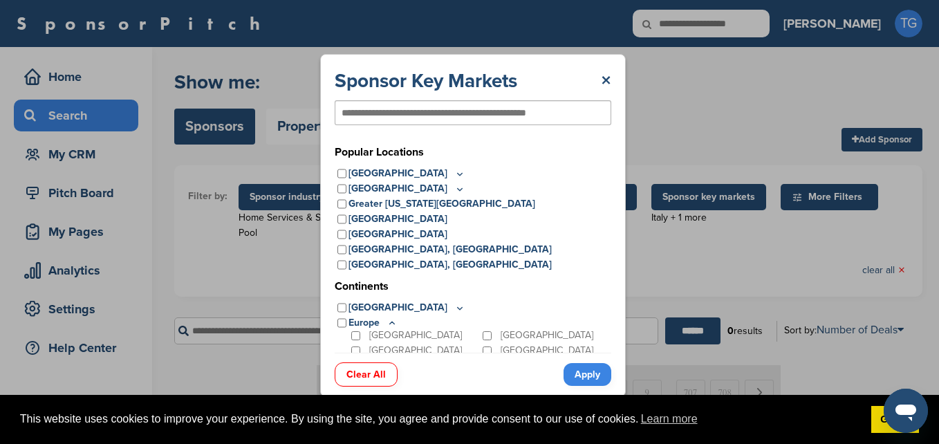
click at [600, 373] on link "Apply" at bounding box center [588, 374] width 48 height 23
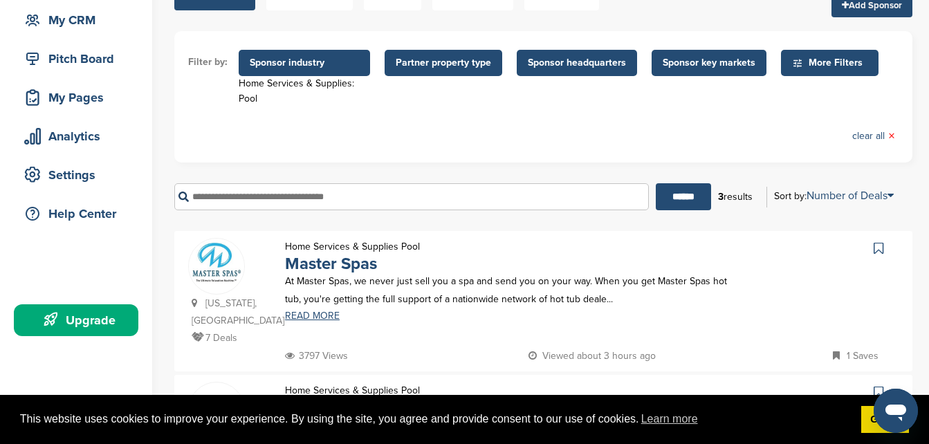
scroll to position [69, 0]
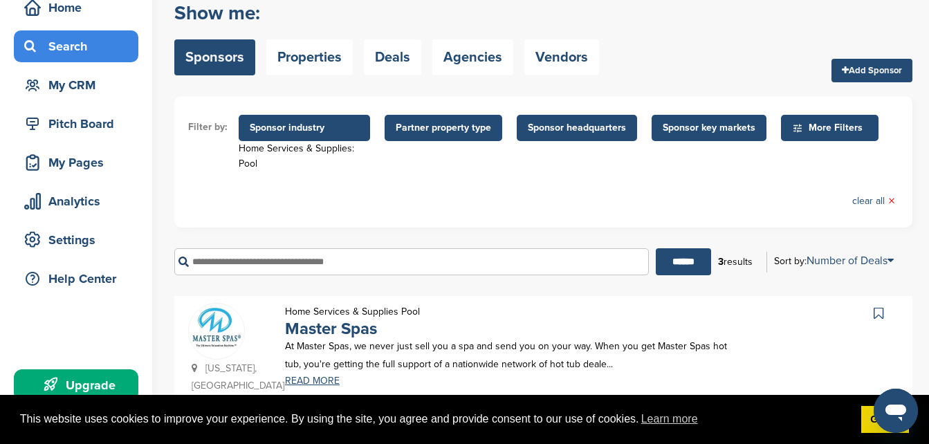
click at [337, 127] on span "Sponsor industry" at bounding box center [304, 127] width 109 height 15
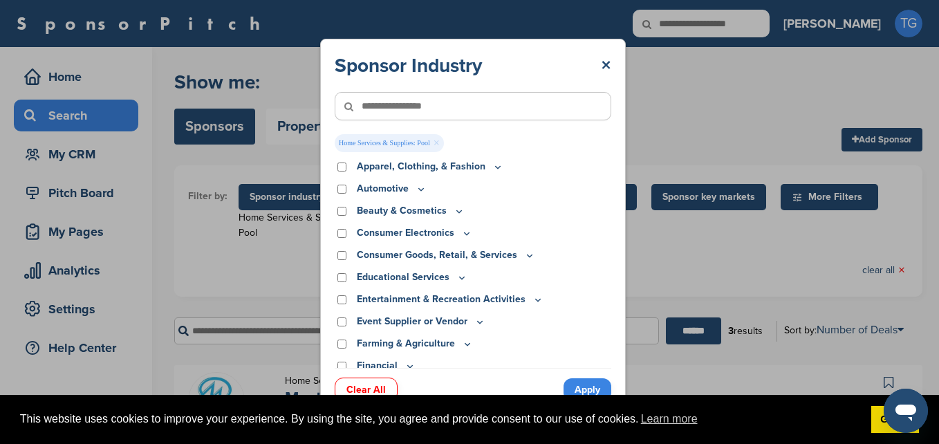
click at [437, 144] on link "×" at bounding box center [437, 143] width 6 height 15
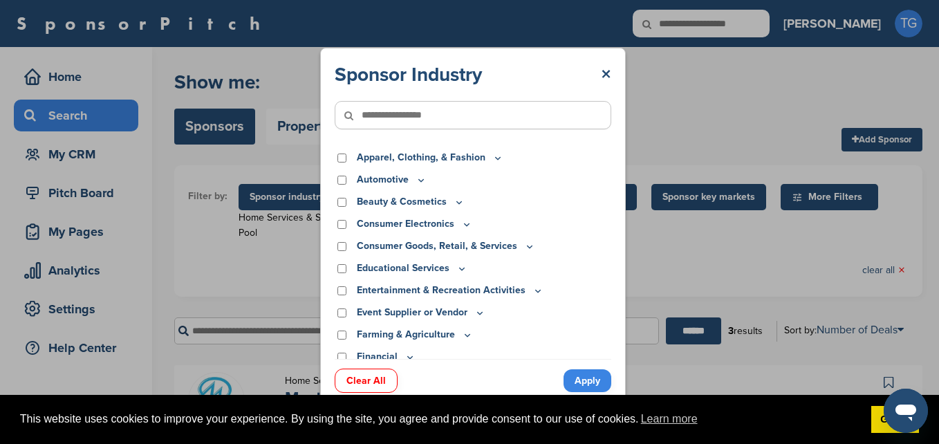
click at [582, 380] on link "Apply" at bounding box center [588, 380] width 48 height 23
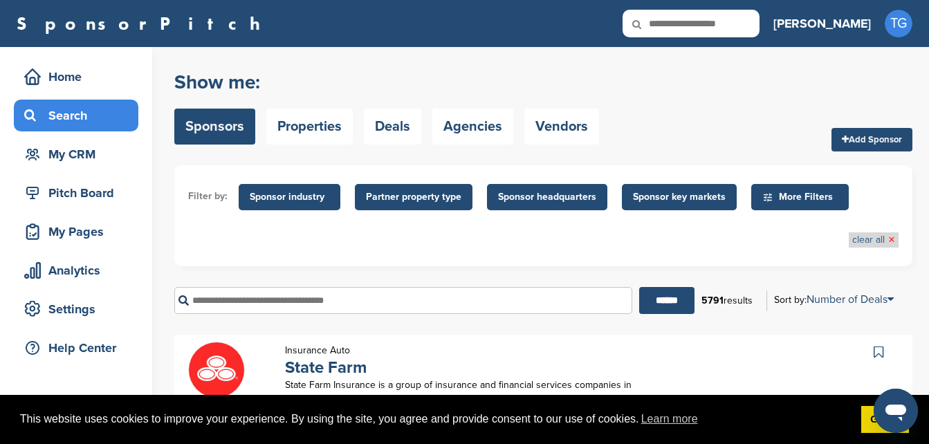
click at [880, 239] on link "clear all ×" at bounding box center [873, 239] width 43 height 15
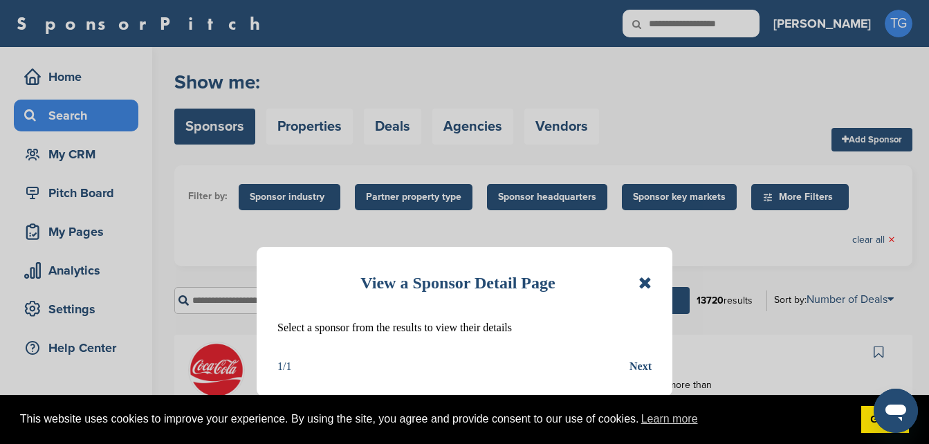
click at [642, 284] on icon at bounding box center [644, 283] width 13 height 17
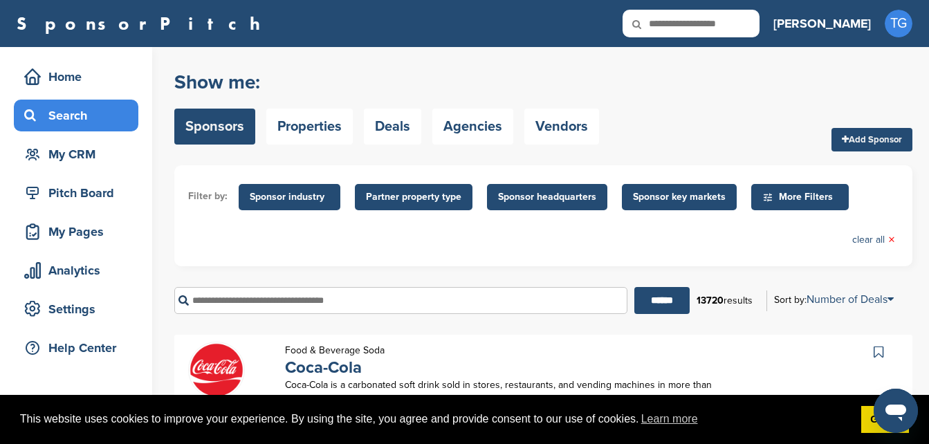
click at [563, 197] on span "Sponsor headquarters" at bounding box center [547, 196] width 98 height 15
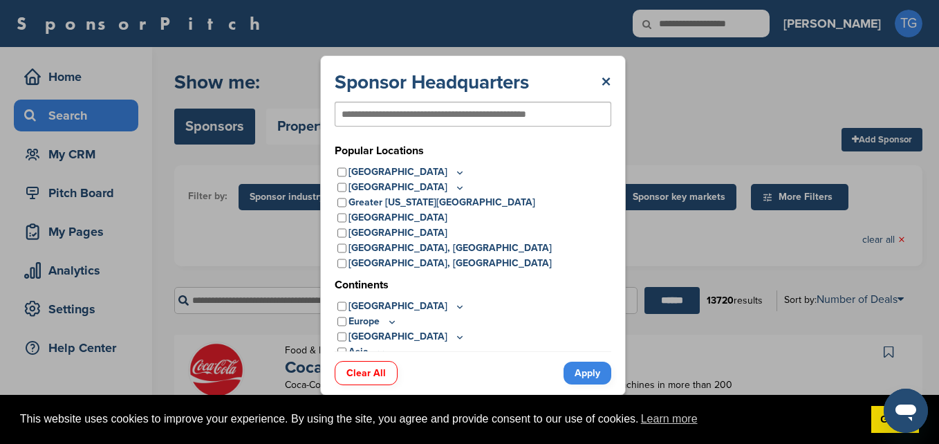
click at [672, 140] on div "Sponsor Headquarters × Popular Locations [GEOGRAPHIC_DATA] [GEOGRAPHIC_DATA] [U…" at bounding box center [473, 225] width 946 height 451
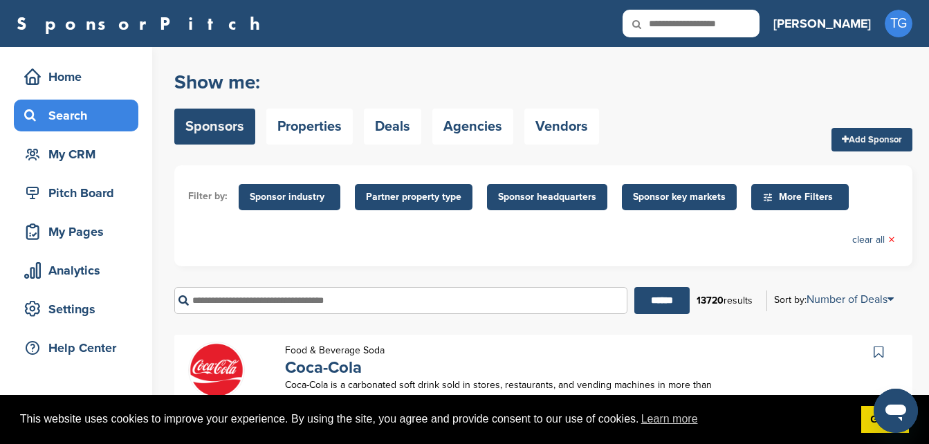
click at [658, 192] on span "Sponsor key markets" at bounding box center [679, 196] width 93 height 15
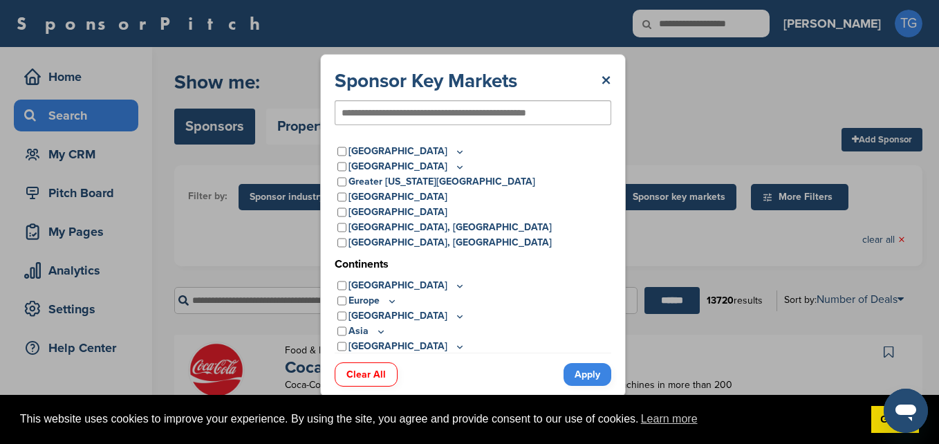
scroll to position [39, 0]
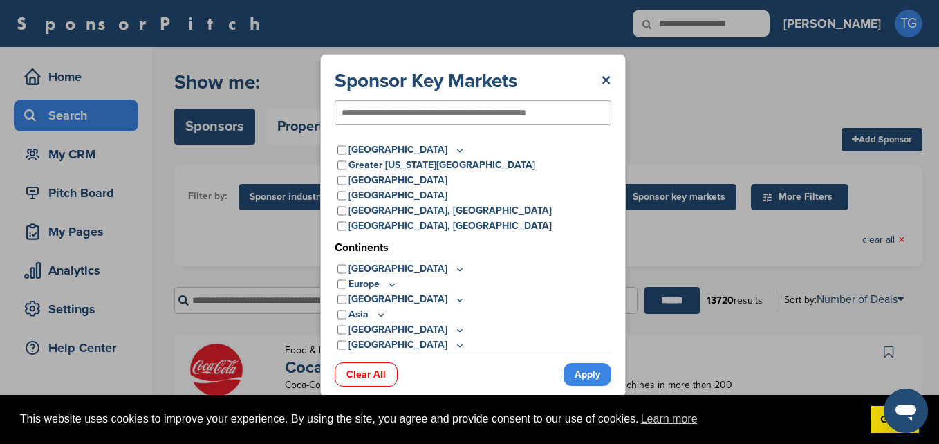
click at [387, 286] on icon at bounding box center [392, 285] width 11 height 12
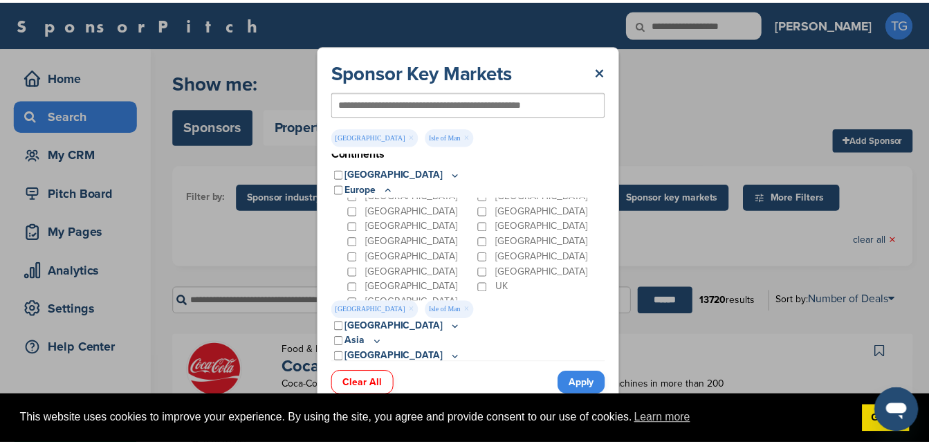
scroll to position [140, 0]
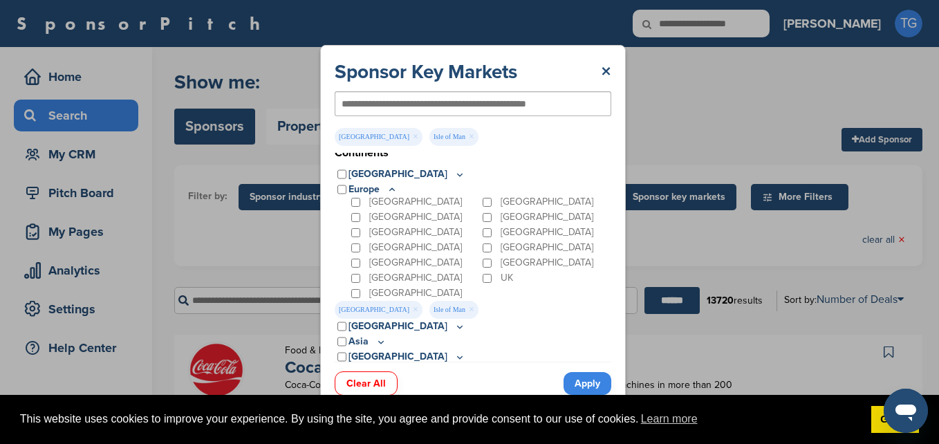
click at [492, 277] on div "UK" at bounding box center [545, 277] width 131 height 15
click at [583, 382] on link "Apply" at bounding box center [588, 383] width 48 height 23
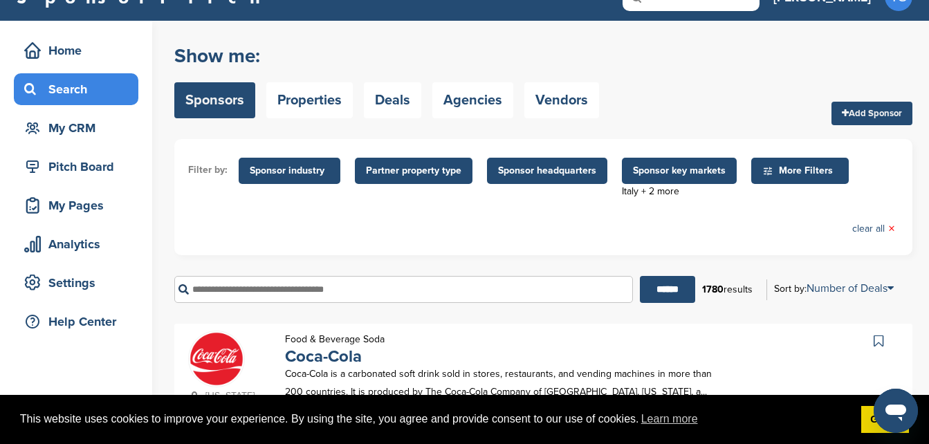
scroll to position [28, 0]
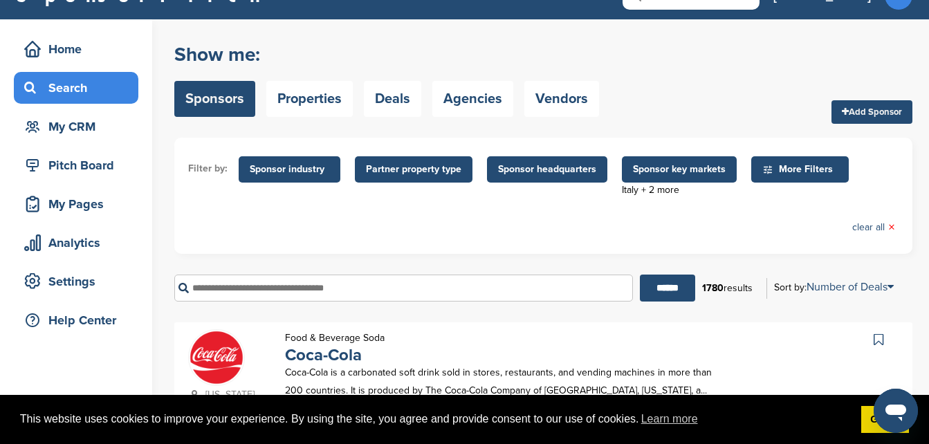
click at [669, 174] on span "Sponsor key markets" at bounding box center [679, 169] width 93 height 15
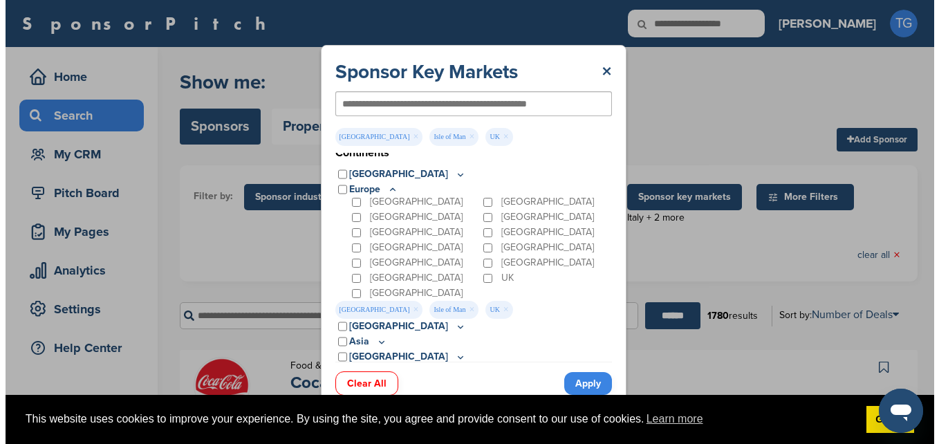
scroll to position [0, 0]
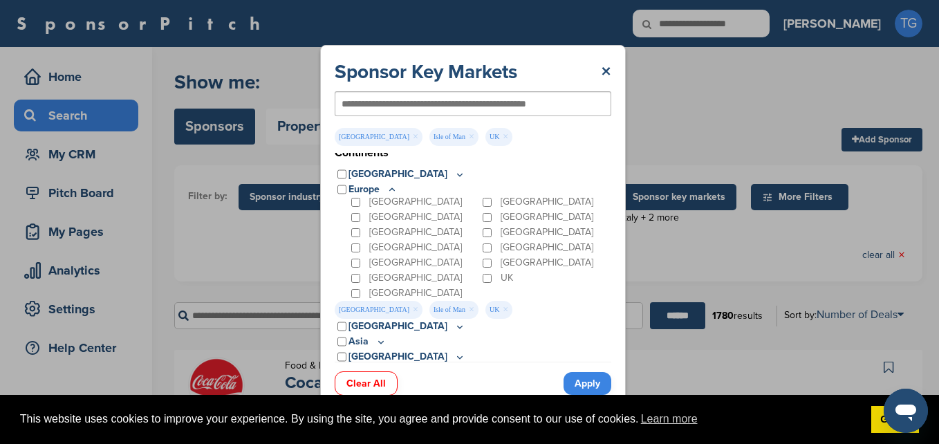
click at [469, 138] on link "×" at bounding box center [472, 136] width 6 height 15
click at [577, 380] on link "Apply" at bounding box center [588, 383] width 48 height 23
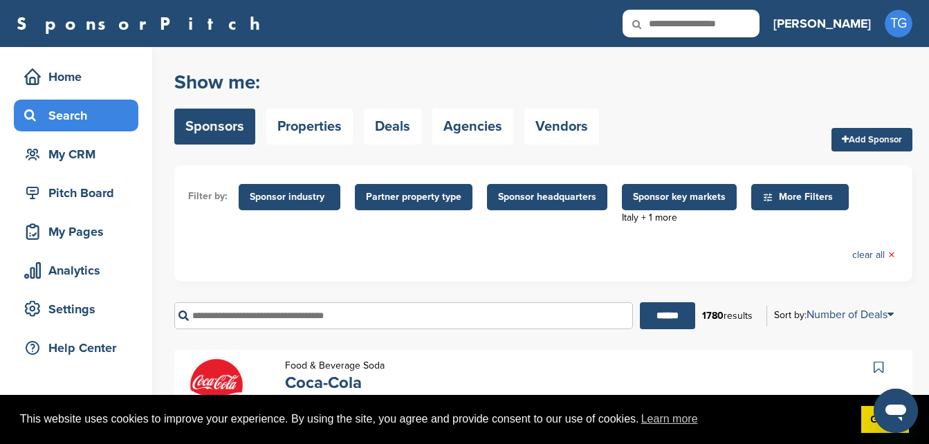
click at [581, 193] on span "Sponsor headquarters" at bounding box center [547, 196] width 98 height 15
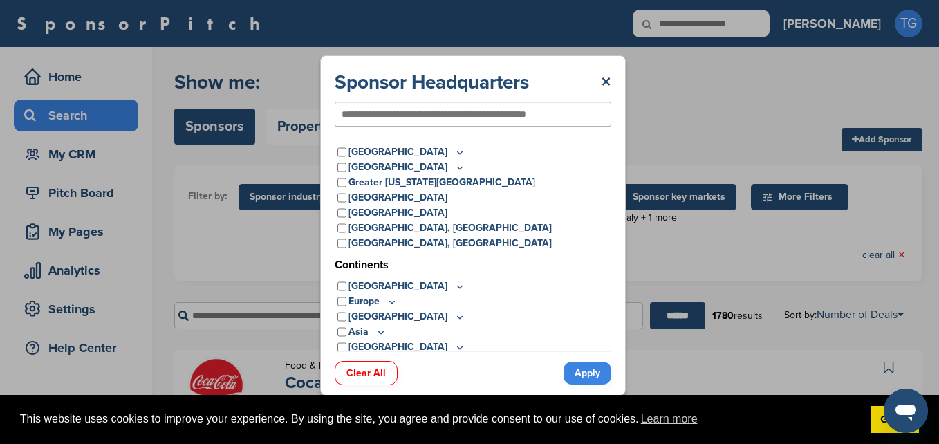
scroll to position [39, 0]
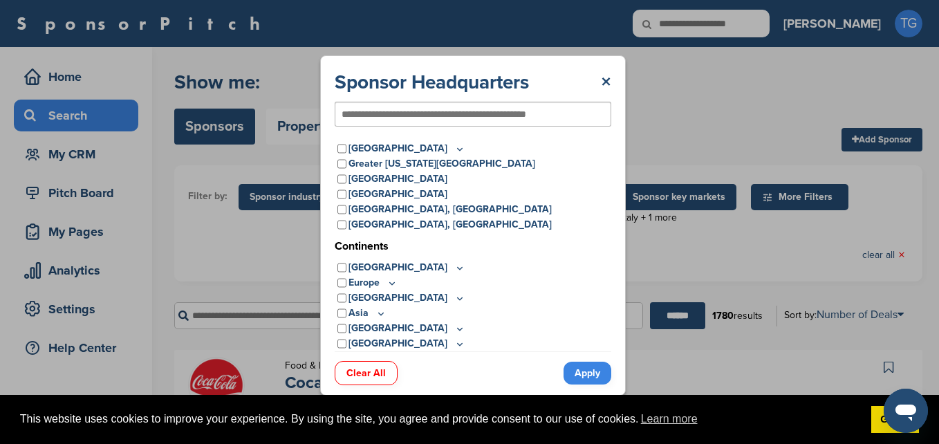
click at [393, 283] on icon at bounding box center [392, 283] width 11 height 12
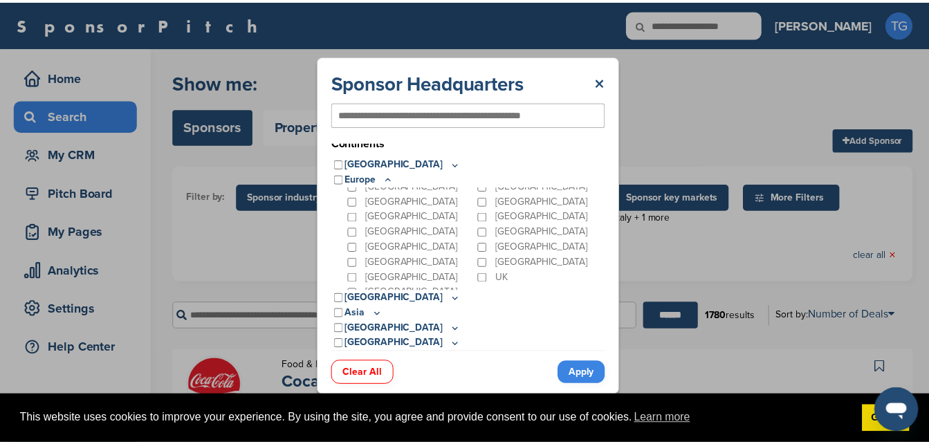
scroll to position [140, 0]
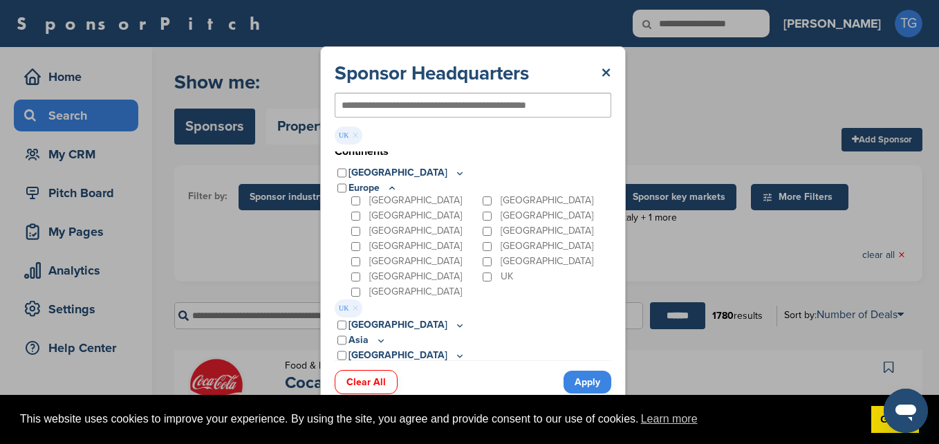
click at [575, 382] on link "Apply" at bounding box center [588, 382] width 48 height 23
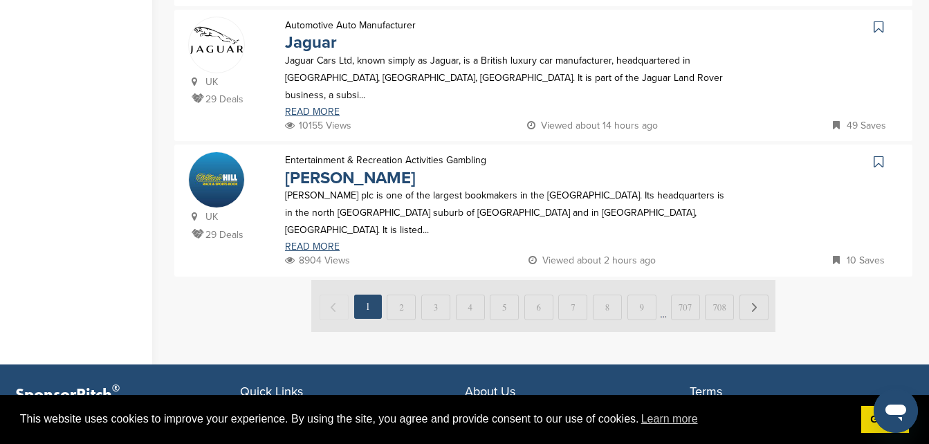
scroll to position [1323, 0]
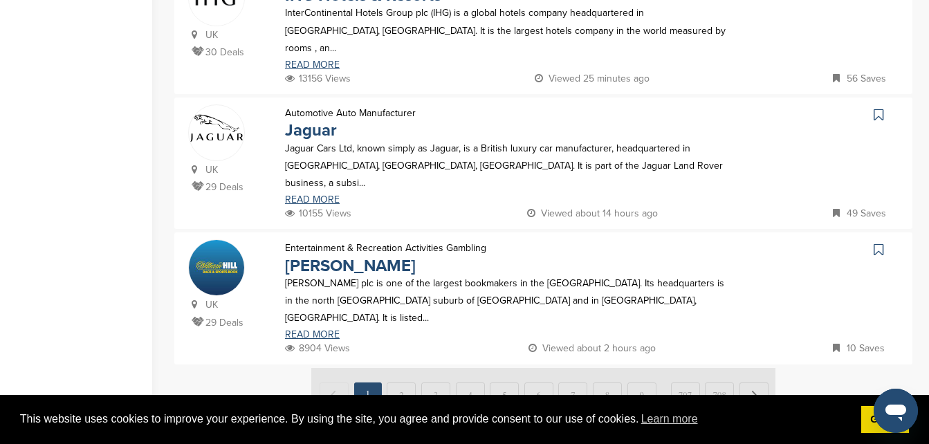
click at [754, 368] on img at bounding box center [543, 394] width 464 height 52
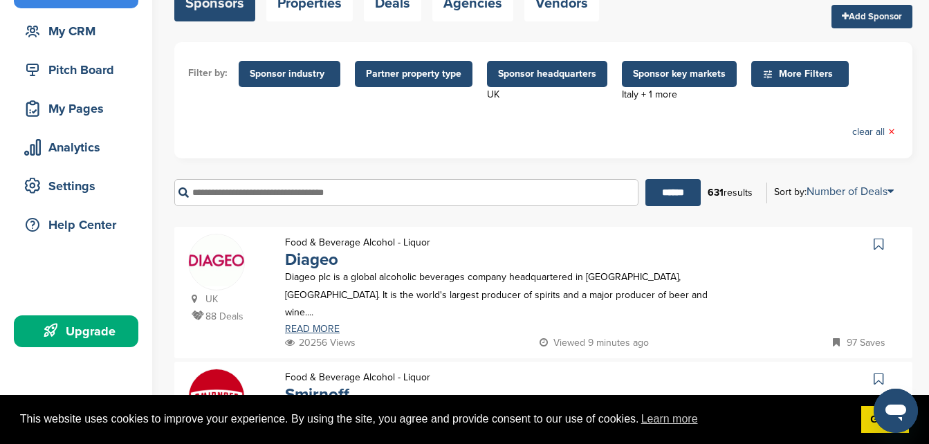
scroll to position [106, 0]
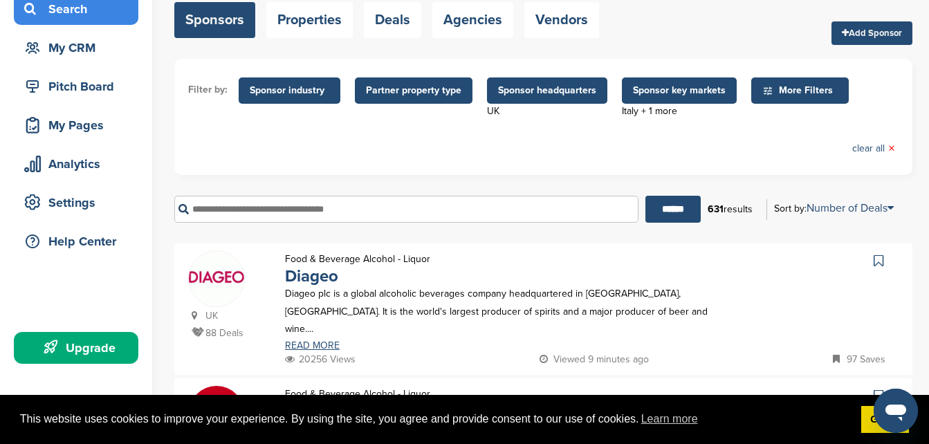
click at [751, 93] on span "More Filters" at bounding box center [799, 90] width 97 height 26
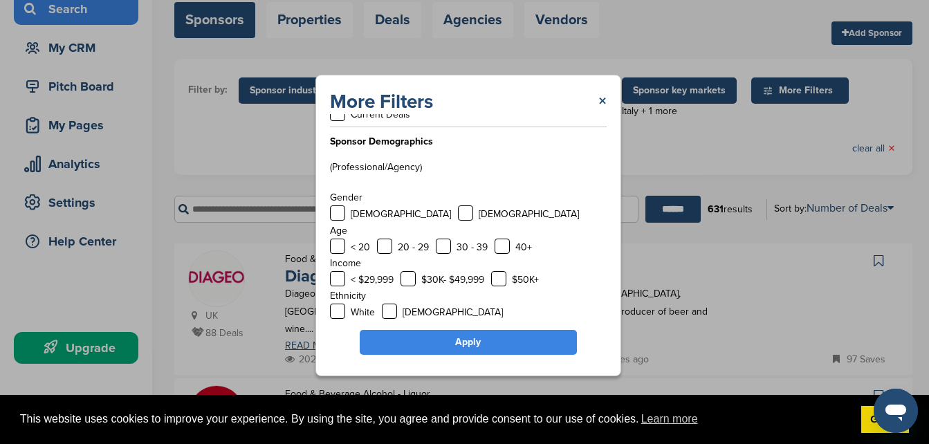
scroll to position [93, 0]
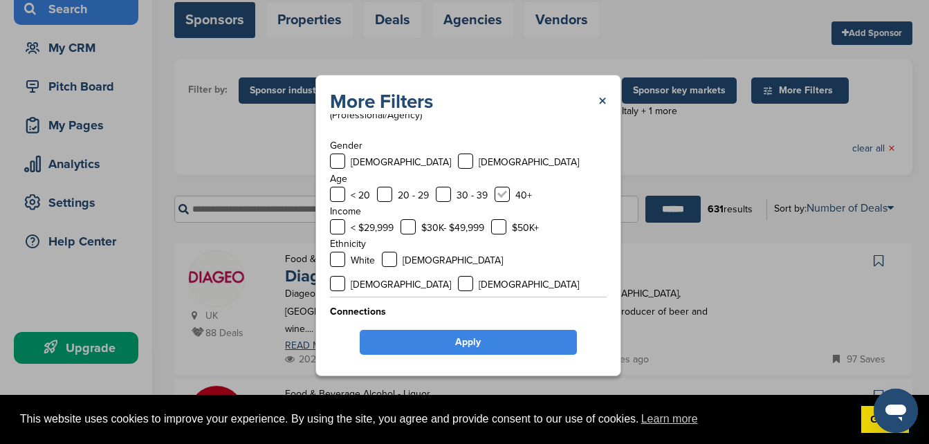
click at [505, 196] on label at bounding box center [501, 194] width 15 height 15
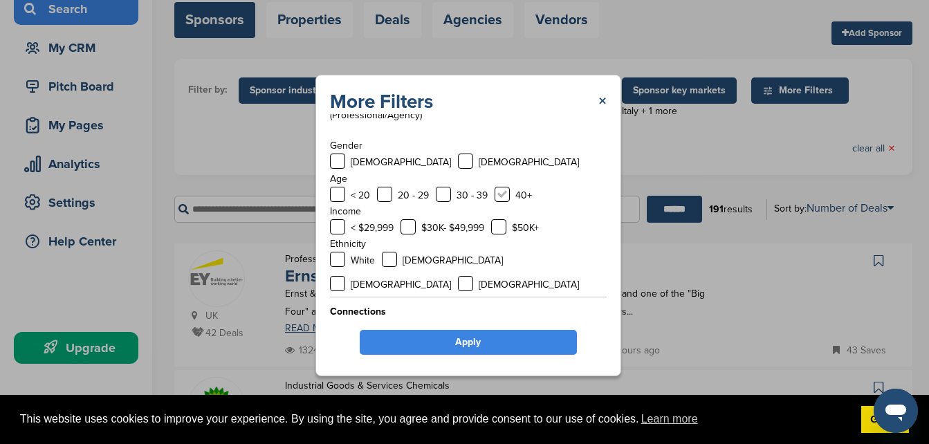
scroll to position [0, 0]
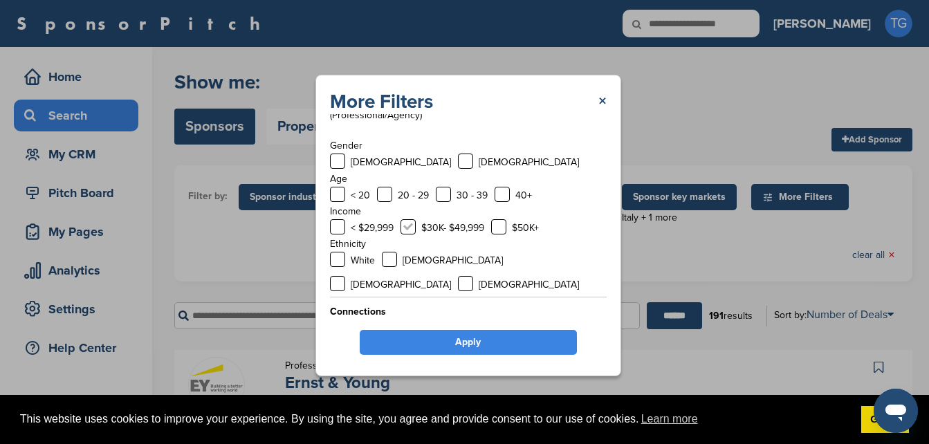
click at [407, 227] on label at bounding box center [407, 226] width 15 height 15
click at [342, 261] on label at bounding box center [337, 259] width 15 height 15
click at [399, 263] on div "[DEMOGRAPHIC_DATA]" at bounding box center [442, 260] width 121 height 17
click at [391, 260] on label at bounding box center [389, 259] width 15 height 15
click at [390, 259] on label at bounding box center [389, 259] width 15 height 15
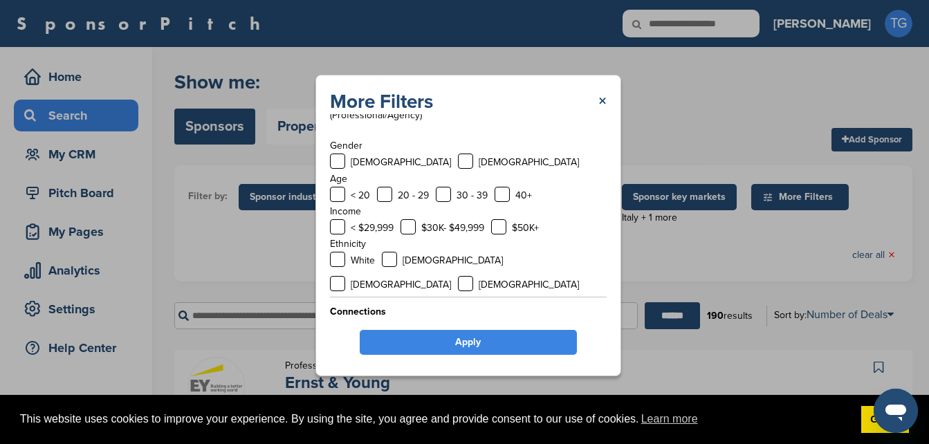
click at [457, 337] on link "Apply" at bounding box center [468, 342] width 217 height 25
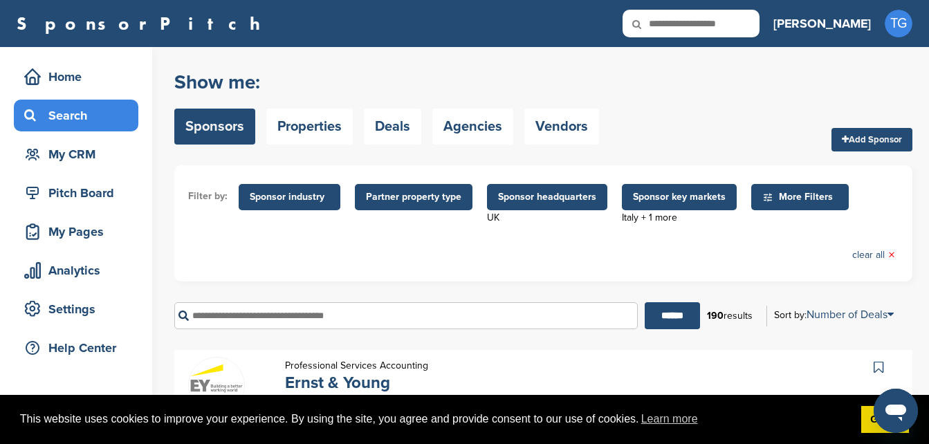
click at [277, 199] on span "Sponsor industry" at bounding box center [290, 196] width 80 height 15
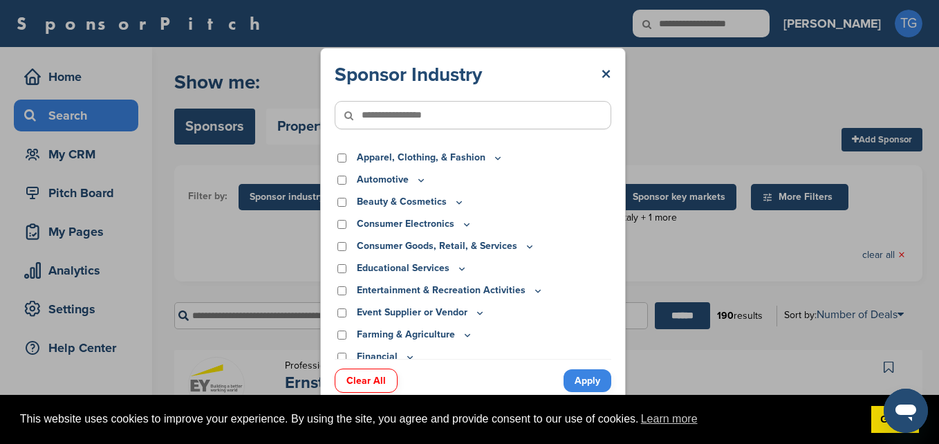
click at [421, 182] on icon at bounding box center [421, 180] width 11 height 12
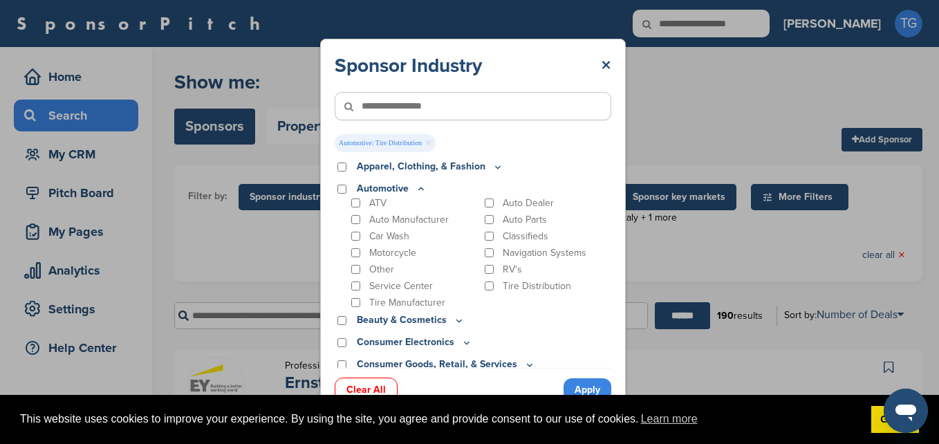
click at [589, 382] on link "Apply" at bounding box center [588, 389] width 48 height 23
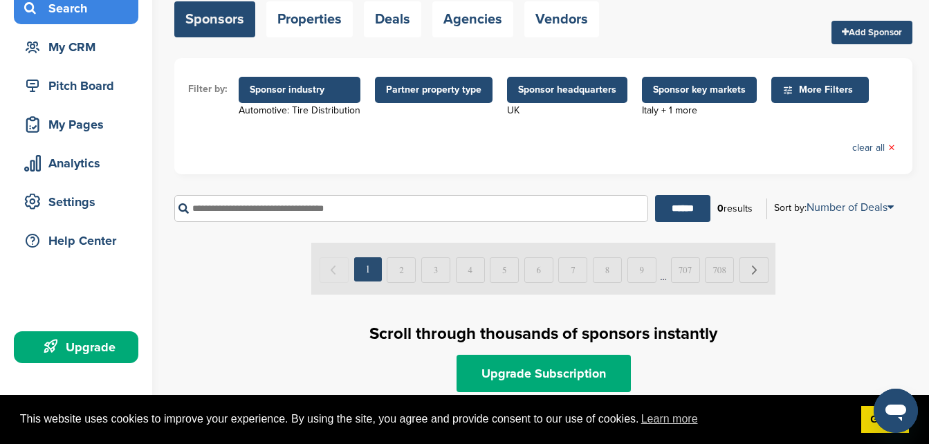
scroll to position [111, 0]
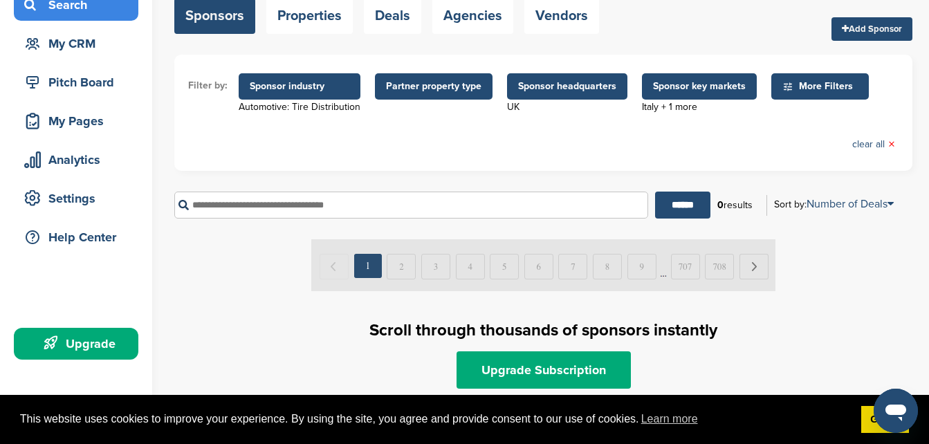
click at [581, 86] on span "Sponsor headquarters" at bounding box center [567, 86] width 98 height 15
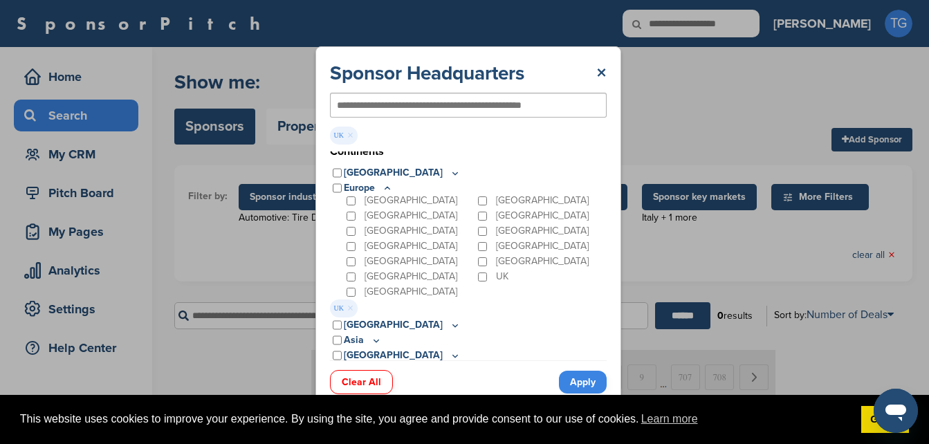
scroll to position [0, 0]
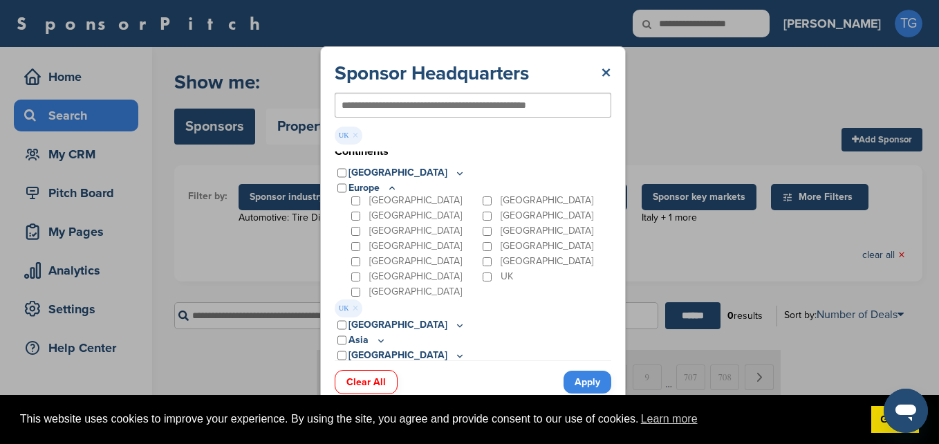
click at [610, 69] on div "Sponsor Headquarters × [GEOGRAPHIC_DATA] × Popular Locations [GEOGRAPHIC_DATA] …" at bounding box center [473, 225] width 306 height 358
click at [606, 71] on link "×" at bounding box center [606, 73] width 10 height 25
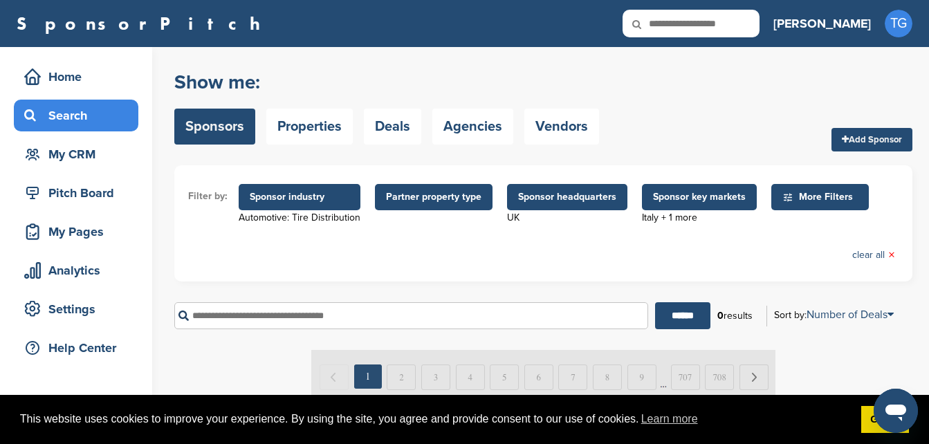
click at [655, 188] on span "Sponsor key markets" at bounding box center [699, 197] width 115 height 26
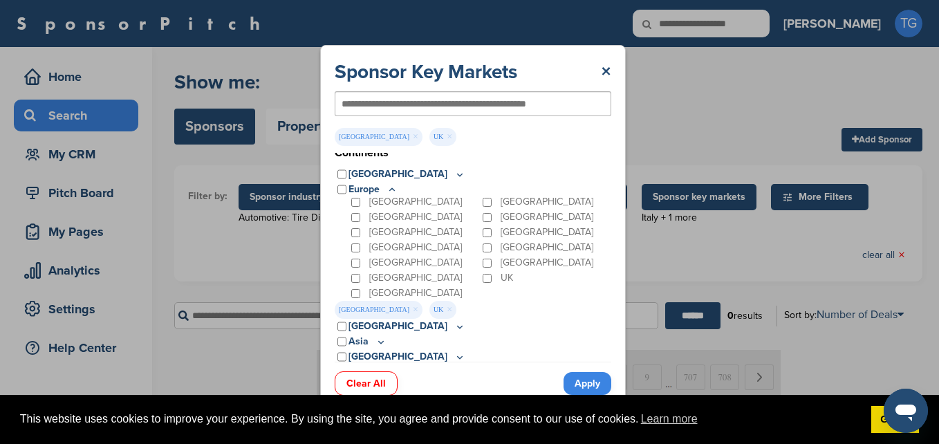
click at [354, 310] on span "[GEOGRAPHIC_DATA] ×" at bounding box center [379, 310] width 88 height 18
click at [413, 310] on link "×" at bounding box center [416, 309] width 6 height 15
click at [583, 385] on link "Apply" at bounding box center [588, 383] width 48 height 23
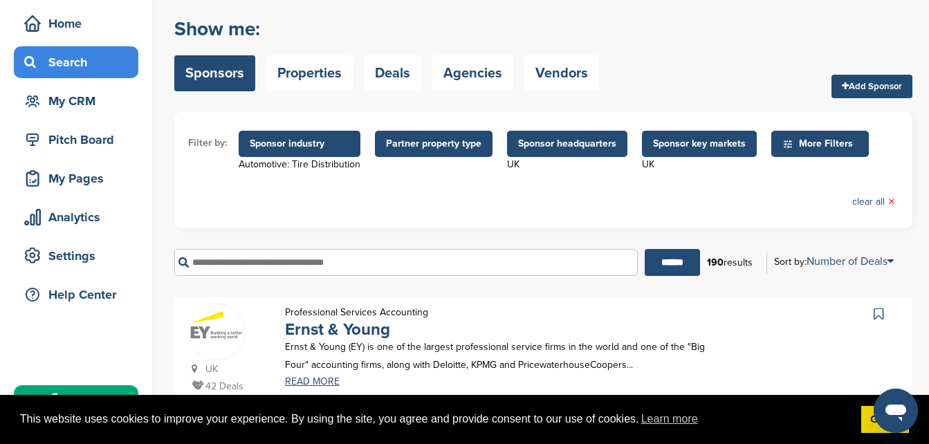
scroll to position [55, 0]
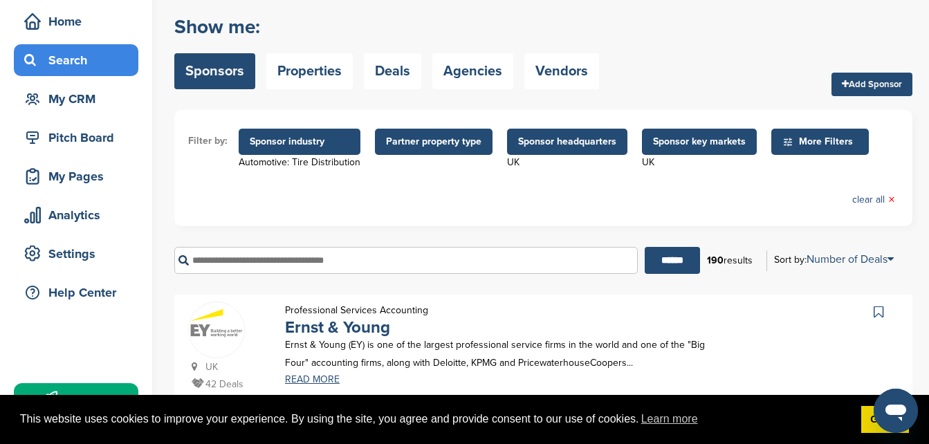
click at [337, 142] on span "Sponsor industry" at bounding box center [300, 141] width 100 height 15
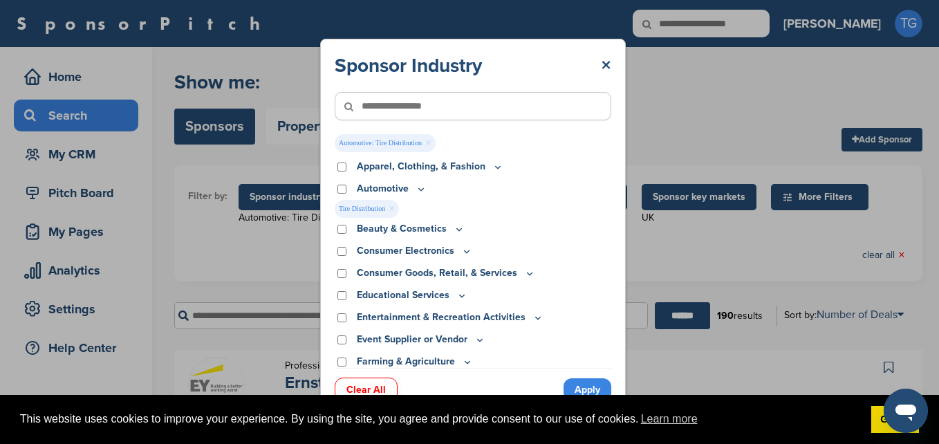
click at [582, 390] on link "Apply" at bounding box center [588, 389] width 48 height 23
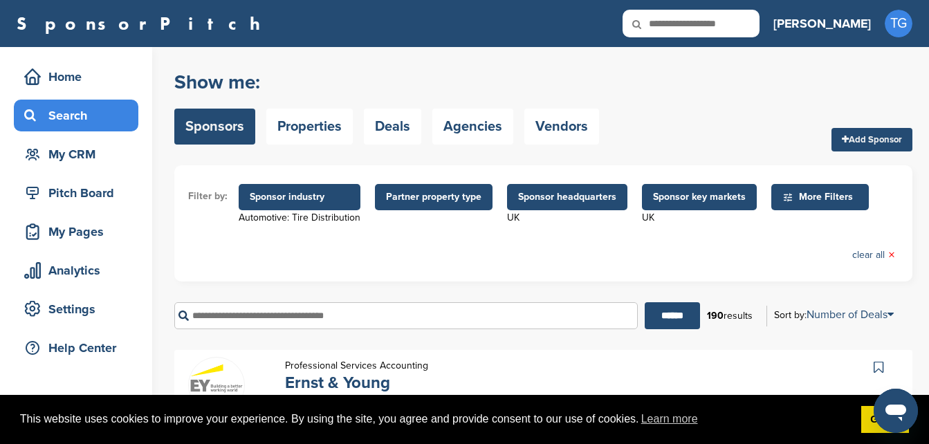
click at [311, 198] on span "Sponsor industry" at bounding box center [300, 196] width 100 height 15
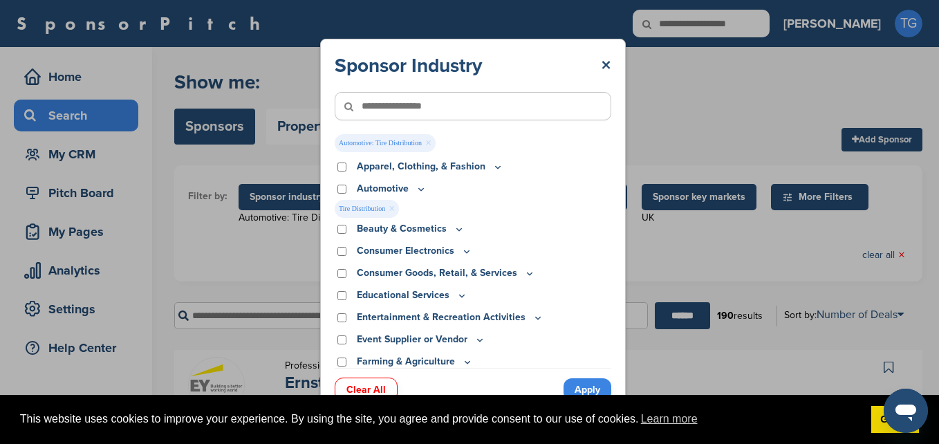
click at [391, 208] on link "×" at bounding box center [392, 208] width 6 height 15
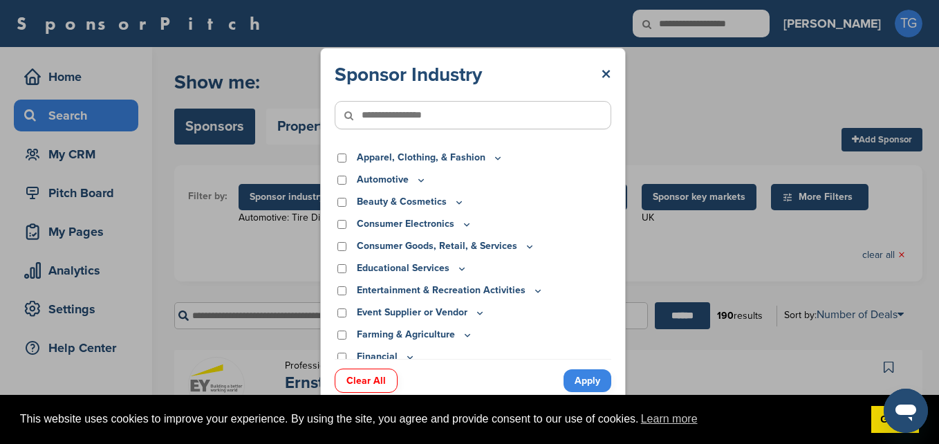
click at [418, 179] on icon at bounding box center [421, 180] width 11 height 12
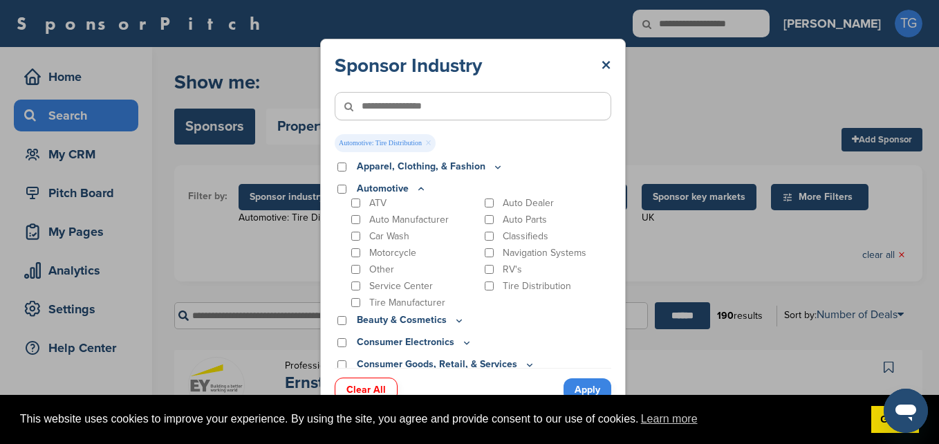
click at [581, 390] on link "Apply" at bounding box center [588, 389] width 48 height 23
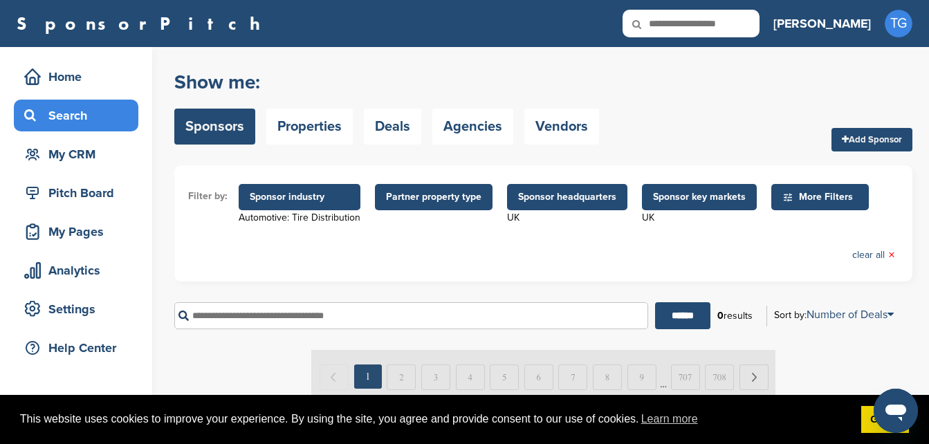
click at [308, 192] on span "Sponsor industry" at bounding box center [300, 197] width 122 height 26
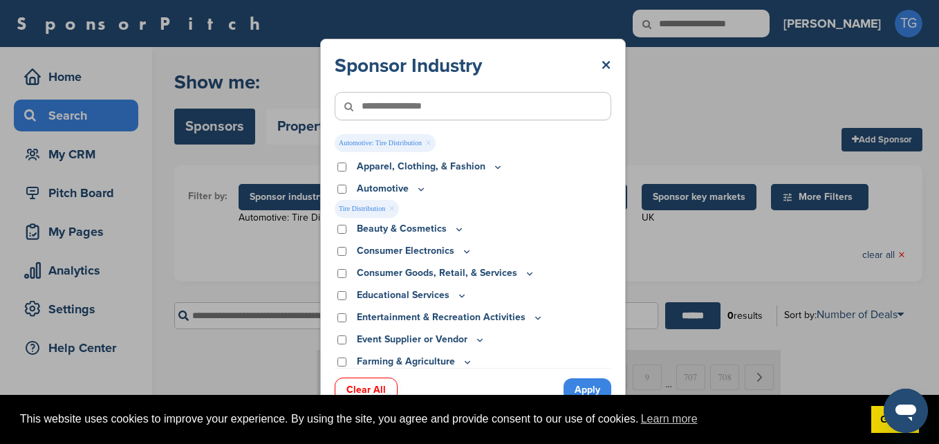
click at [390, 209] on link "×" at bounding box center [392, 208] width 6 height 15
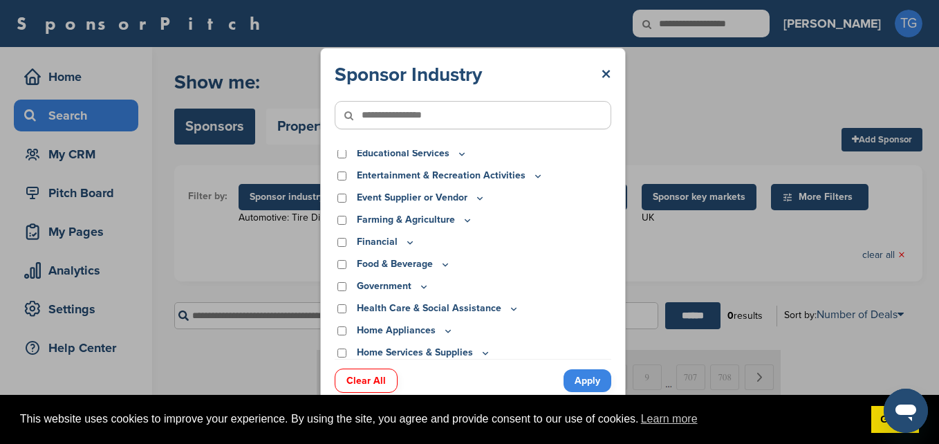
scroll to position [118, 0]
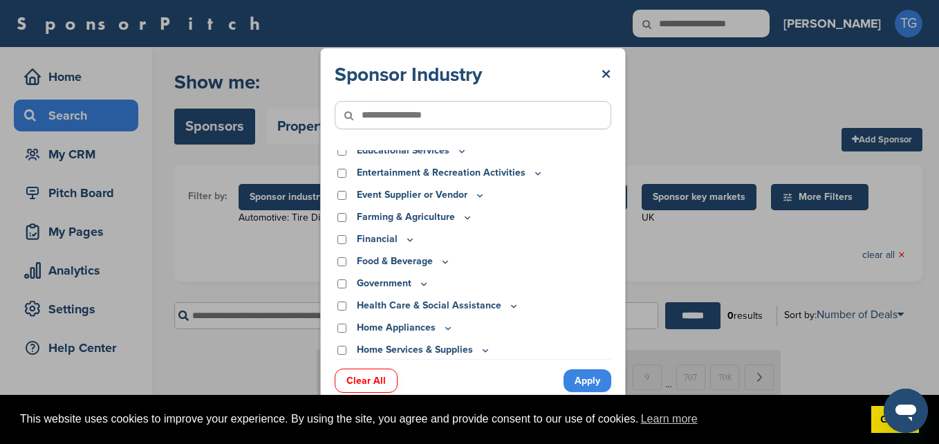
click at [481, 194] on icon at bounding box center [479, 195] width 11 height 12
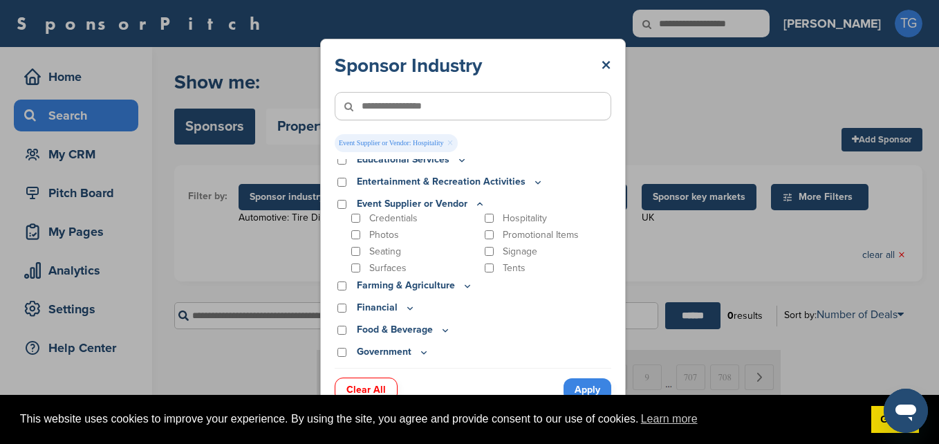
click at [576, 390] on link "Apply" at bounding box center [588, 389] width 48 height 23
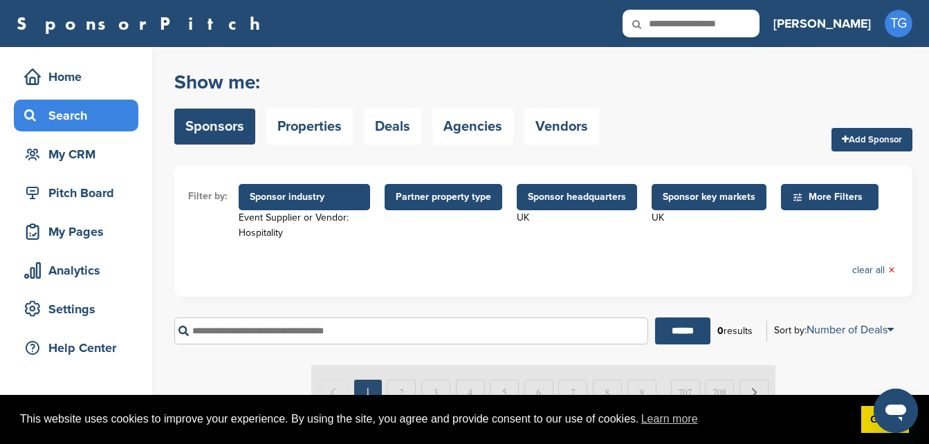
click at [353, 194] on span "Sponsor industry" at bounding box center [304, 196] width 109 height 15
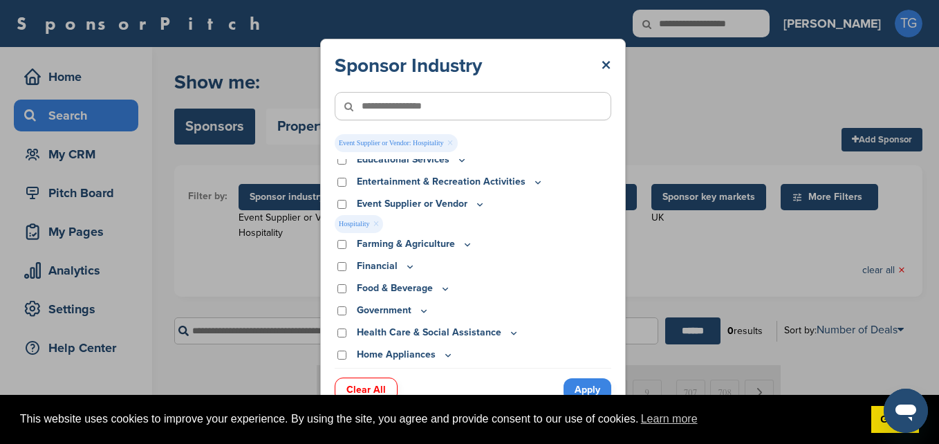
click at [373, 223] on link "×" at bounding box center [376, 223] width 6 height 15
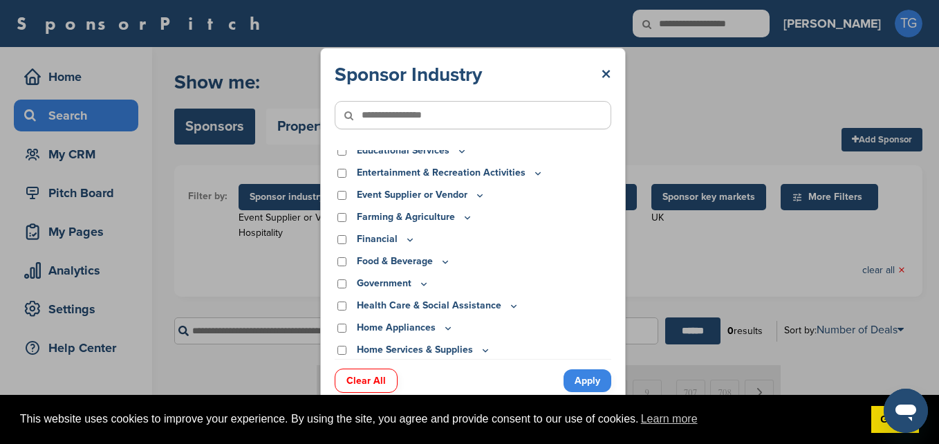
click at [595, 382] on link "Apply" at bounding box center [588, 380] width 48 height 23
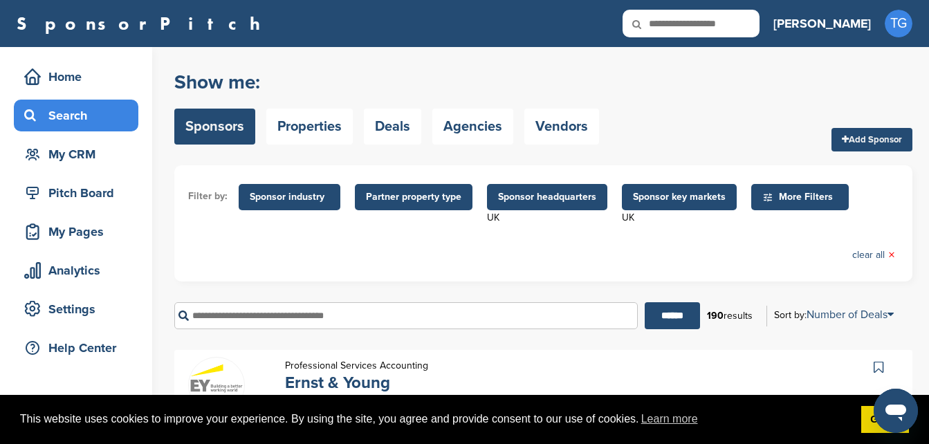
click at [314, 204] on span "Sponsor industry" at bounding box center [290, 197] width 102 height 26
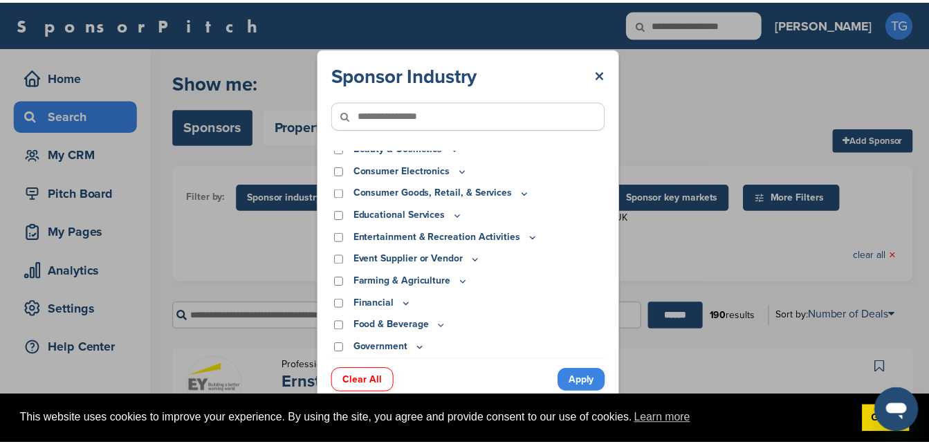
scroll to position [0, 0]
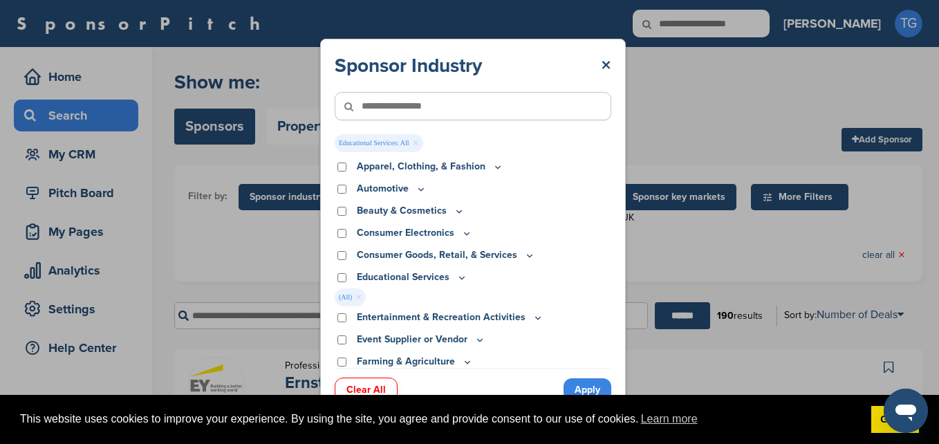
click at [577, 392] on link "Apply" at bounding box center [588, 389] width 48 height 23
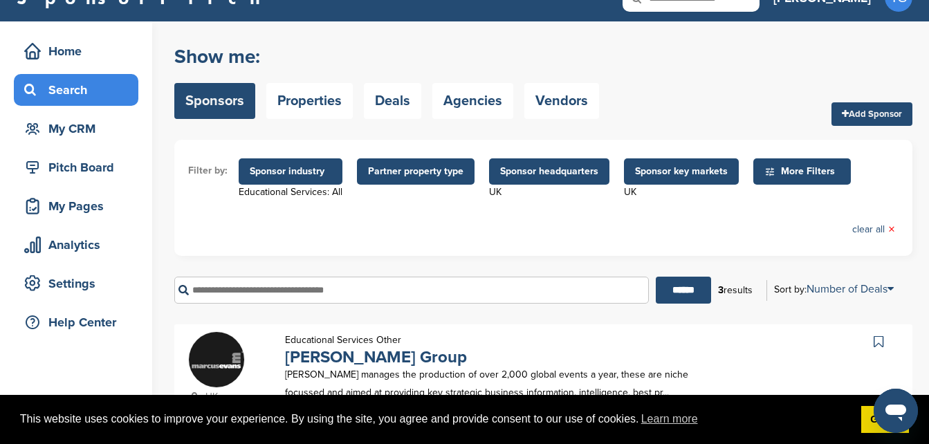
scroll to position [28, 0]
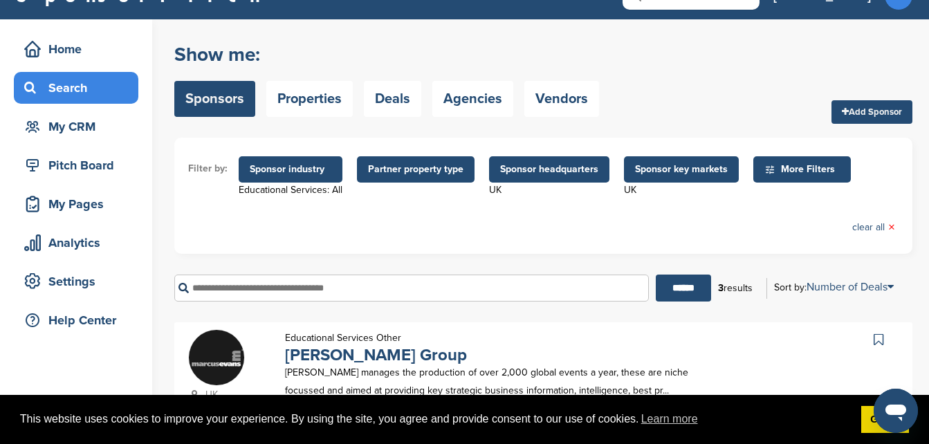
click at [319, 175] on span "Sponsor industry" at bounding box center [291, 169] width 82 height 15
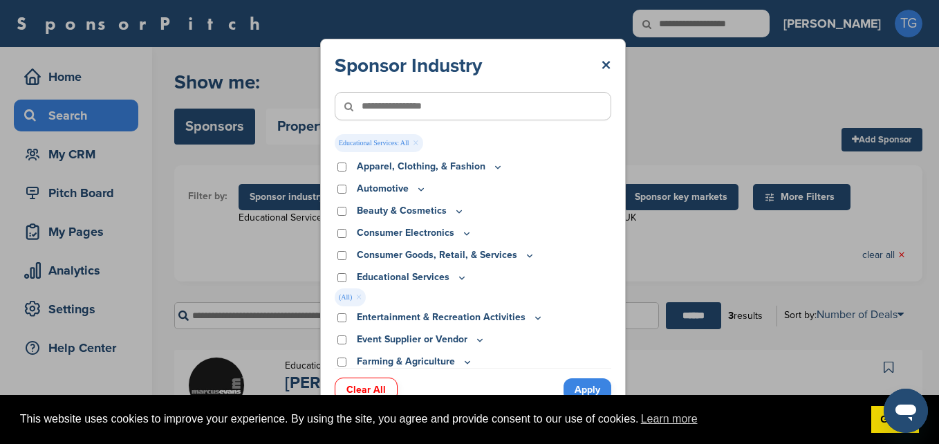
click at [415, 140] on link "×" at bounding box center [416, 143] width 6 height 15
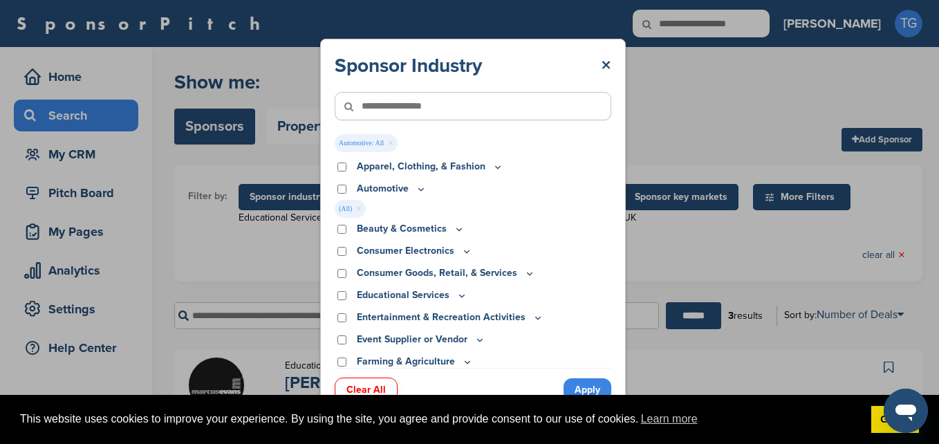
click at [577, 386] on link "Apply" at bounding box center [588, 389] width 48 height 23
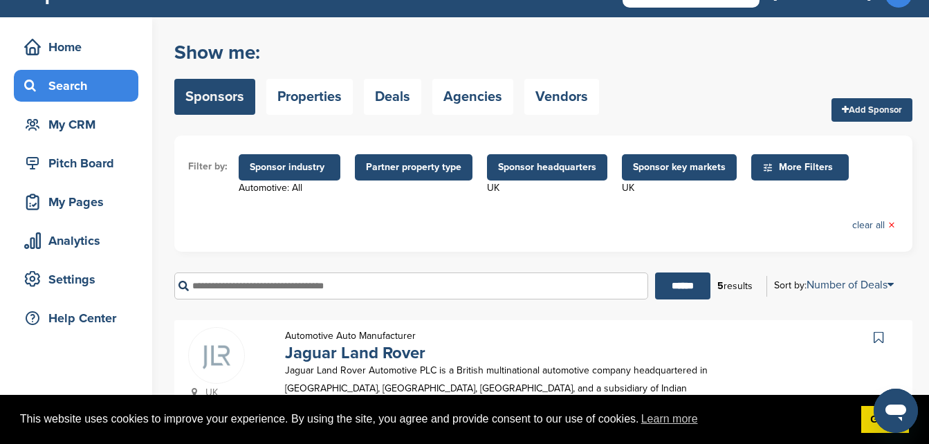
scroll to position [55, 0]
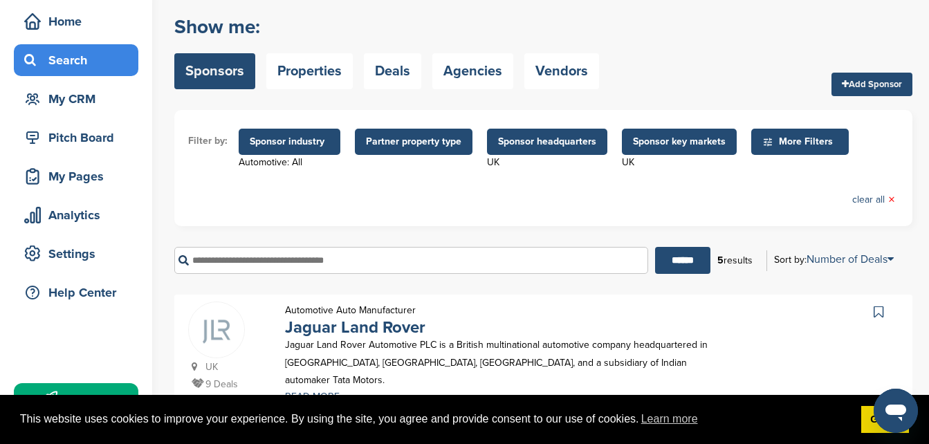
click at [781, 145] on span "More Filters" at bounding box center [802, 141] width 80 height 15
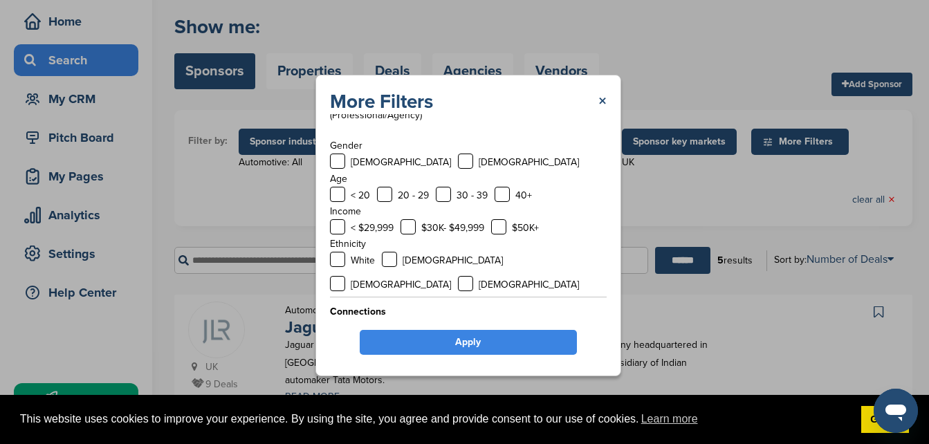
click at [781, 141] on div "More Filters × Deals Current Deals Sponsor Demographics (Professional/Agency) G…" at bounding box center [468, 225] width 936 height 451
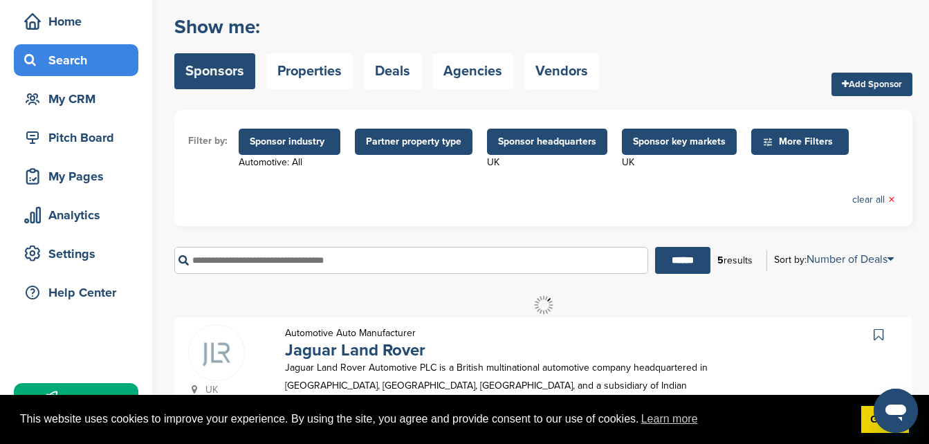
scroll to position [0, 0]
